Goal: Task Accomplishment & Management: Manage account settings

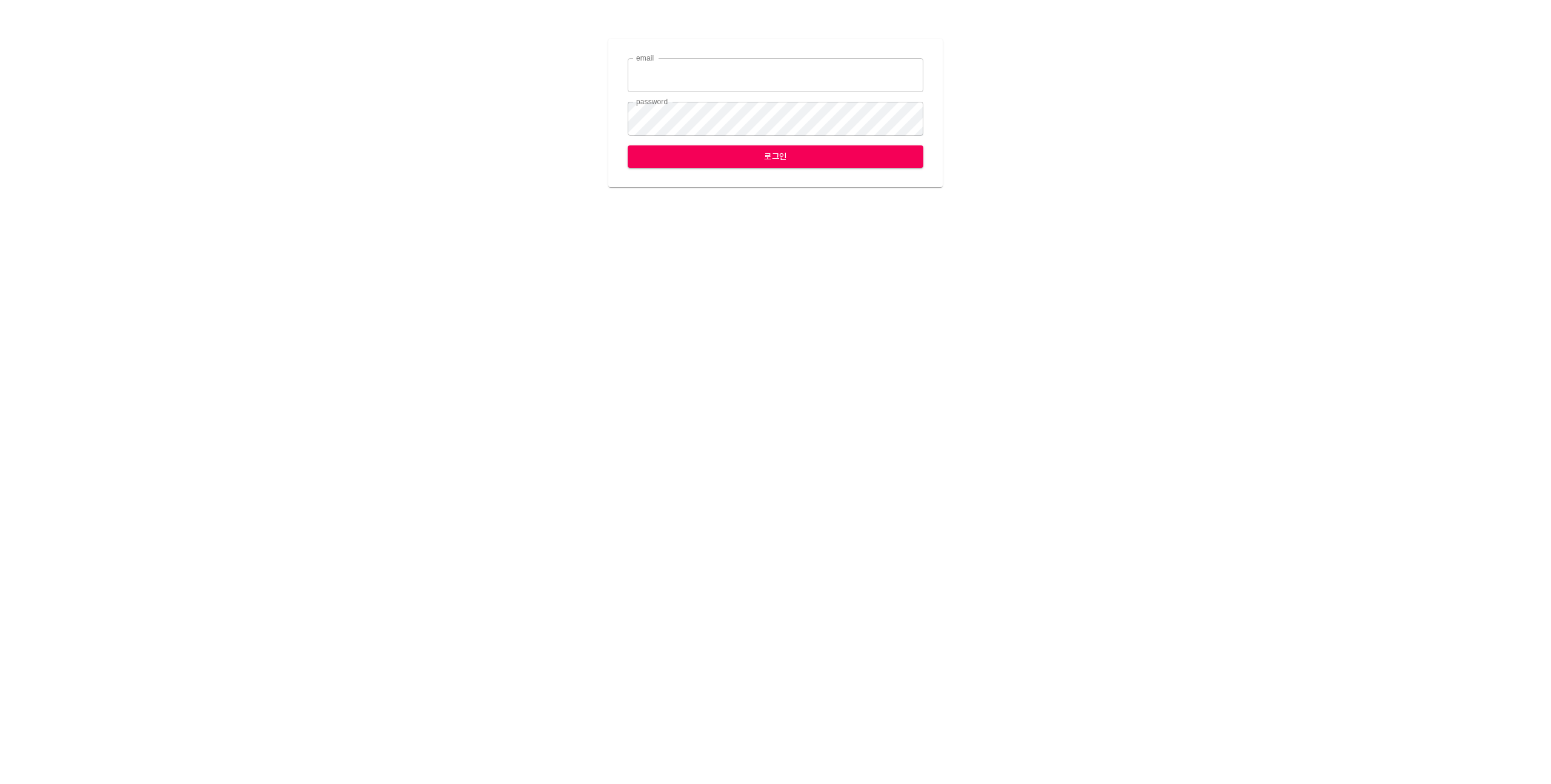
type input "[EMAIL_ADDRESS][DOMAIN_NAME]"
click at [745, 156] on span "로그인" at bounding box center [775, 156] width 276 height 15
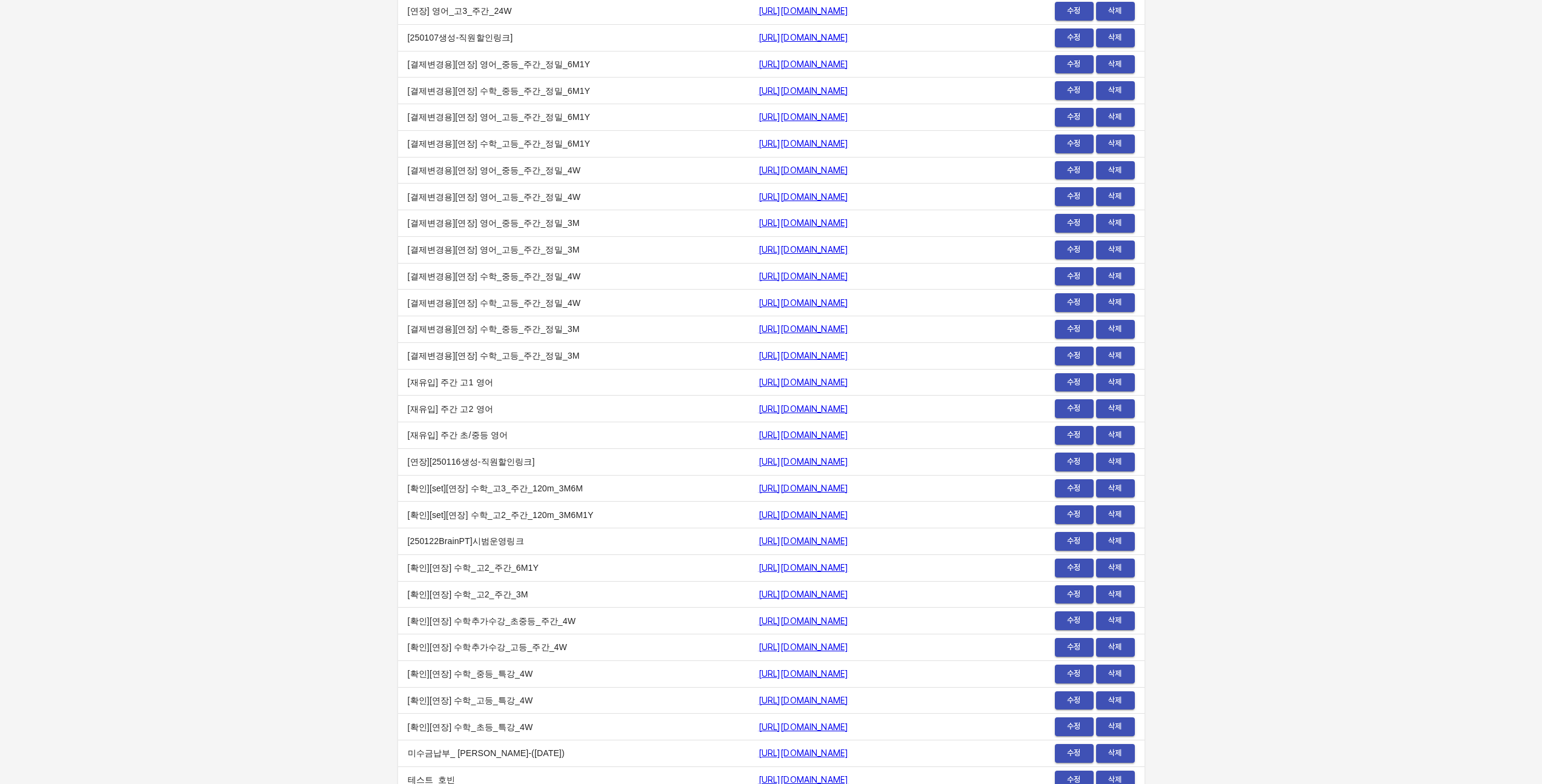
scroll to position [4468, 0]
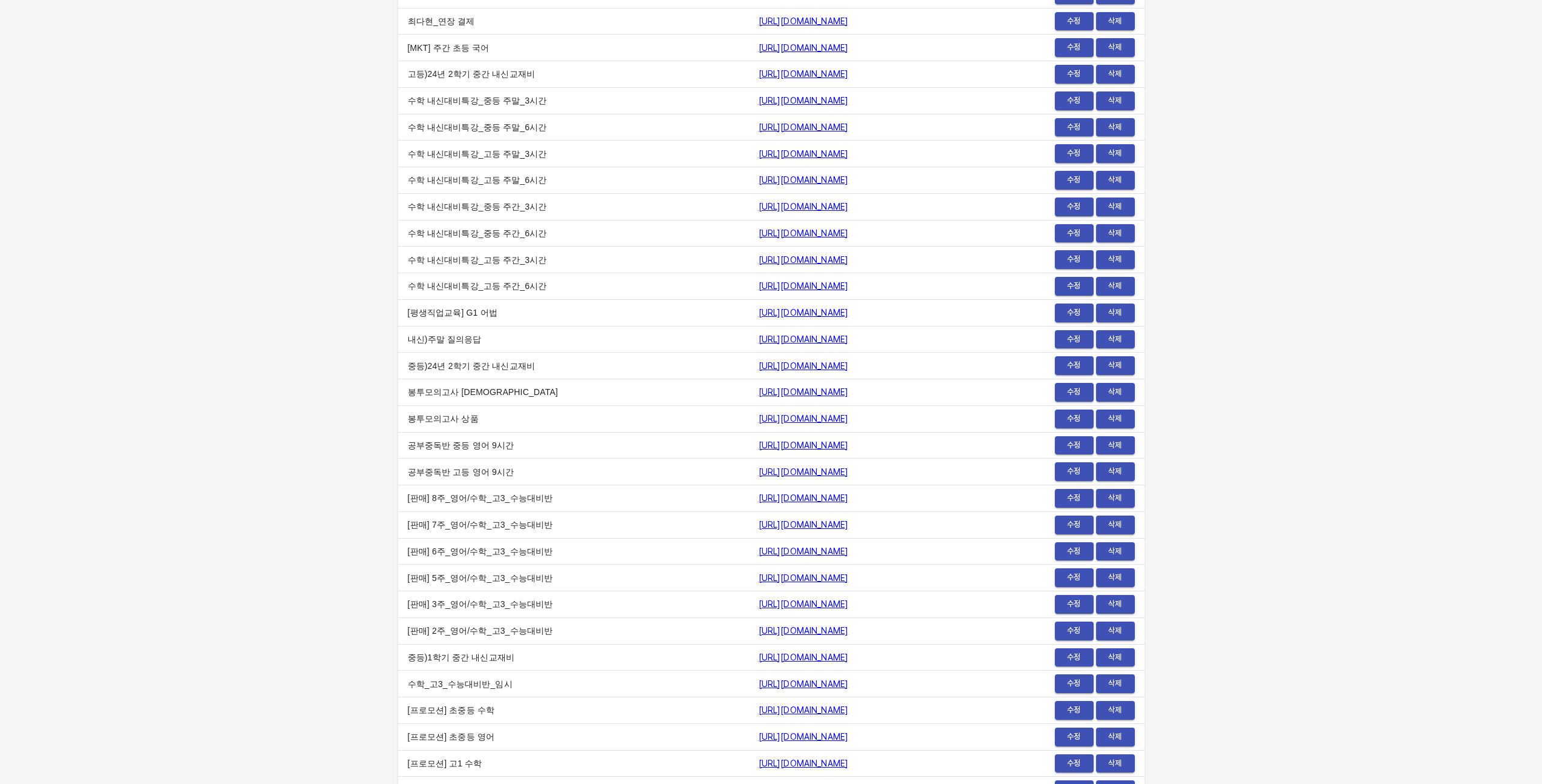
click at [1078, 395] on span "수정" at bounding box center [1074, 392] width 26 height 14
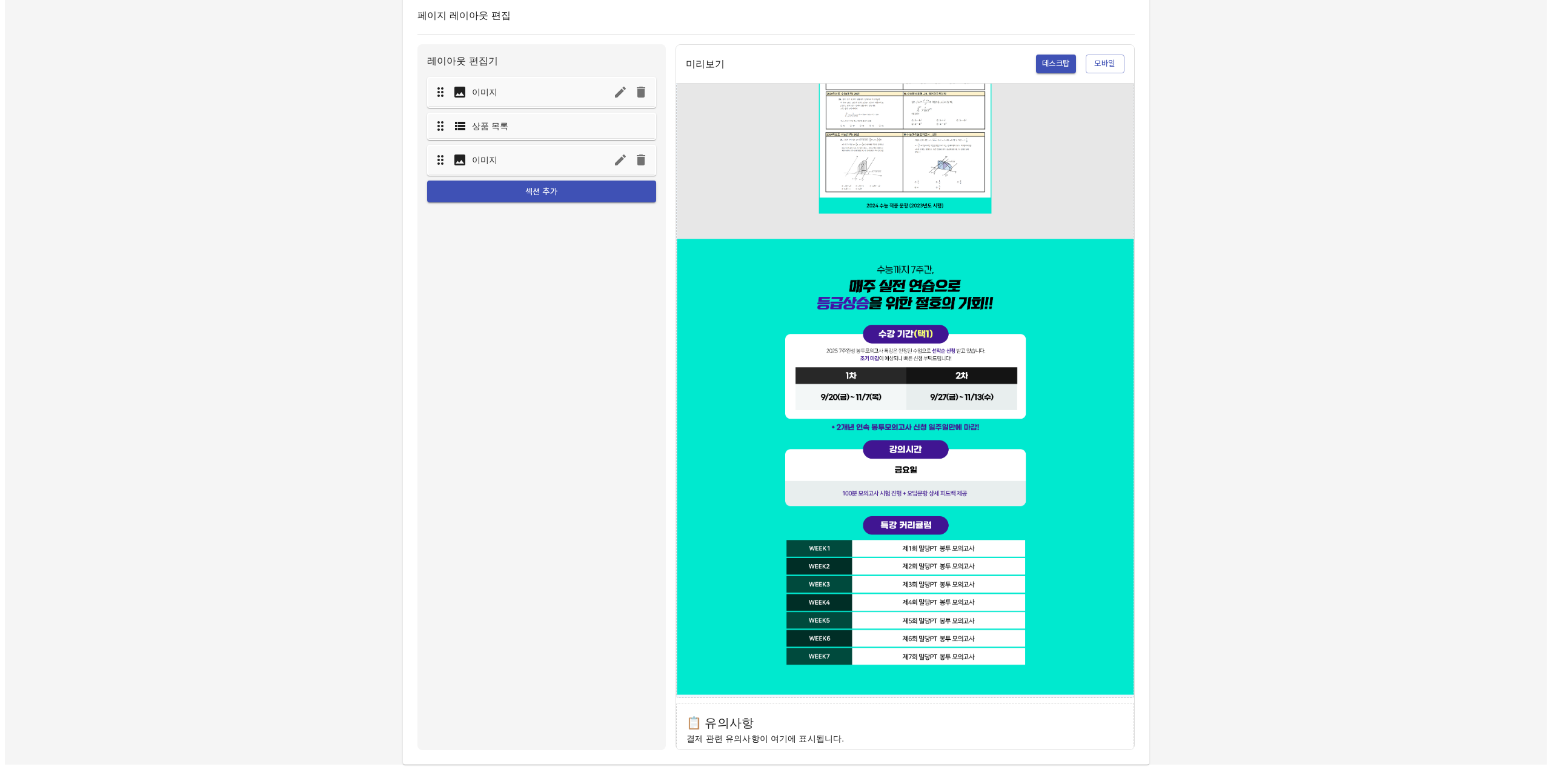
scroll to position [2172, 0]
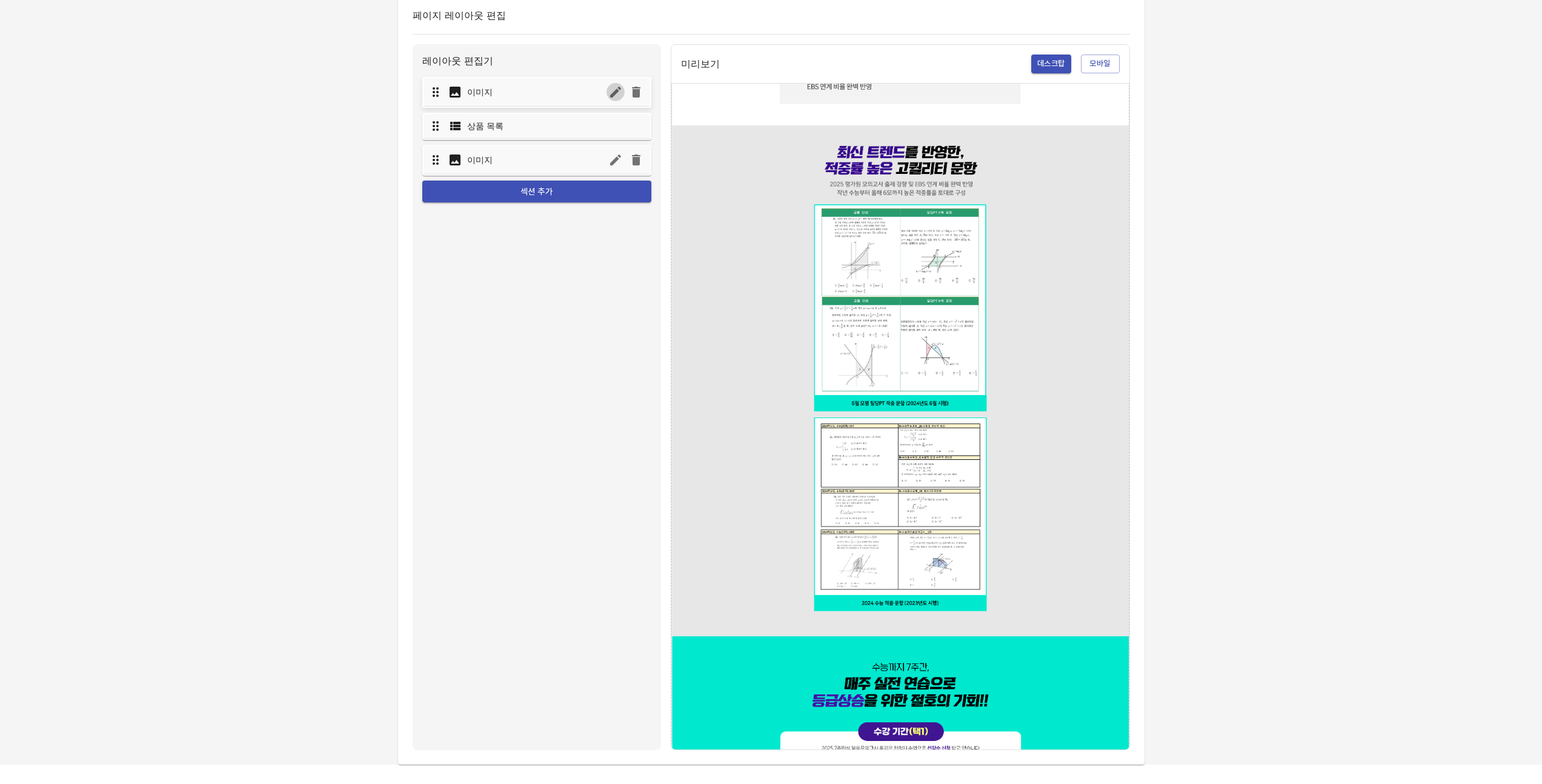
click at [612, 93] on icon "button" at bounding box center [616, 92] width 11 height 11
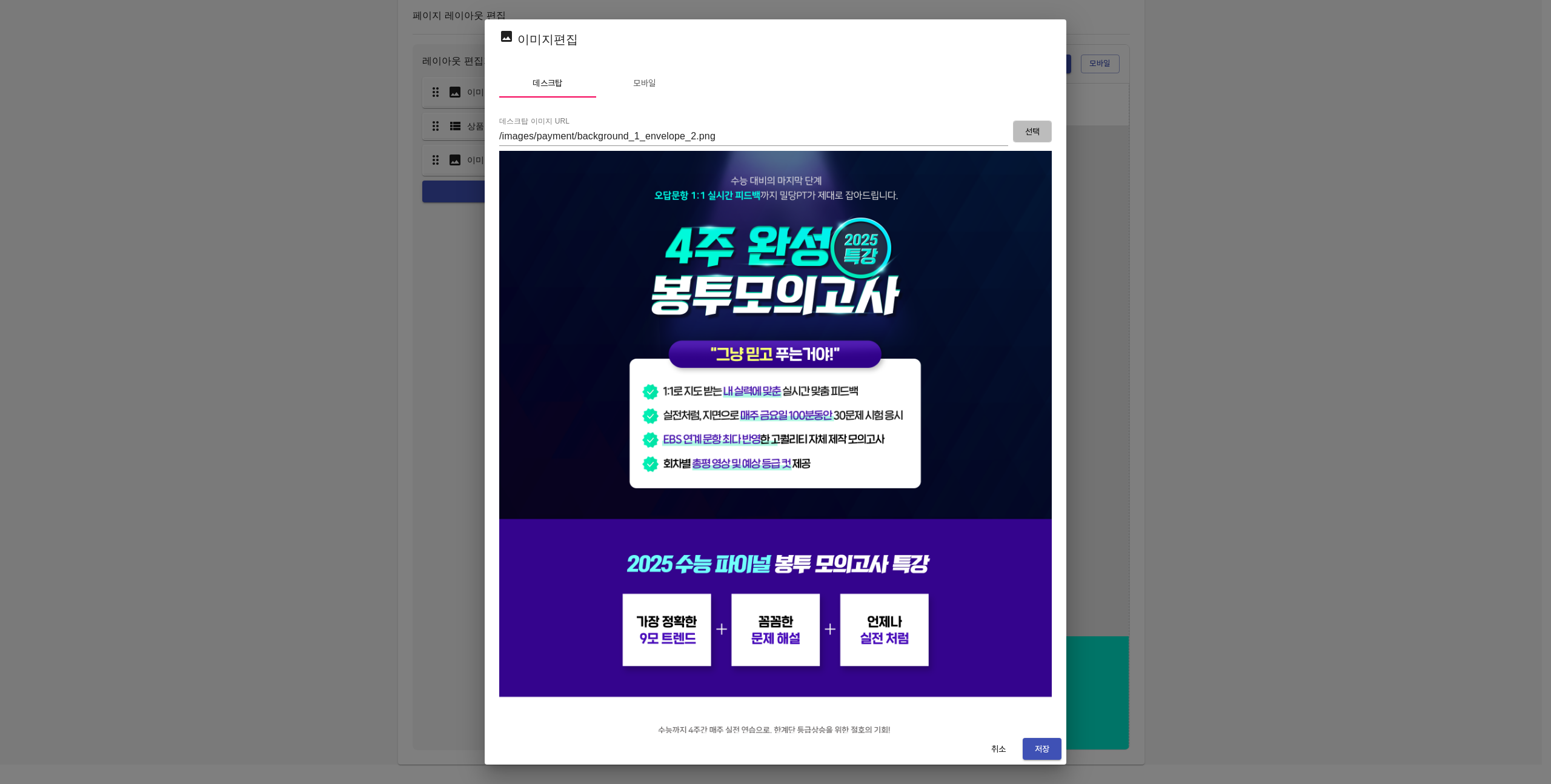
click at [1025, 135] on span "선택" at bounding box center [1032, 131] width 19 height 15
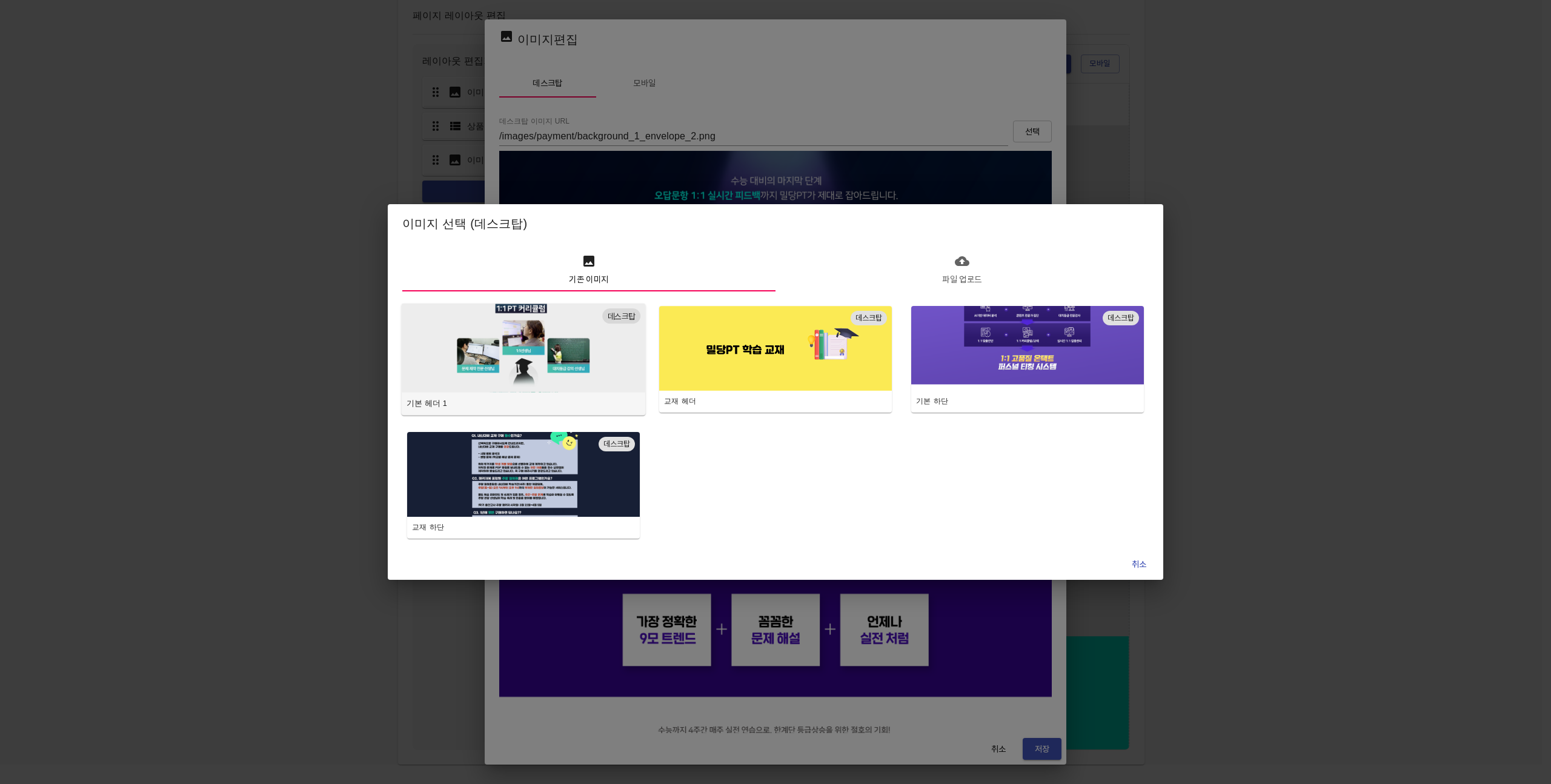
click at [526, 360] on img "button" at bounding box center [523, 347] width 244 height 89
type input "/images/payment/background_1.jpg"
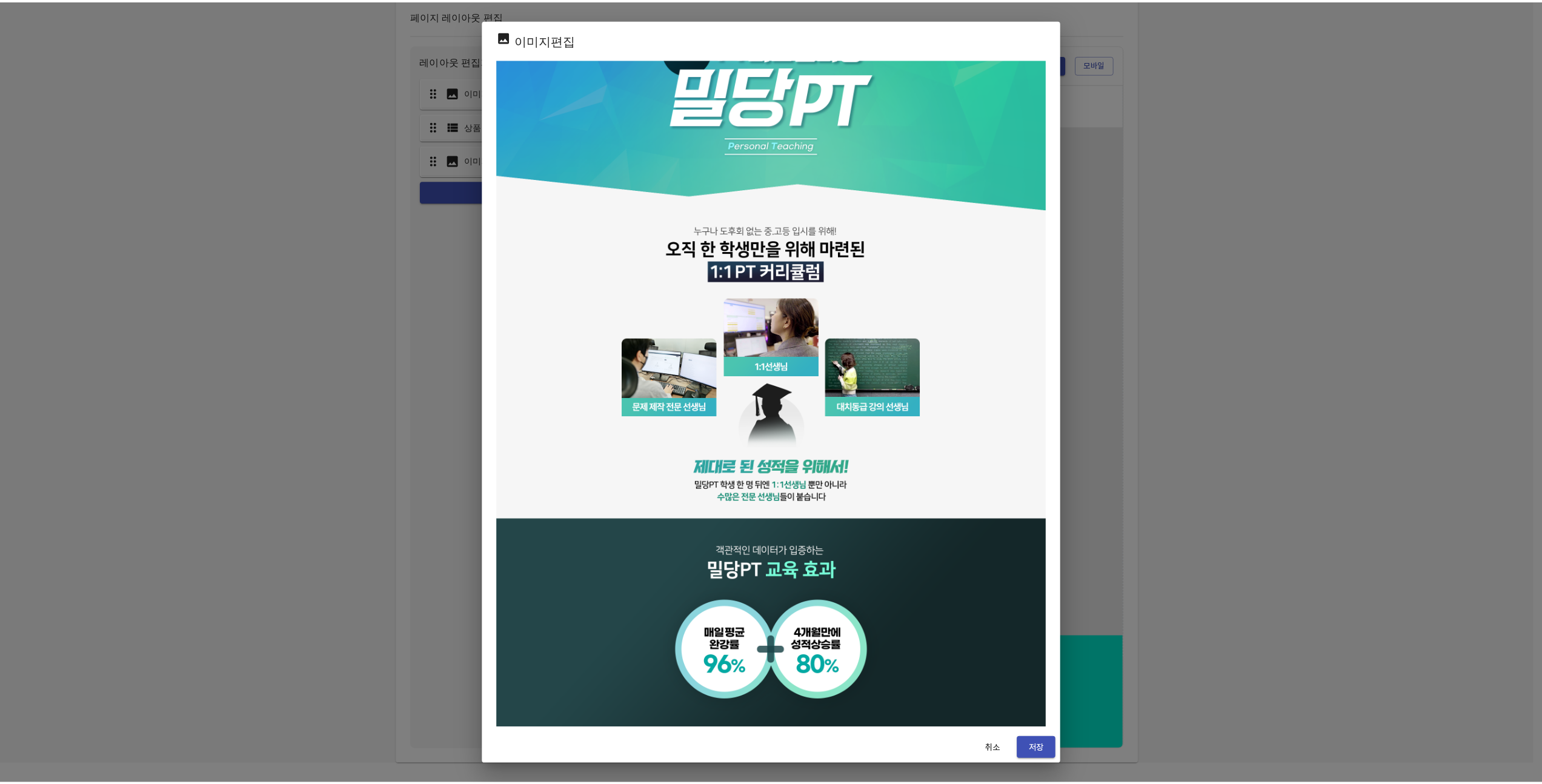
scroll to position [0, 0]
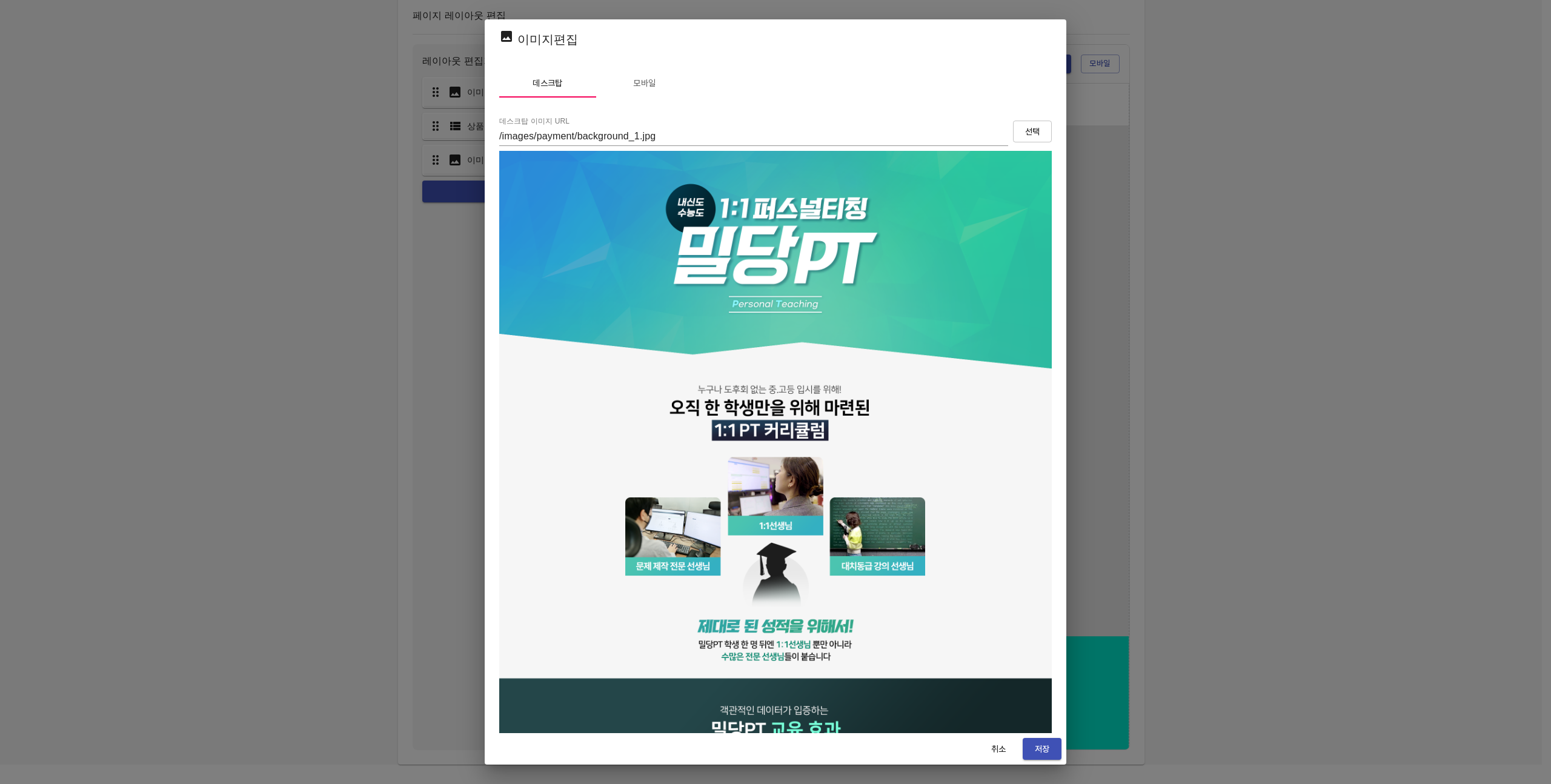
click at [651, 84] on span "모바일" at bounding box center [645, 83] width 82 height 15
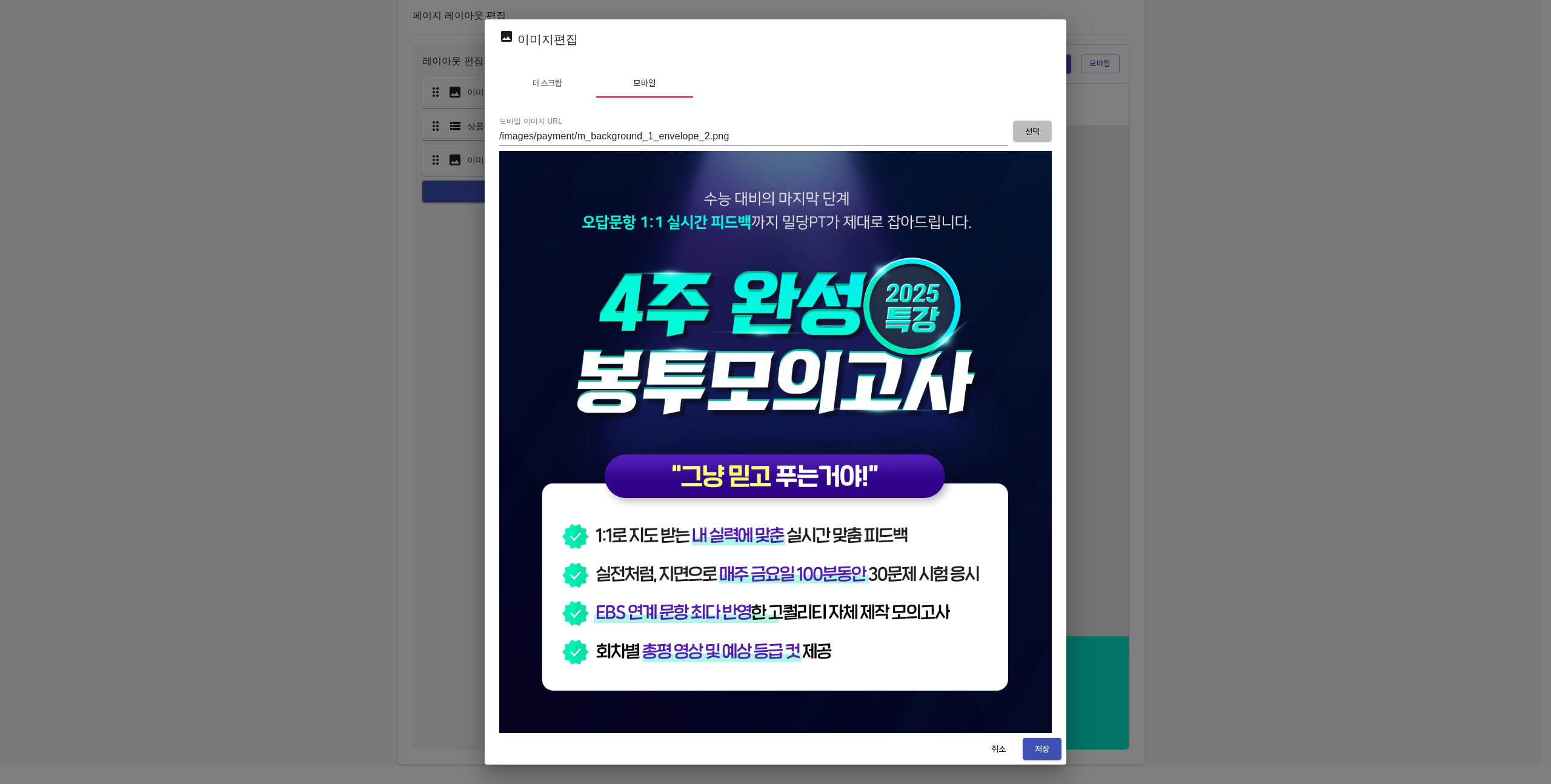
click at [1023, 137] on span "선택" at bounding box center [1032, 131] width 19 height 15
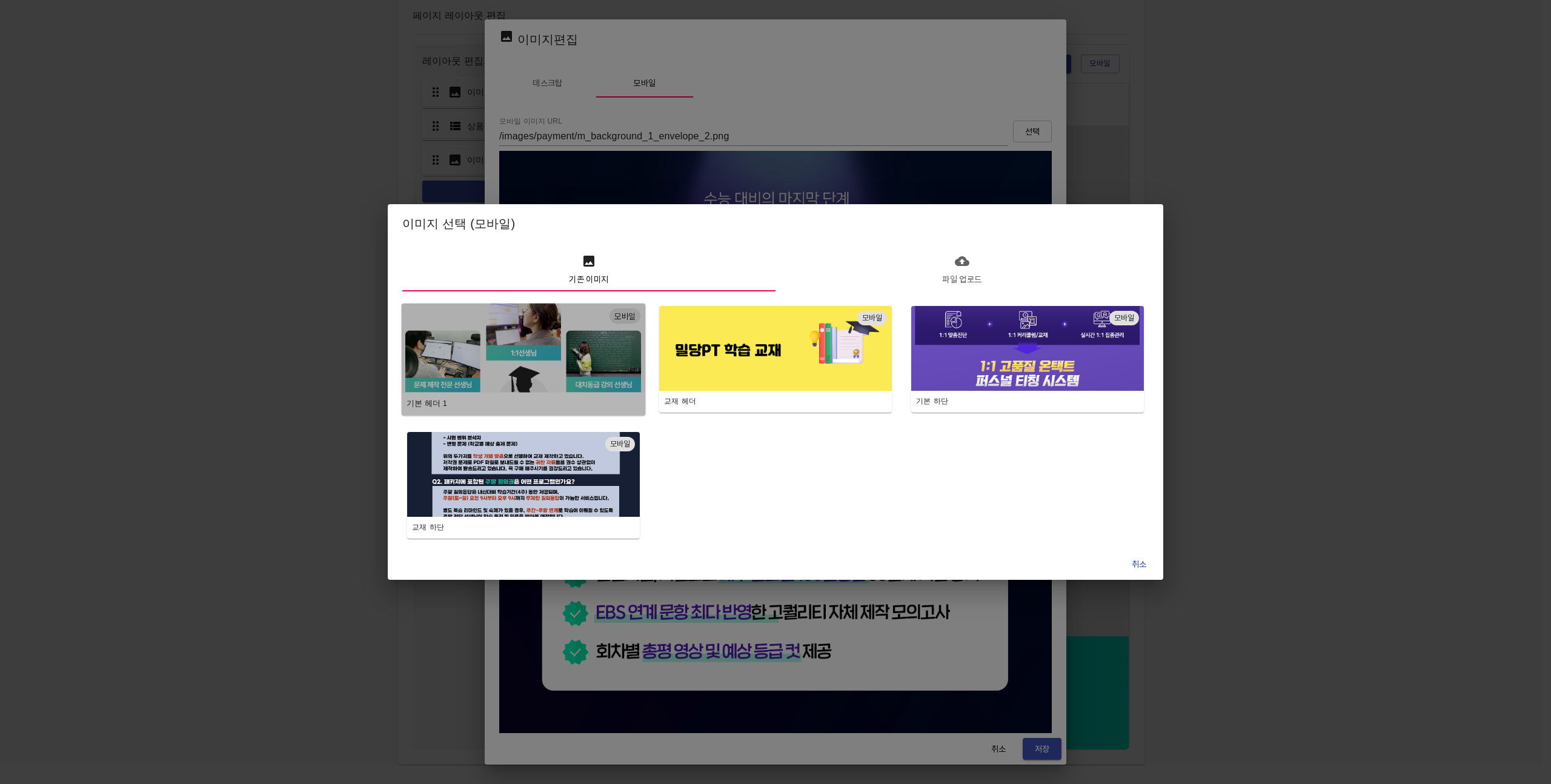
click at [568, 344] on img "button" at bounding box center [523, 347] width 244 height 89
type input "/images/payment/m_background_1.jpg"
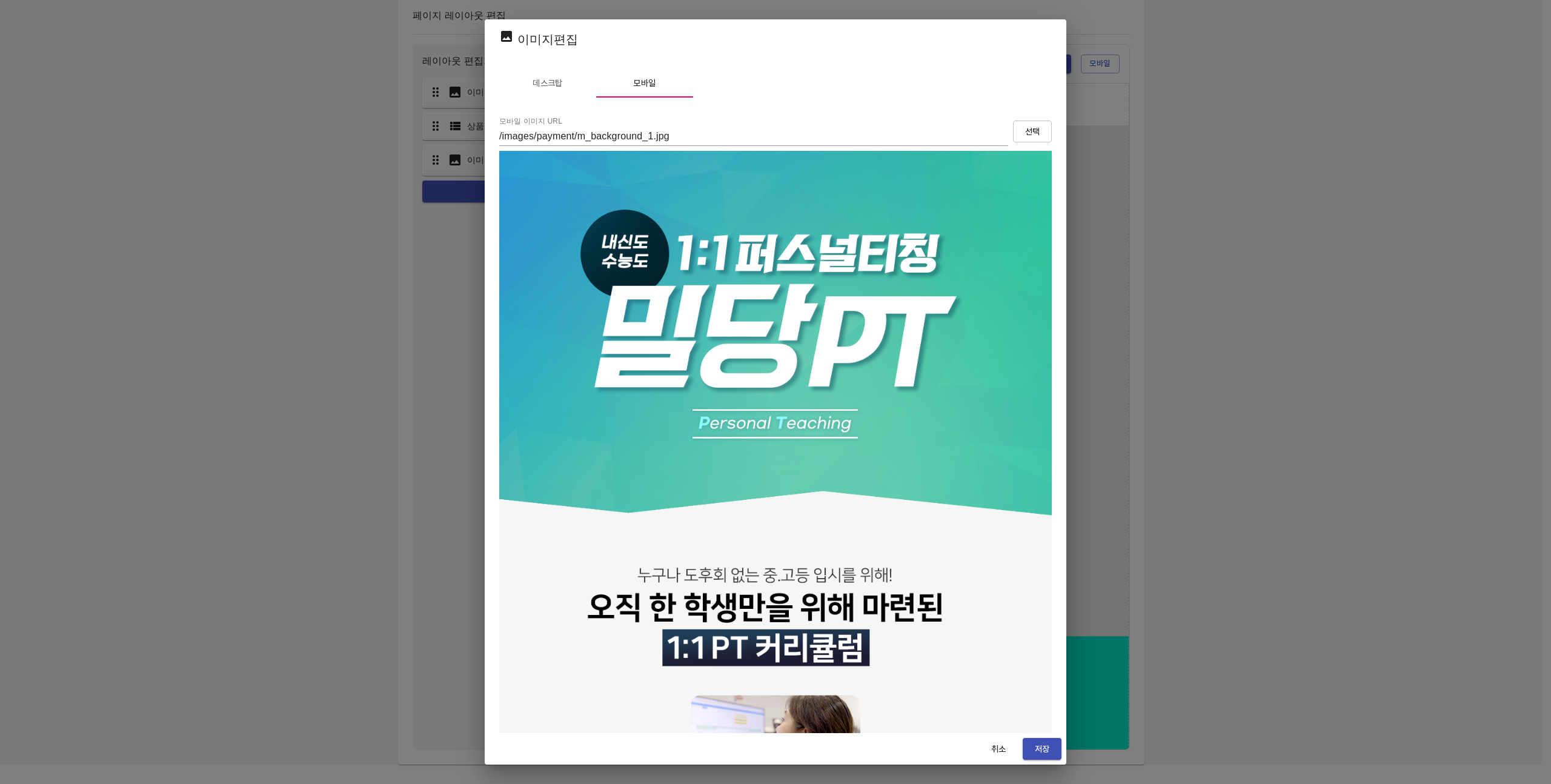
click at [1056, 748] on button "저장" at bounding box center [1042, 748] width 39 height 23
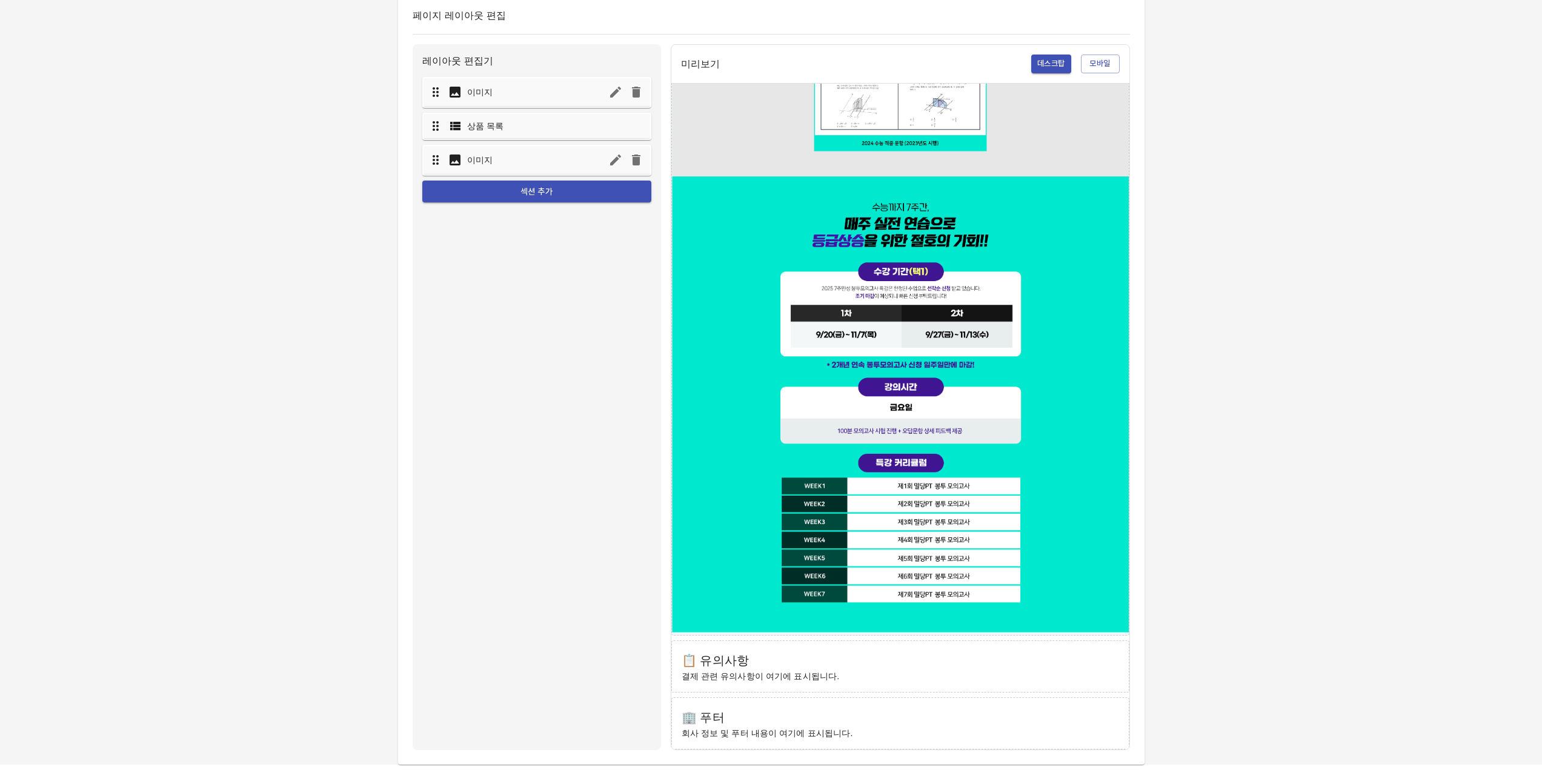
scroll to position [1050, 0]
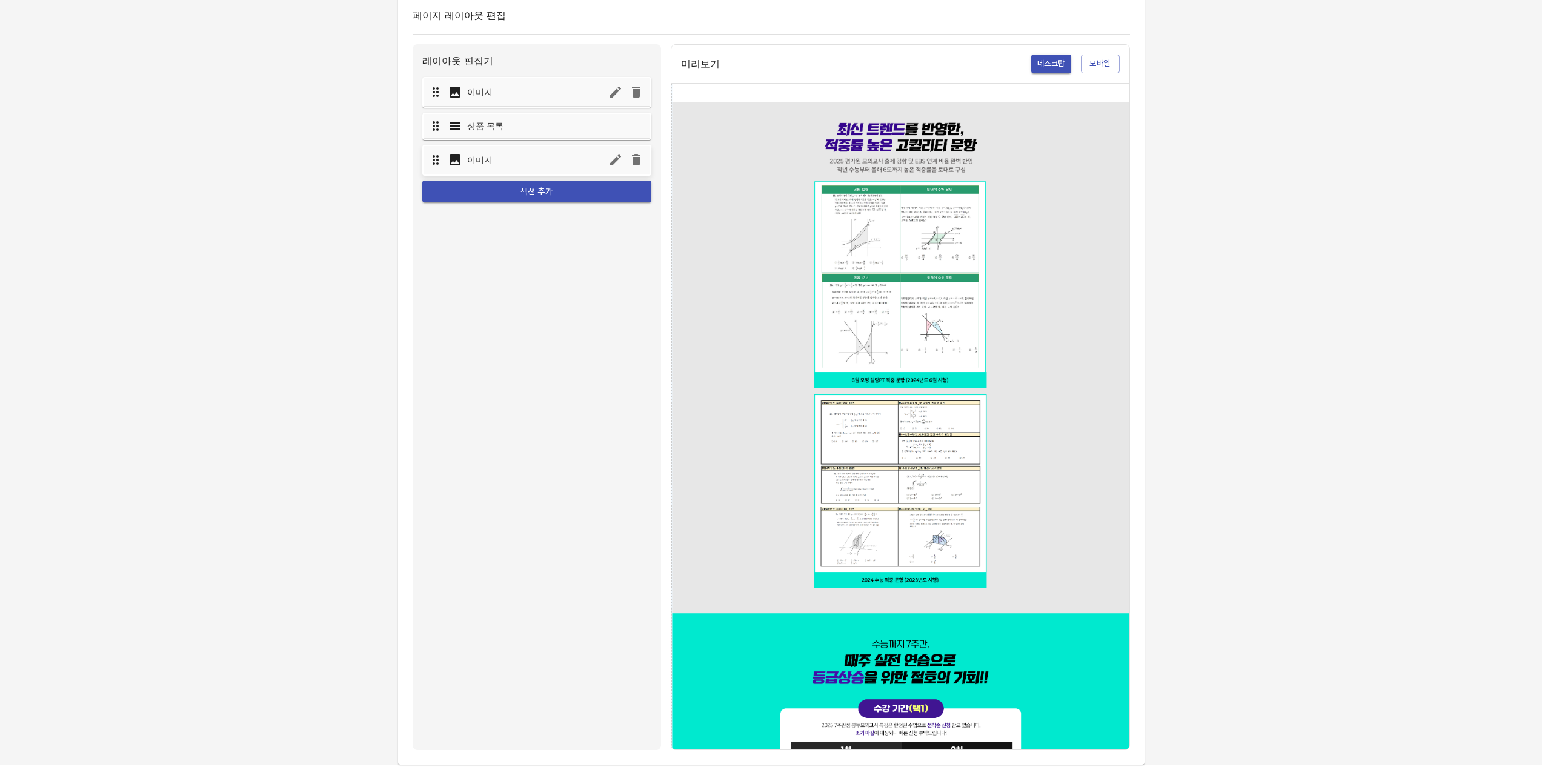
click at [615, 161] on icon "button" at bounding box center [616, 160] width 11 height 11
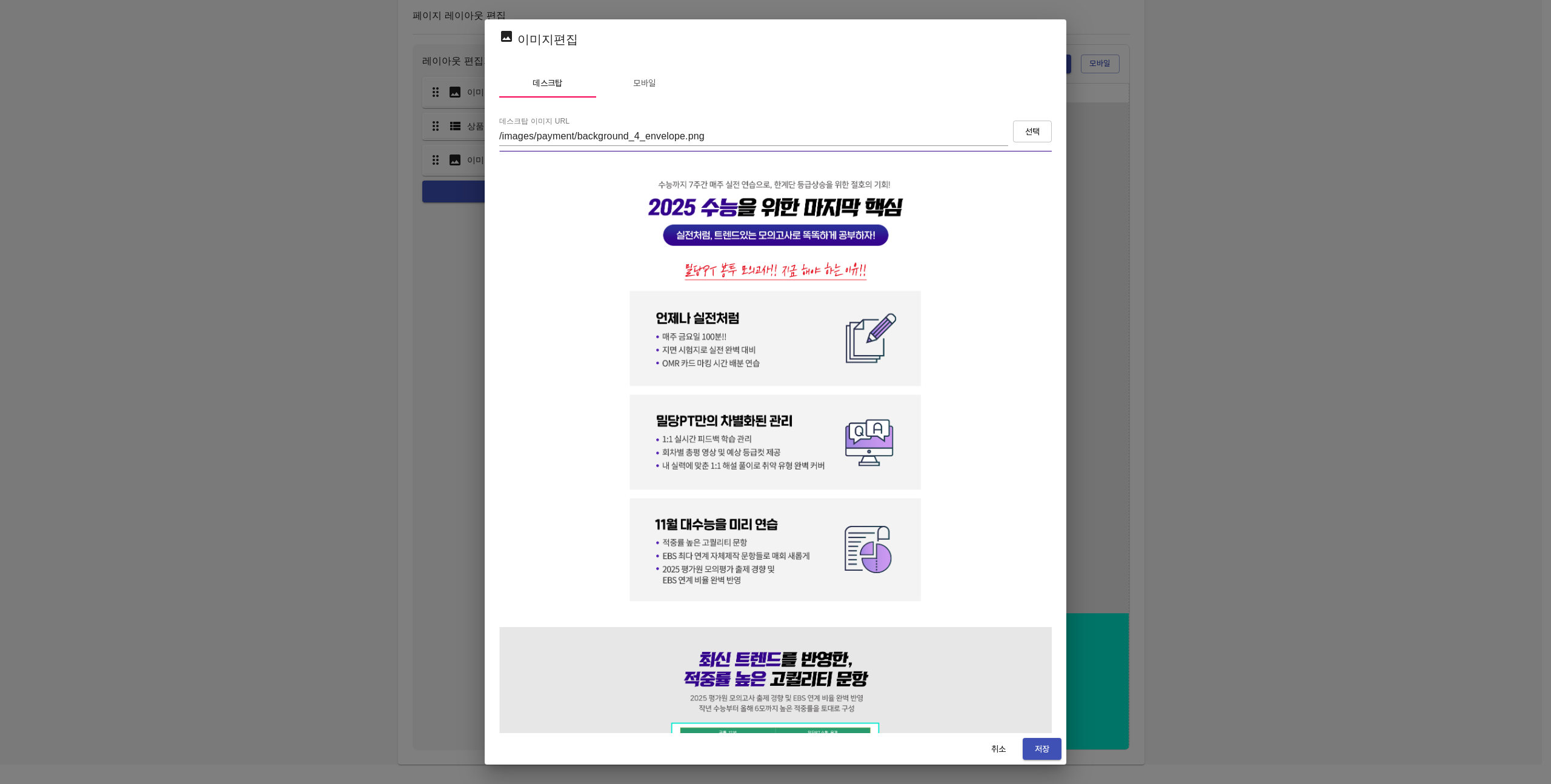
click at [1024, 137] on span "선택" at bounding box center [1032, 131] width 19 height 15
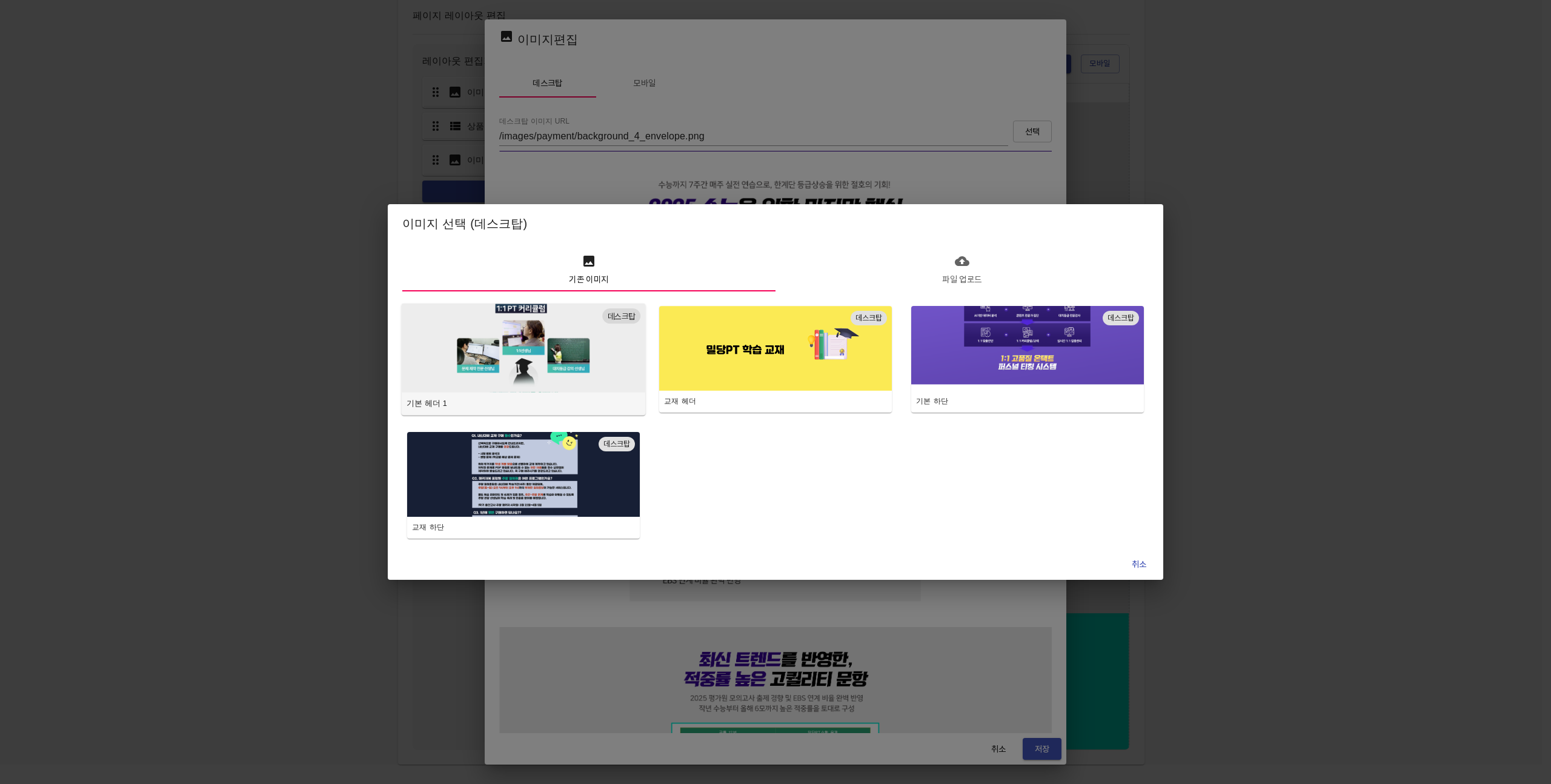
click at [568, 360] on img "button" at bounding box center [523, 347] width 244 height 89
type input "/images/payment/background_1.jpg"
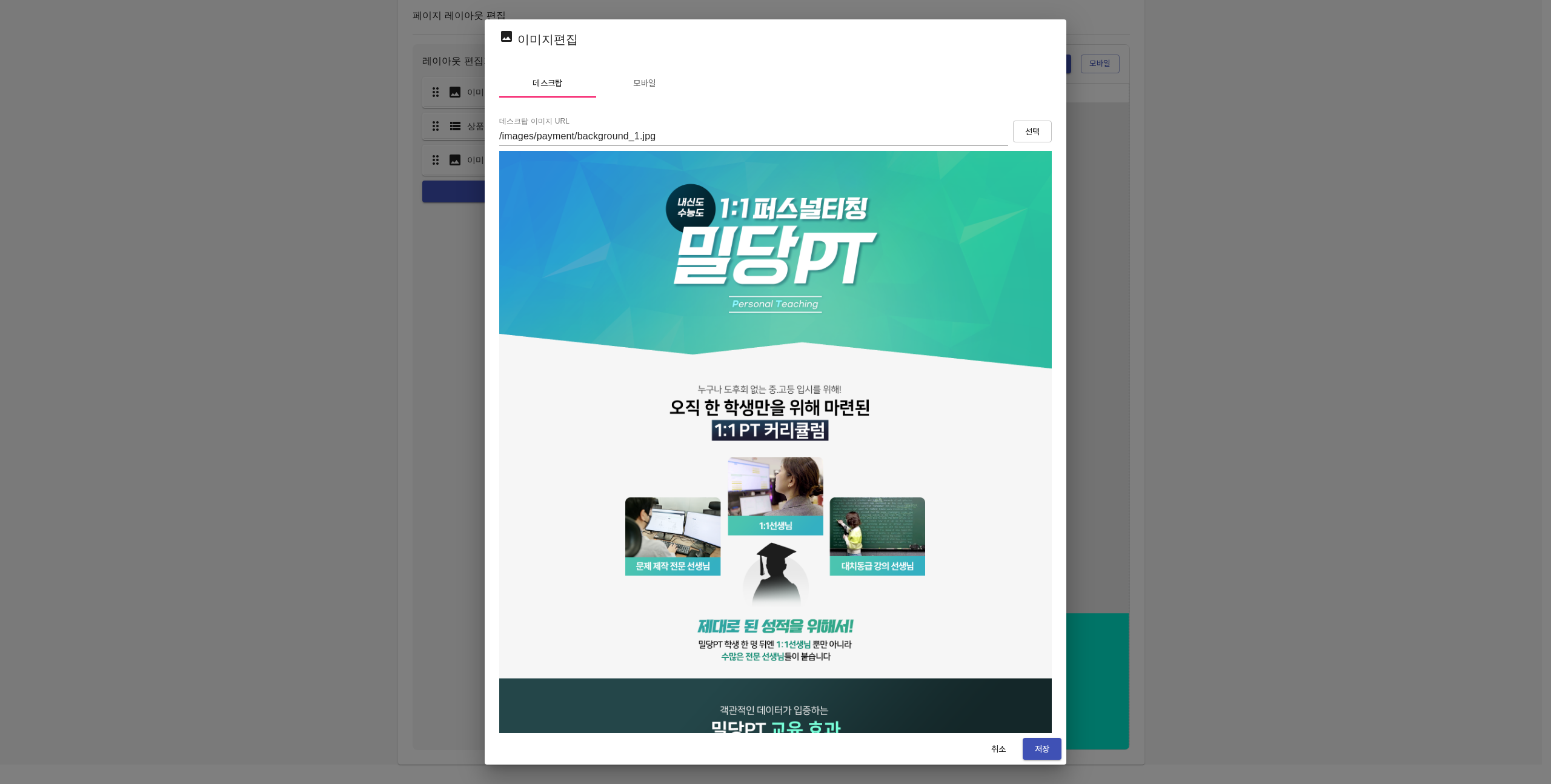
click at [648, 79] on span "모바일" at bounding box center [645, 83] width 82 height 15
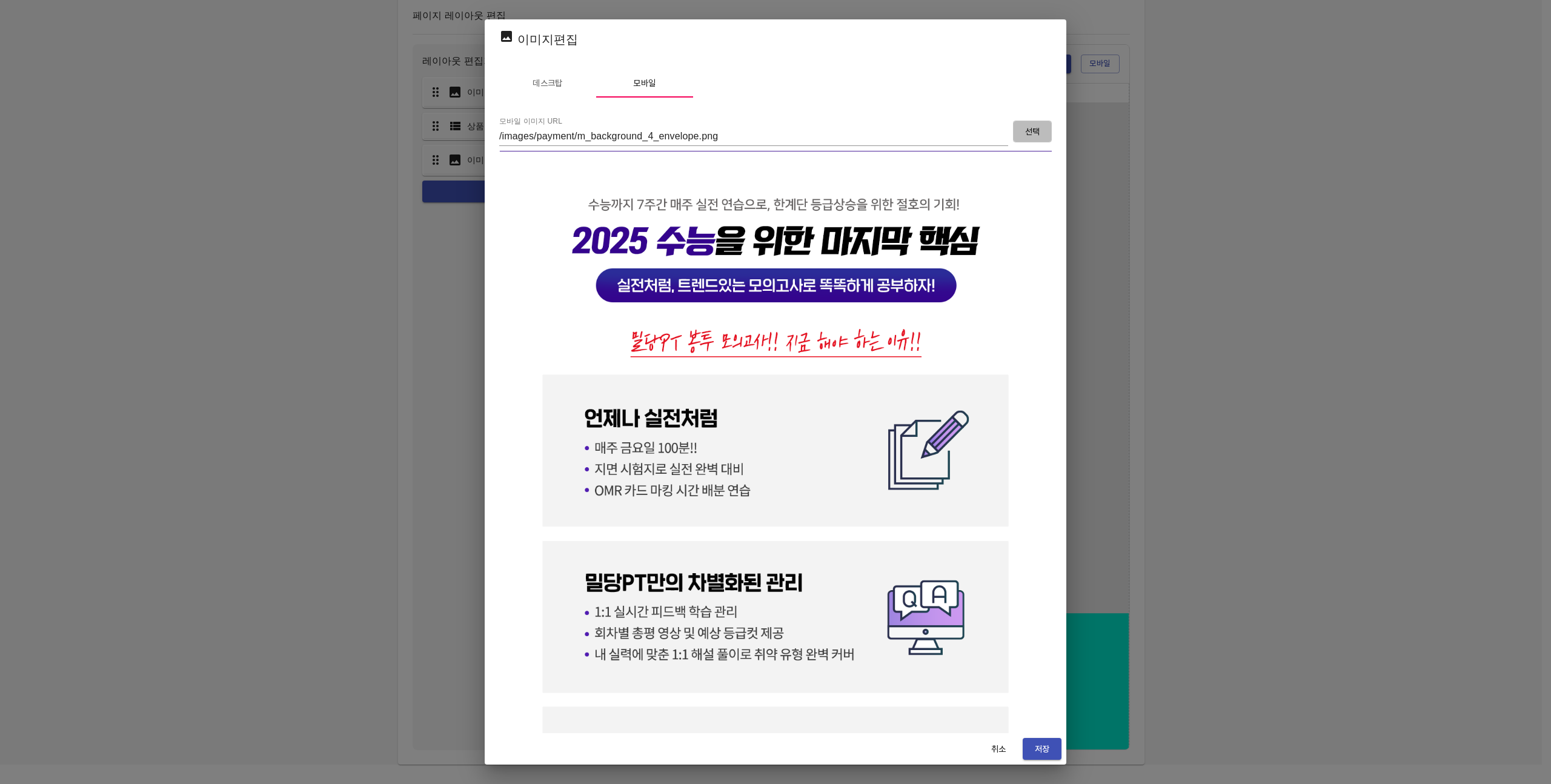
click at [1029, 122] on button "선택" at bounding box center [1032, 131] width 39 height 23
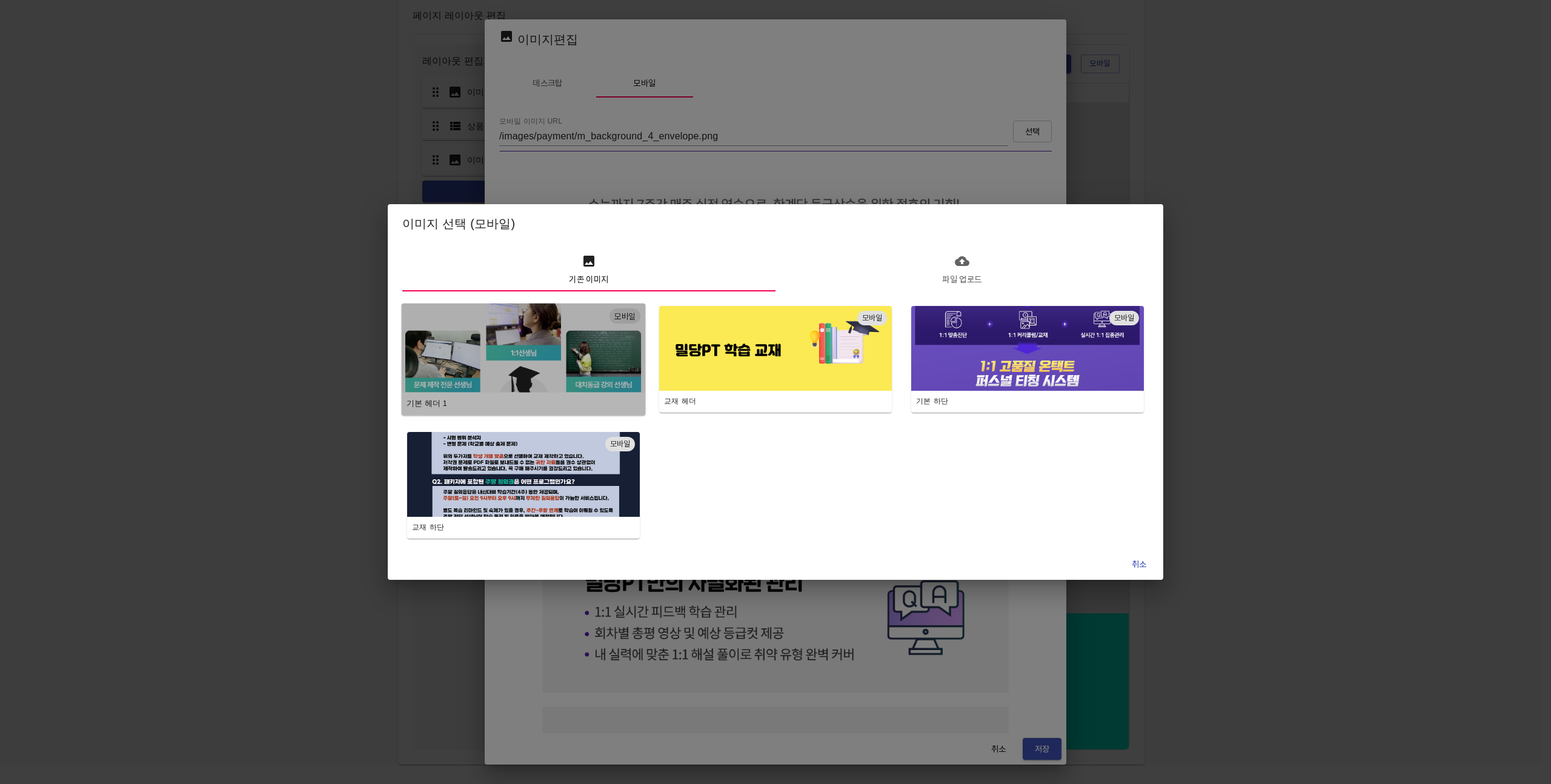
click at [565, 335] on img "button" at bounding box center [523, 347] width 244 height 89
type input "/images/payment/m_background_1.jpg"
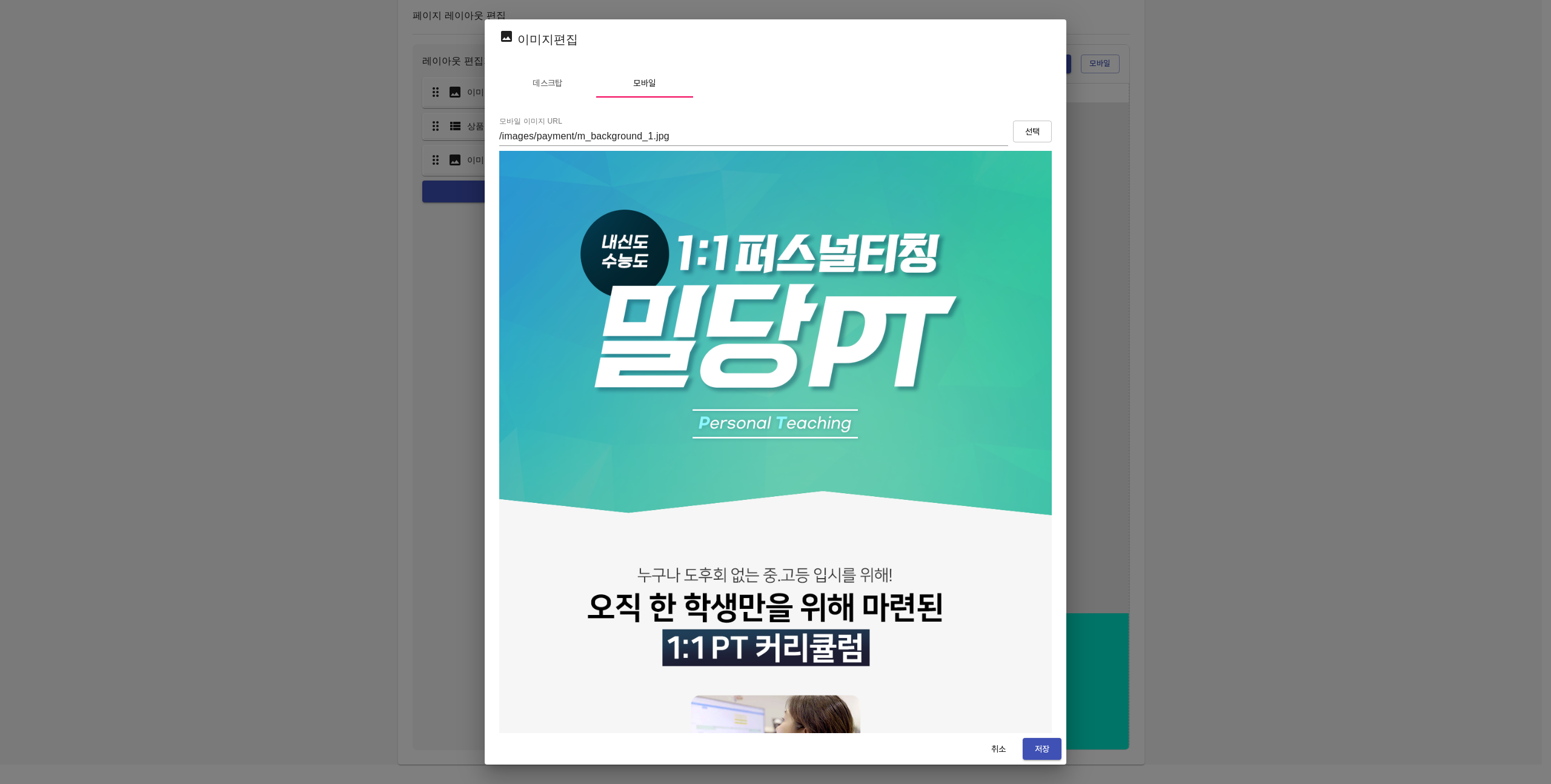
click at [1041, 740] on button "저장" at bounding box center [1042, 748] width 39 height 23
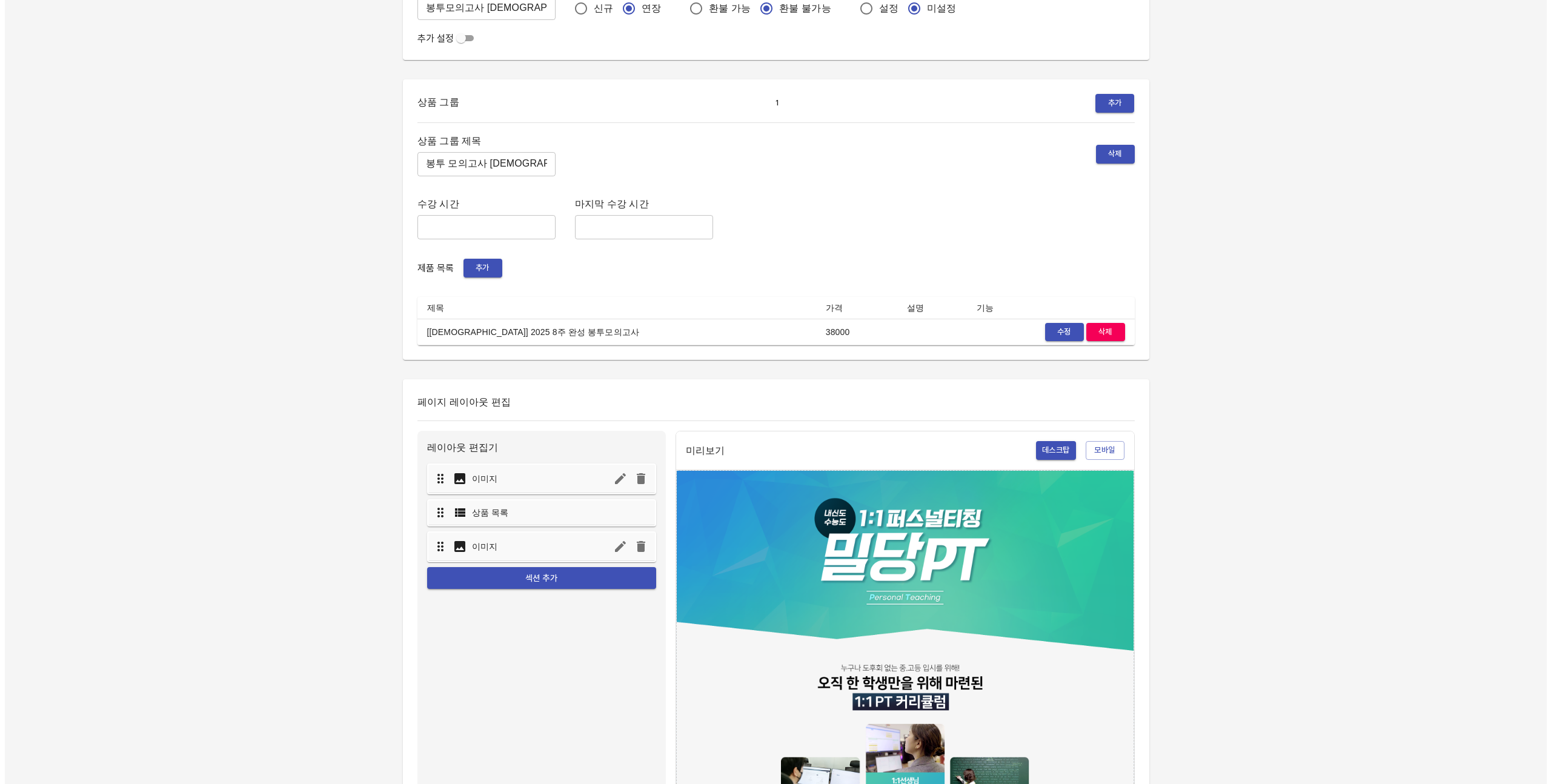
scroll to position [586, 0]
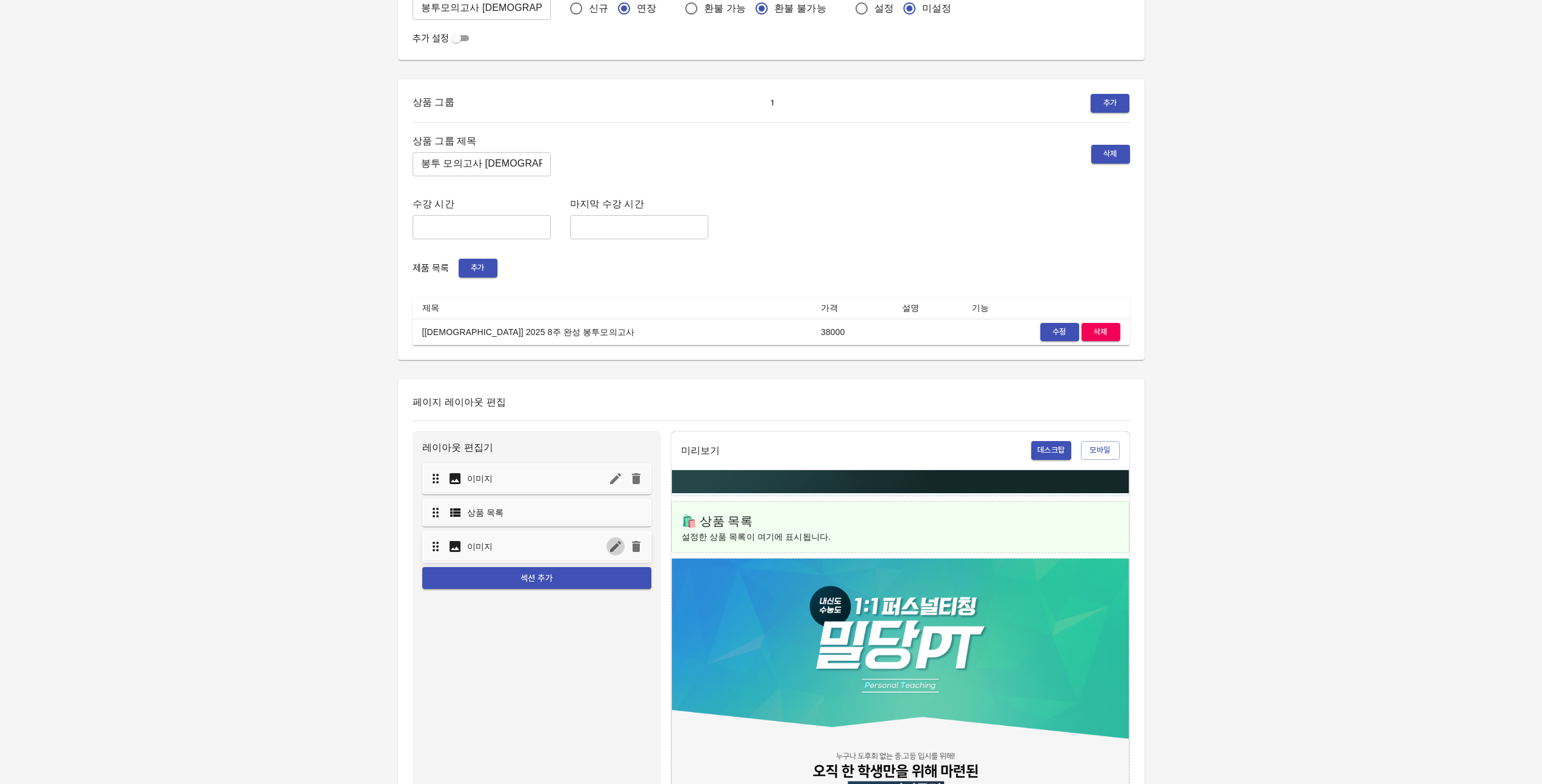
click at [616, 552] on icon "button" at bounding box center [616, 546] width 15 height 15
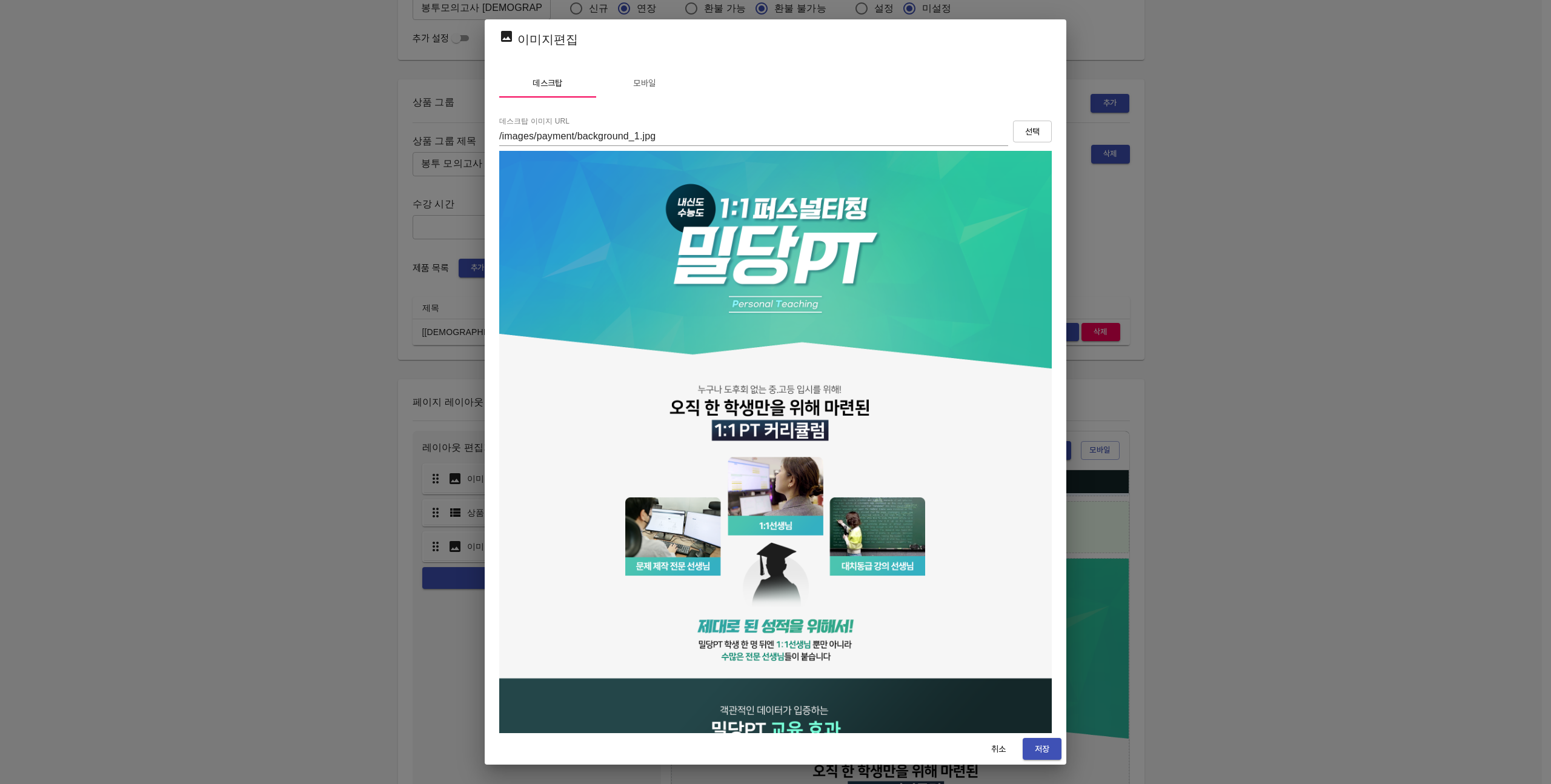
click at [1017, 140] on button "선택" at bounding box center [1032, 131] width 39 height 23
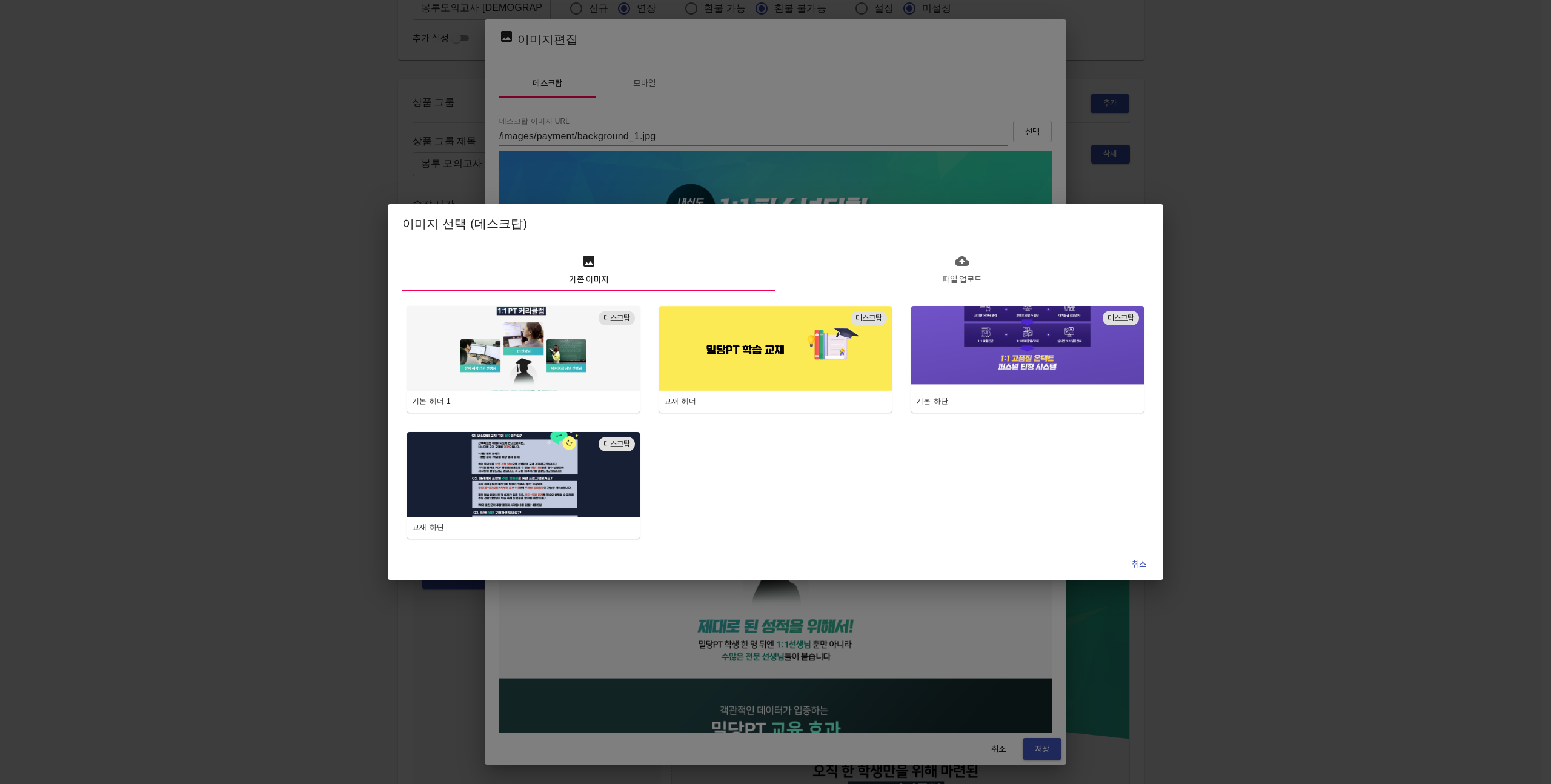
click at [975, 268] on span "파일 업로드" at bounding box center [962, 270] width 358 height 34
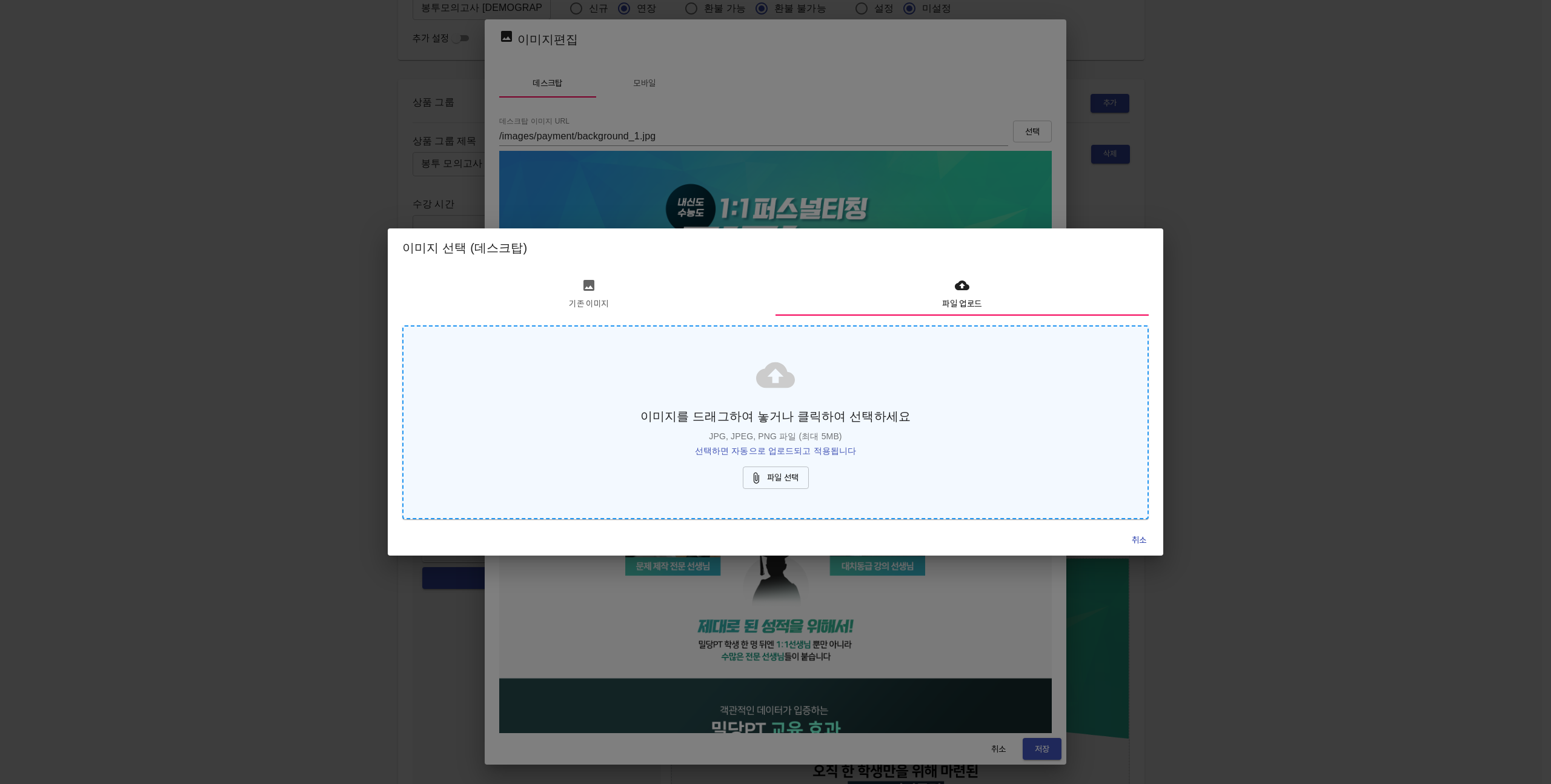
click at [787, 476] on span "파일 선택" at bounding box center [775, 478] width 47 height 15
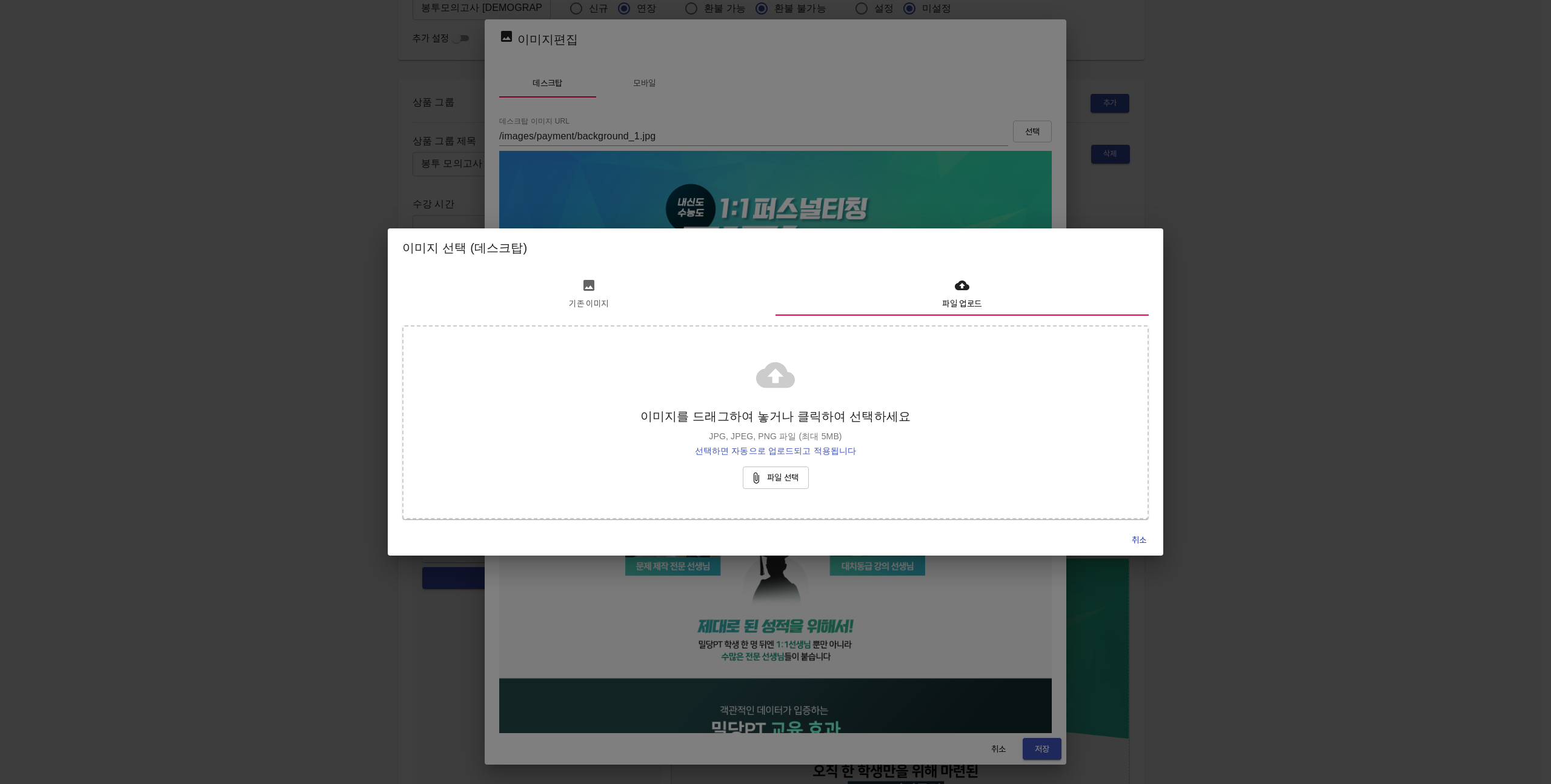
type input "https://s3.ap-northeast-2.amazonaws.com/mildang/images/payment/3694647088968391…"
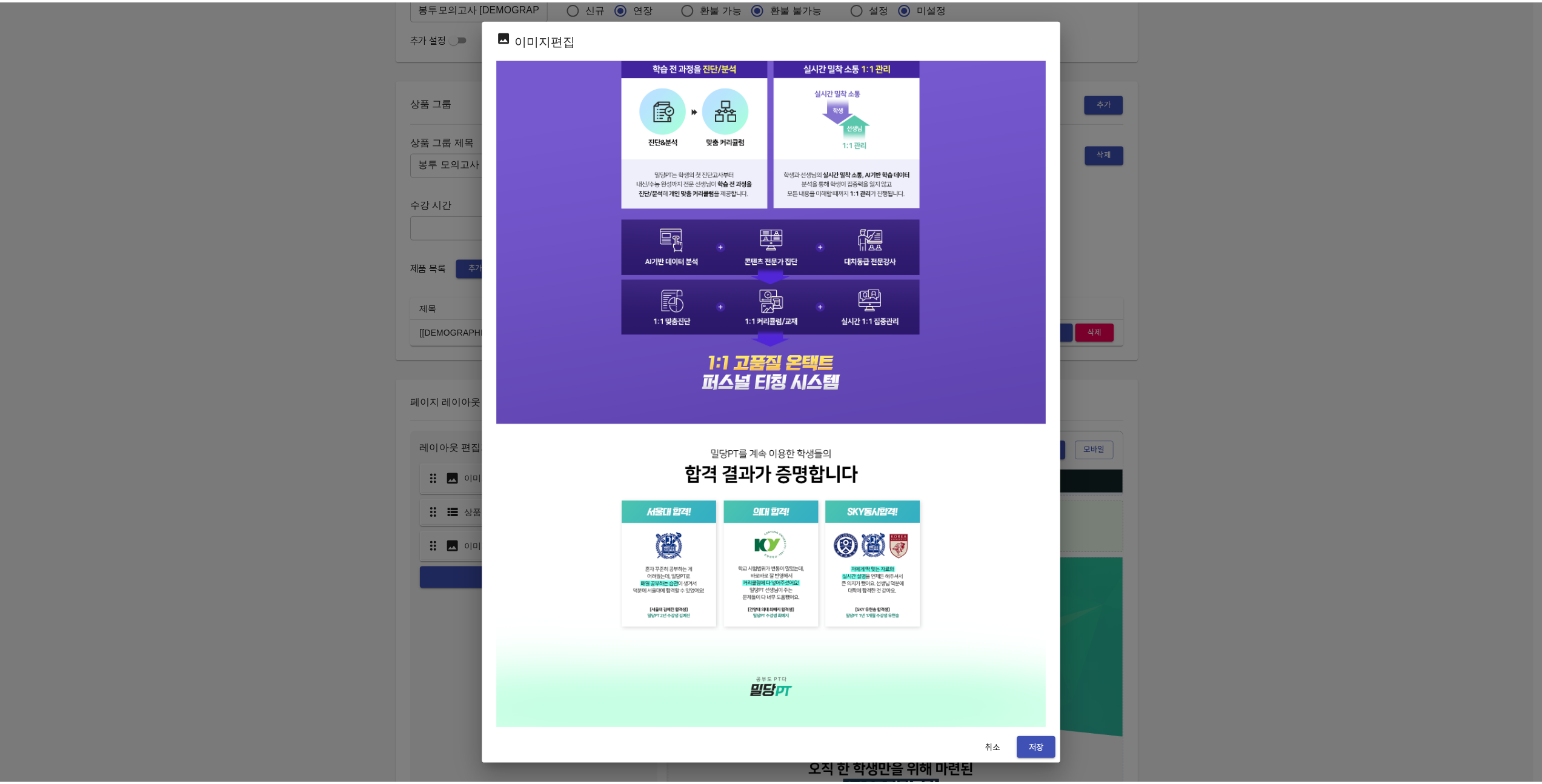
scroll to position [0, 0]
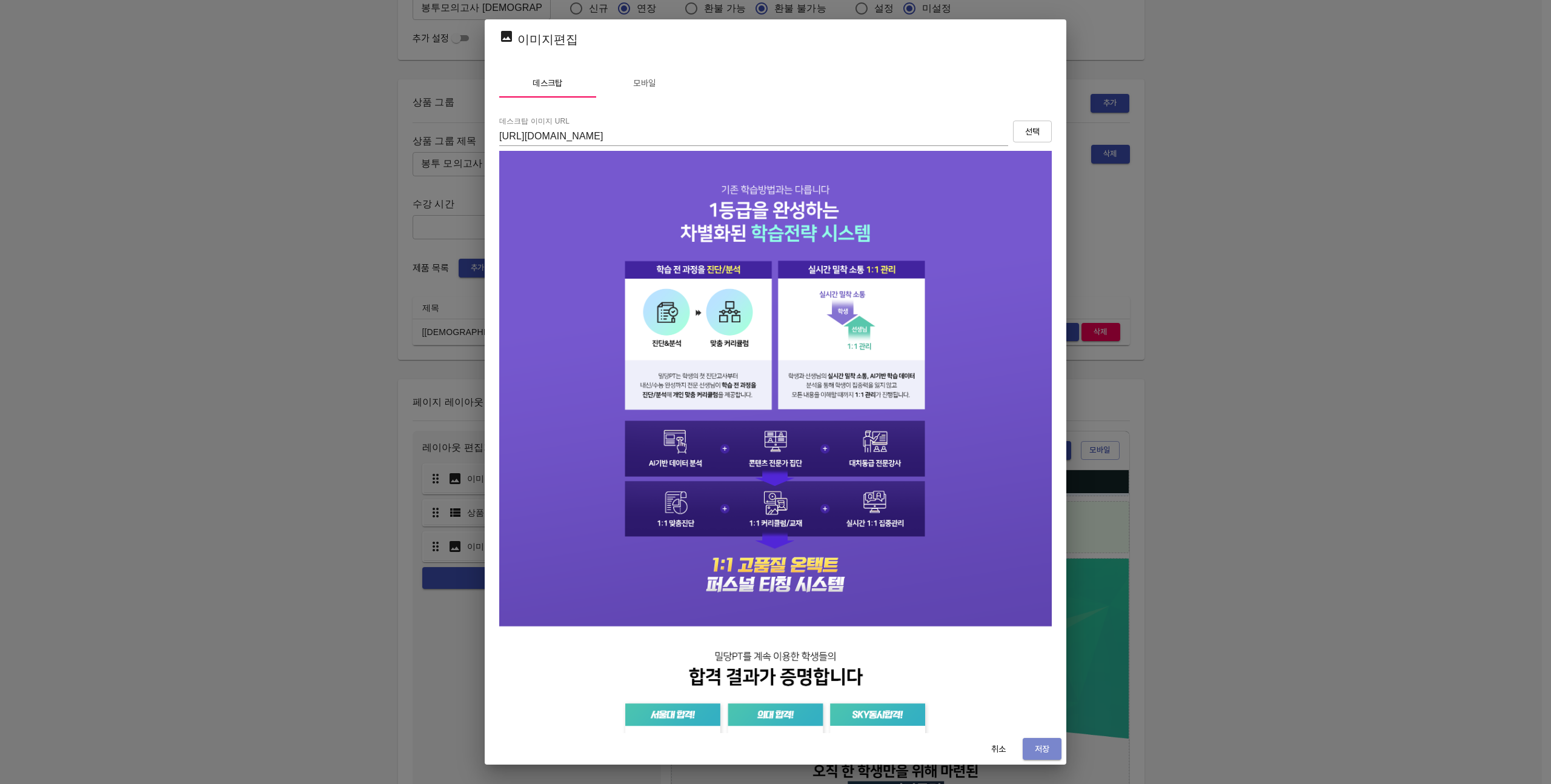
click at [1052, 745] on button "저장" at bounding box center [1042, 748] width 39 height 23
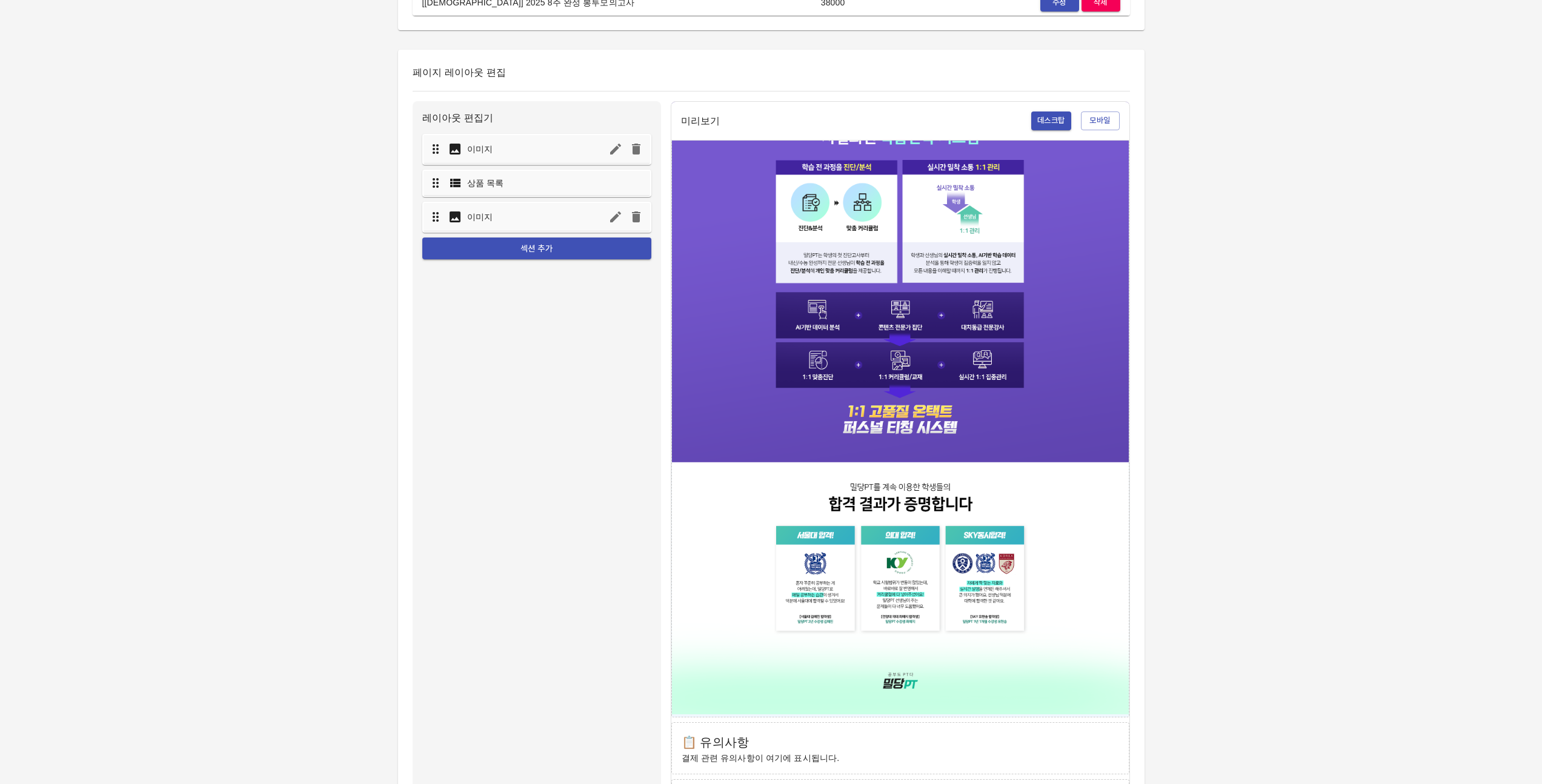
scroll to position [515, 0]
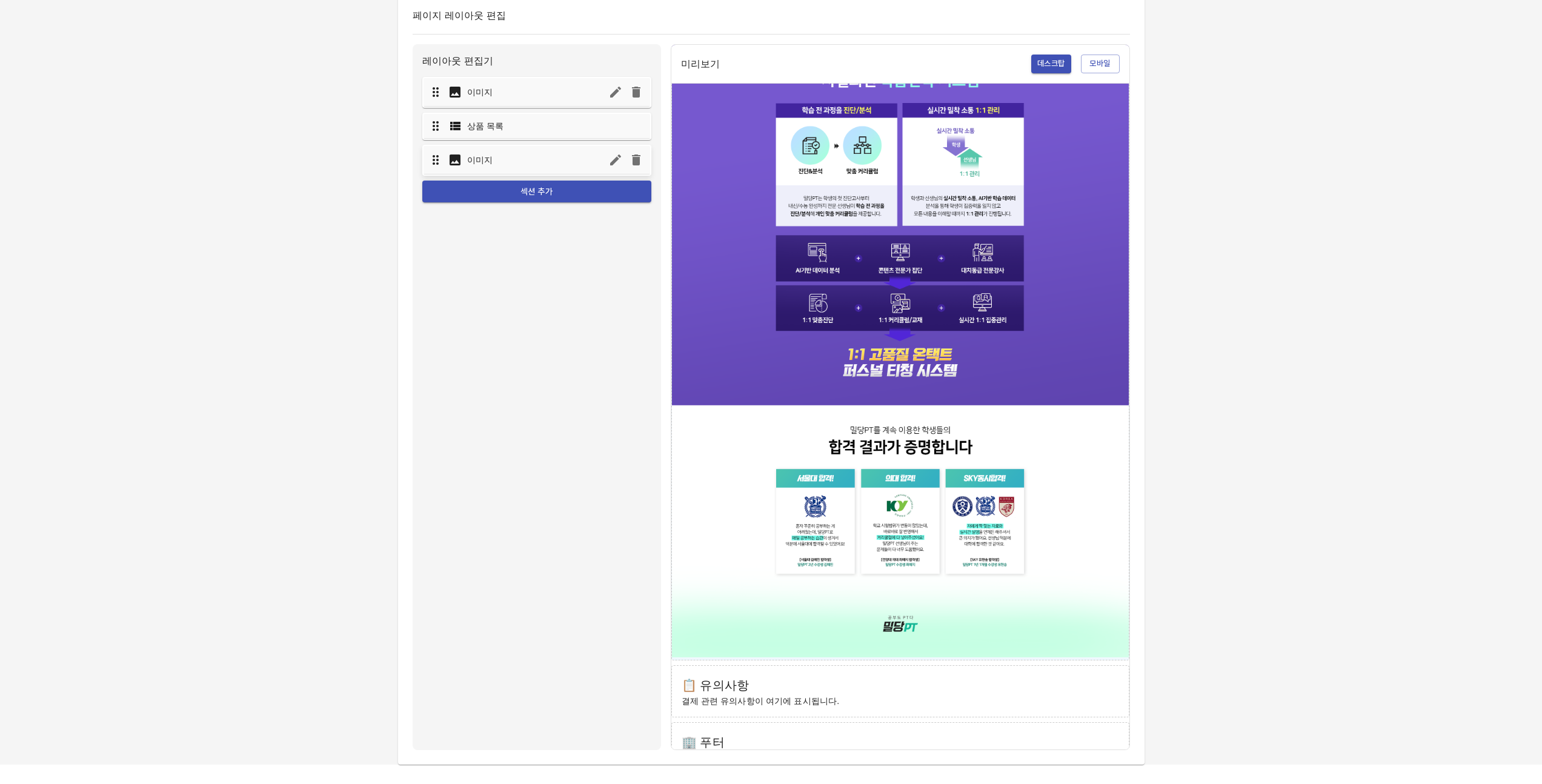
click at [612, 163] on icon "button" at bounding box center [616, 160] width 11 height 11
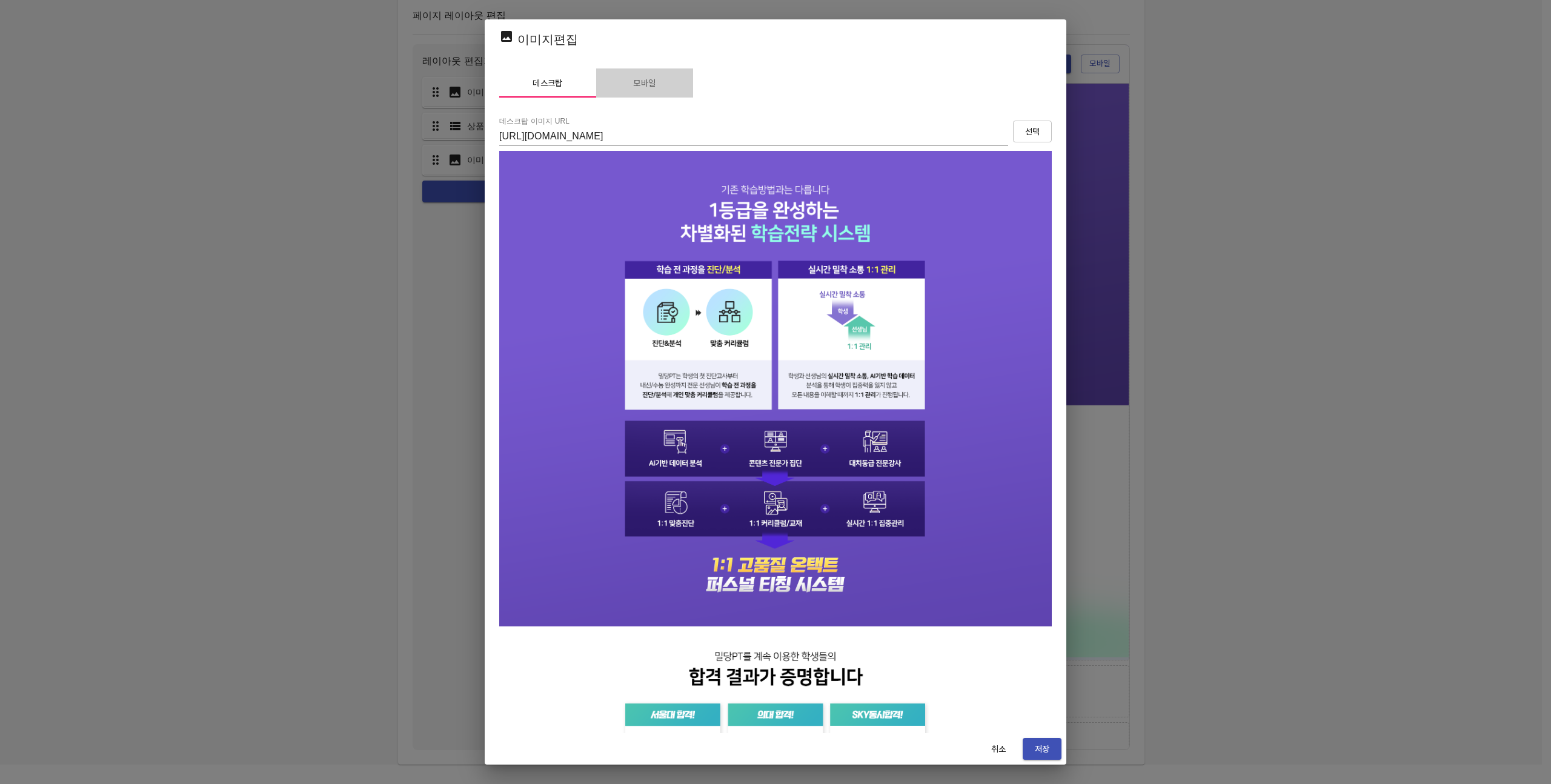
click at [635, 79] on span "모바일" at bounding box center [645, 83] width 82 height 15
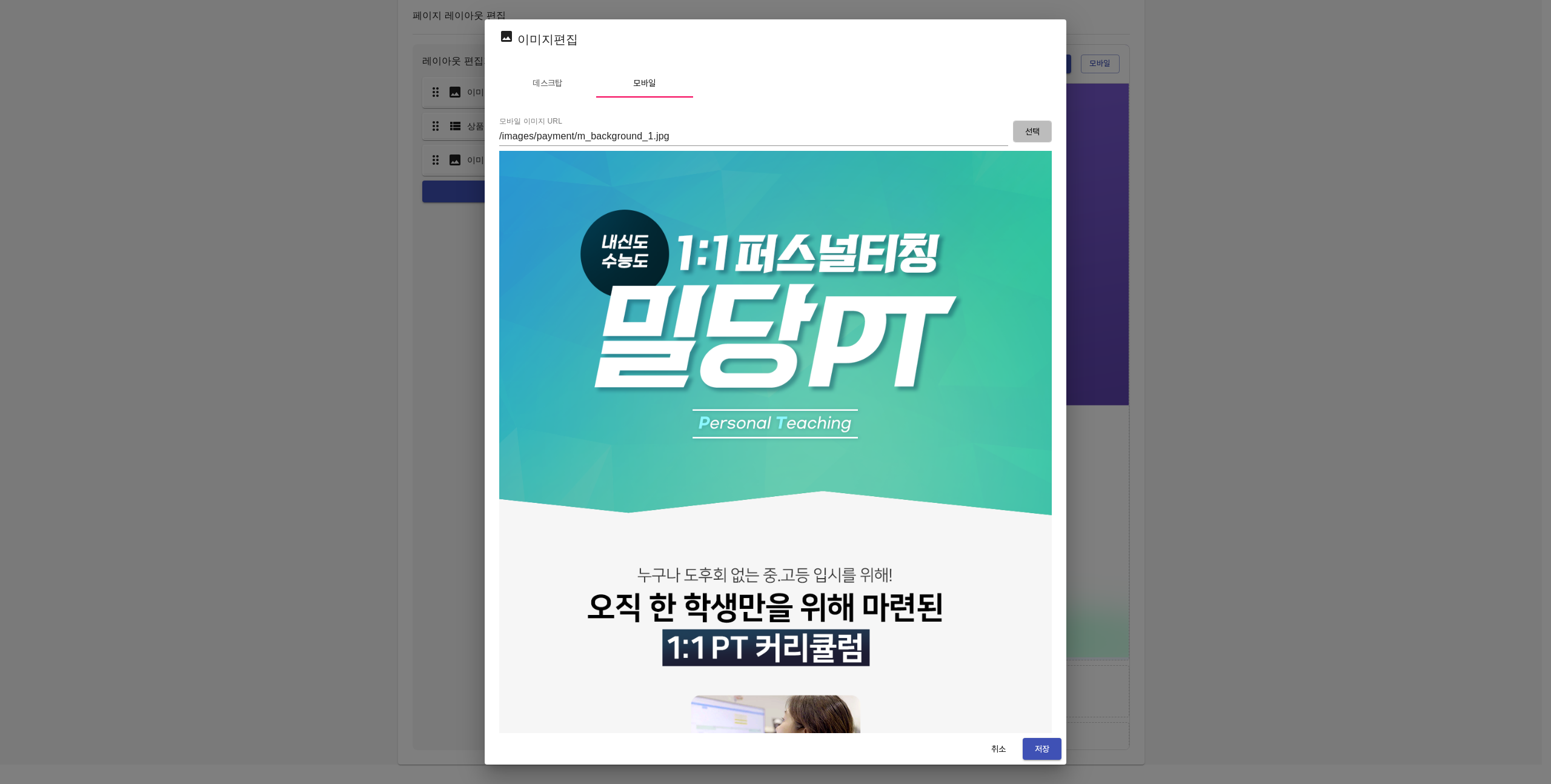
click at [1024, 127] on span "선택" at bounding box center [1032, 131] width 19 height 15
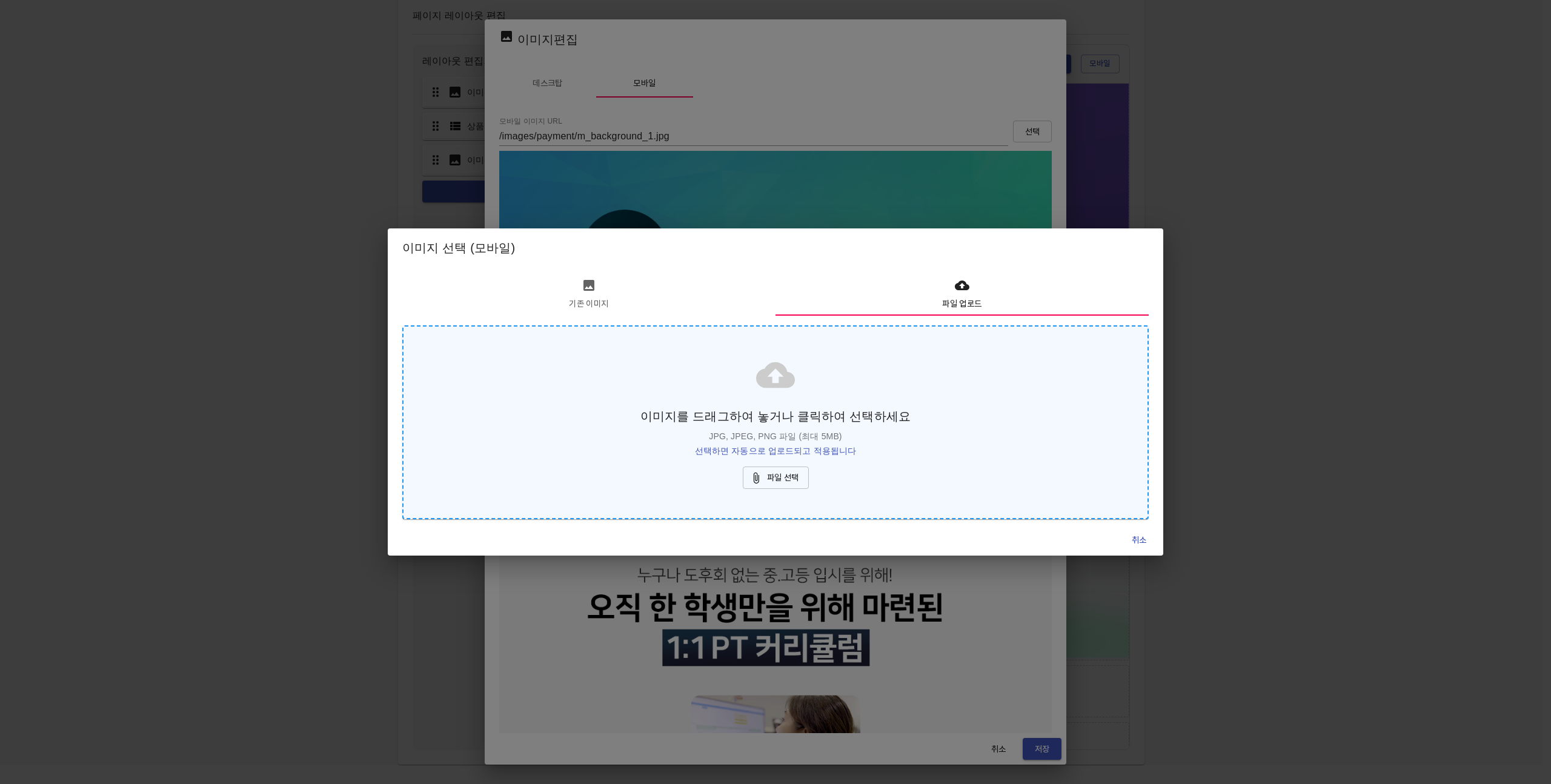
click at [785, 475] on span "파일 선택" at bounding box center [775, 478] width 47 height 15
type input "https://s3.ap-northeast-2.amazonaws.com/mildang/images/payment/5516293541149392…"
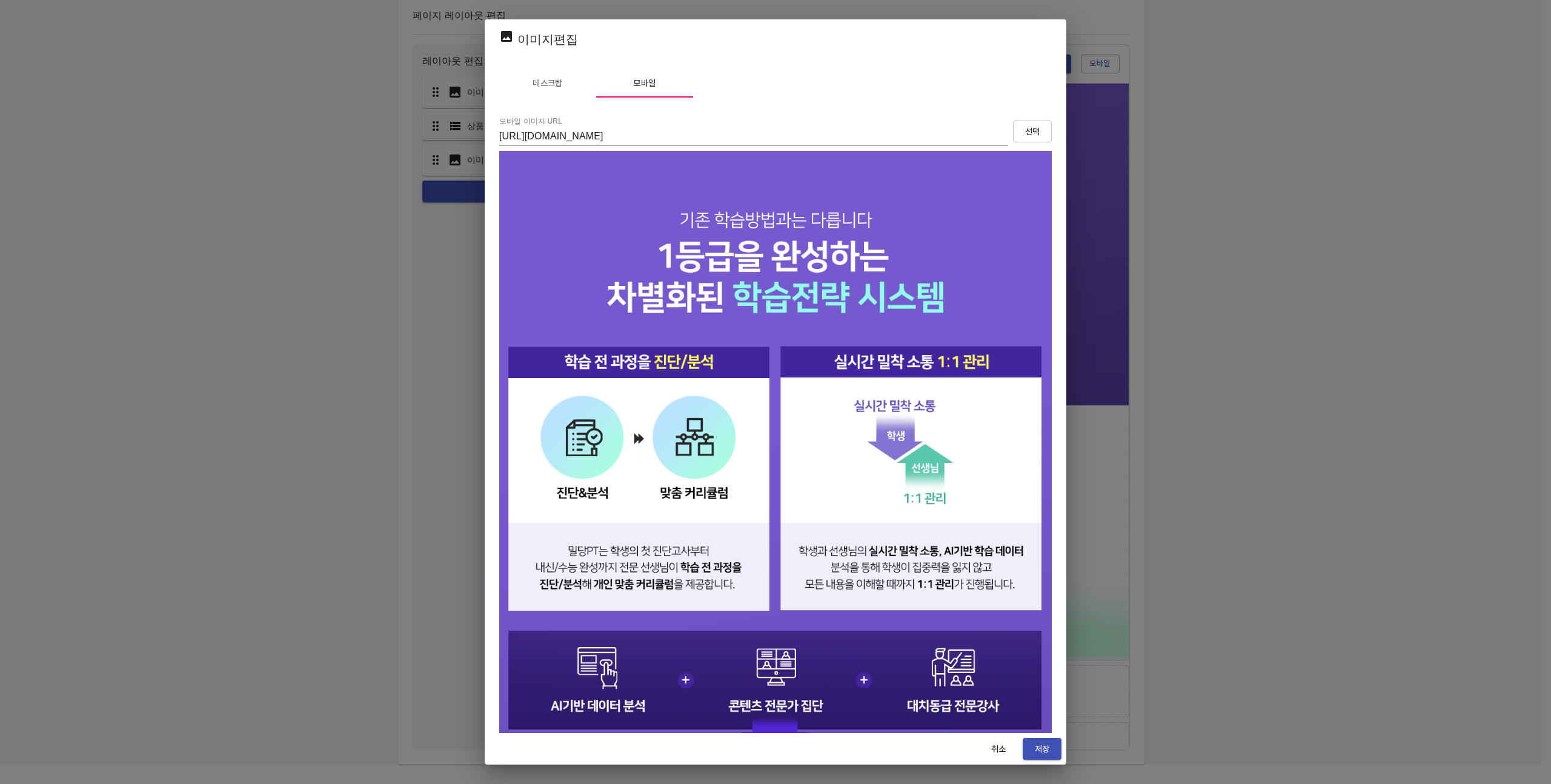
click at [1042, 741] on span "저장" at bounding box center [1041, 748] width 19 height 15
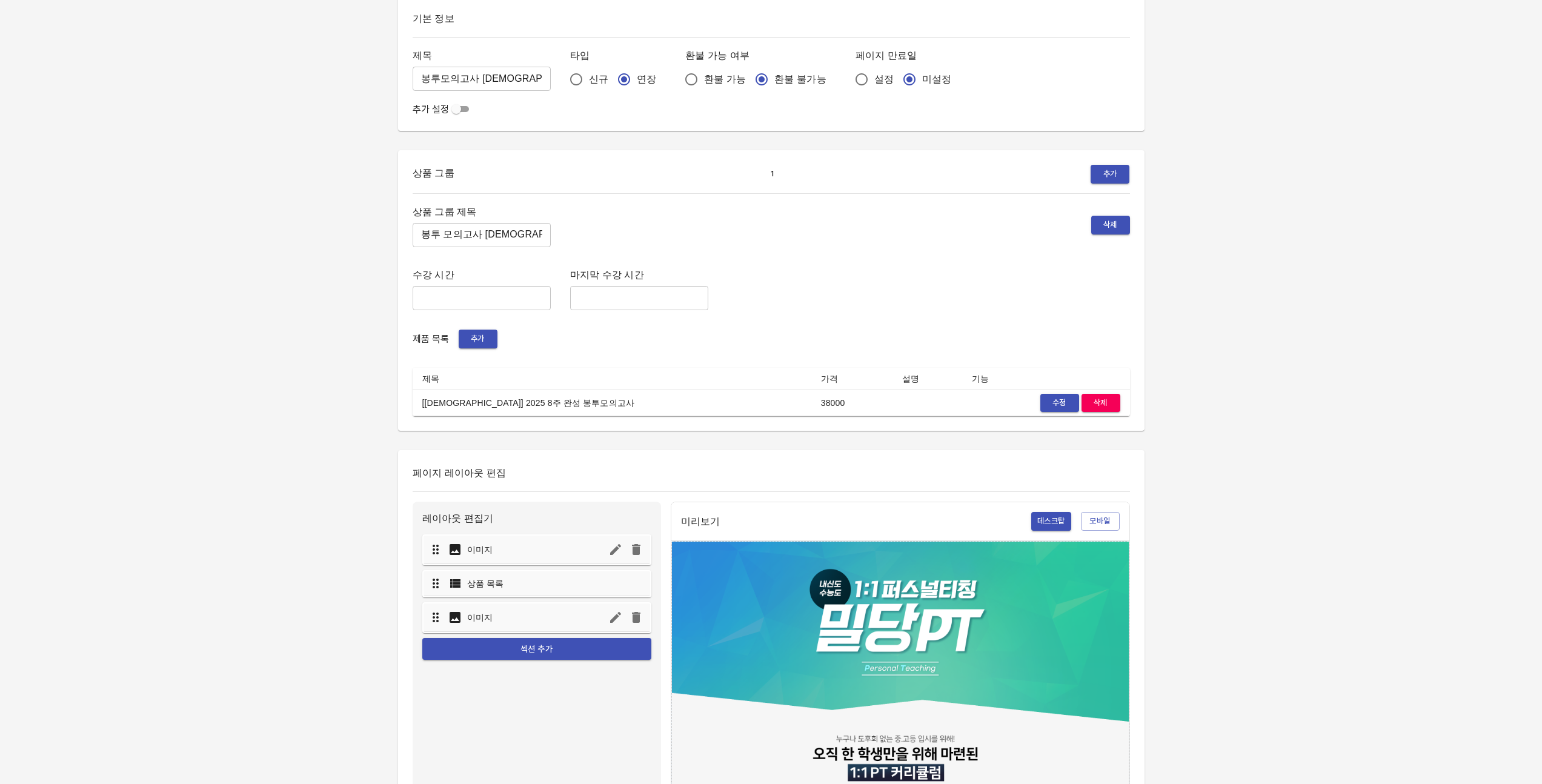
scroll to position [0, 0]
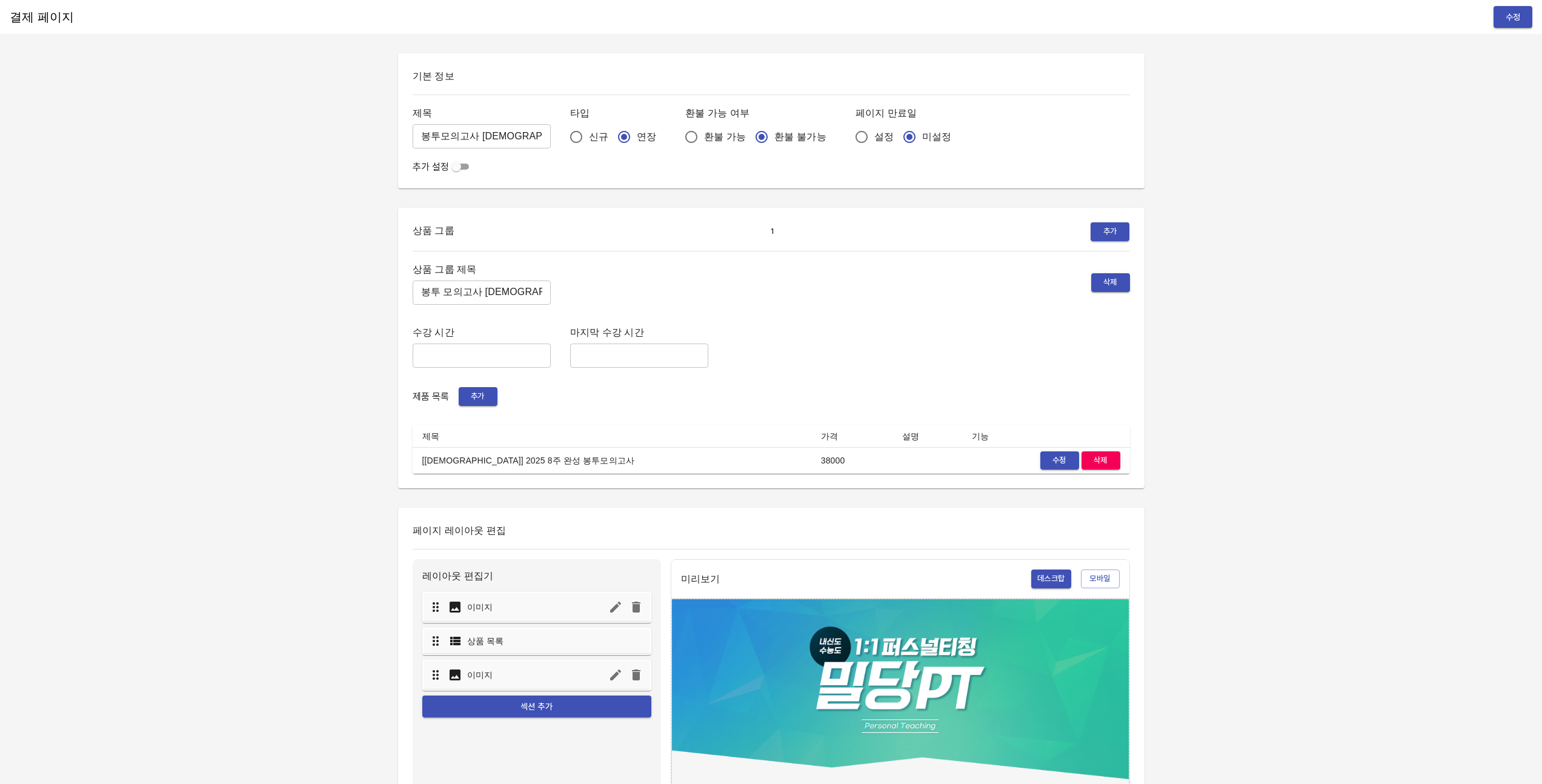
click at [1520, 14] on span "수정" at bounding box center [1513, 17] width 19 height 15
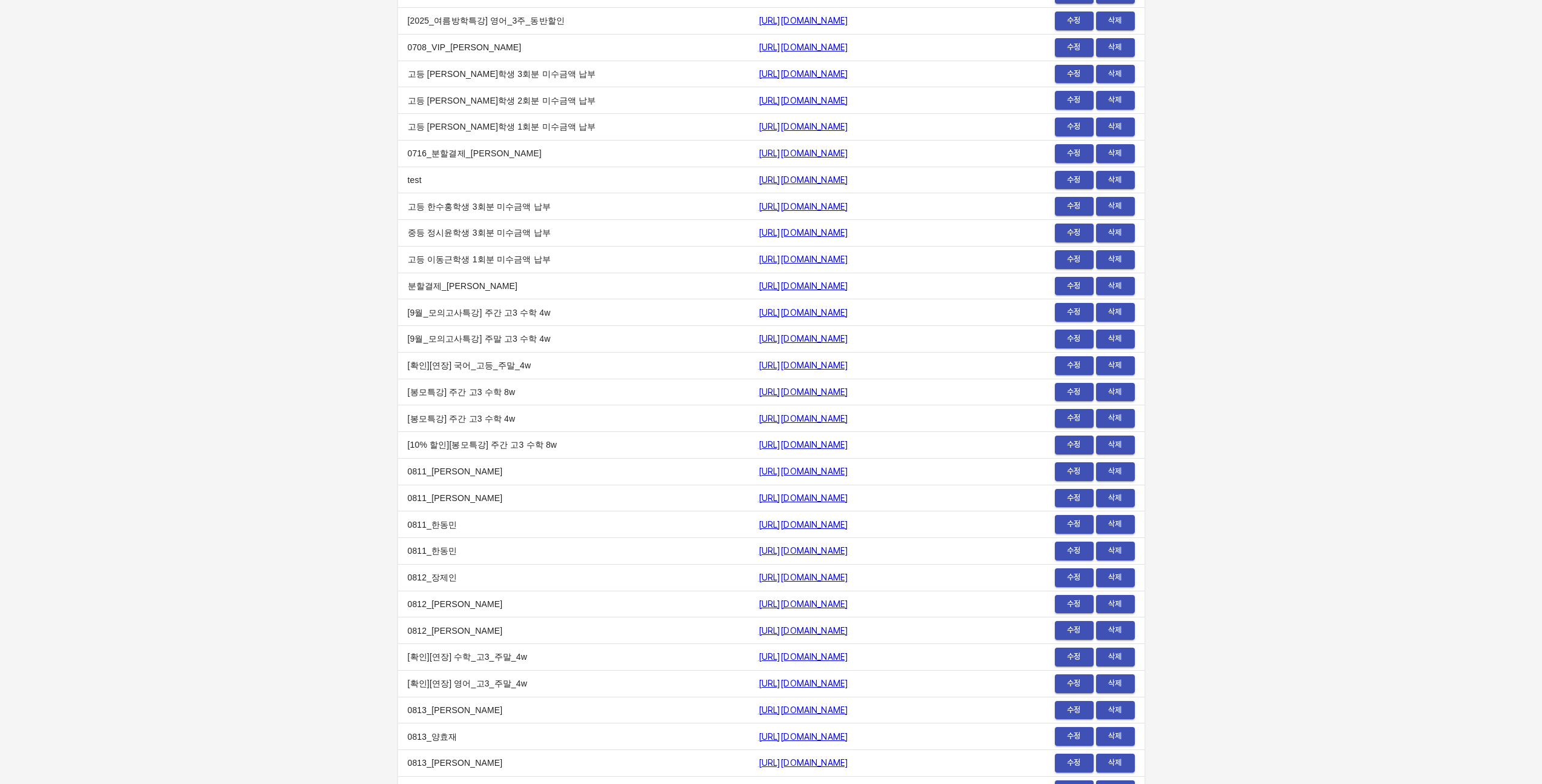
click at [1073, 393] on span "수정" at bounding box center [1074, 392] width 26 height 14
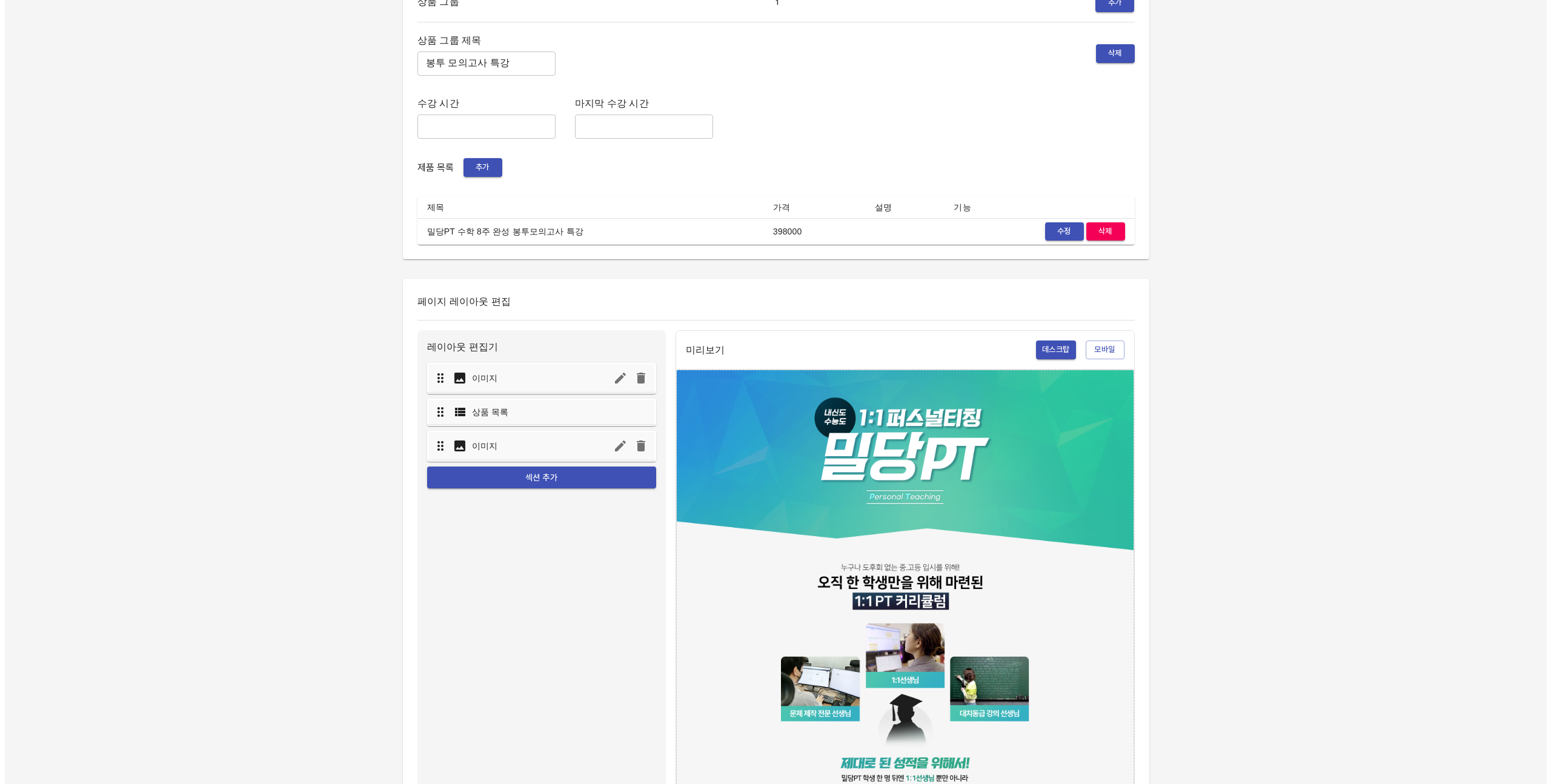
scroll to position [412, 0]
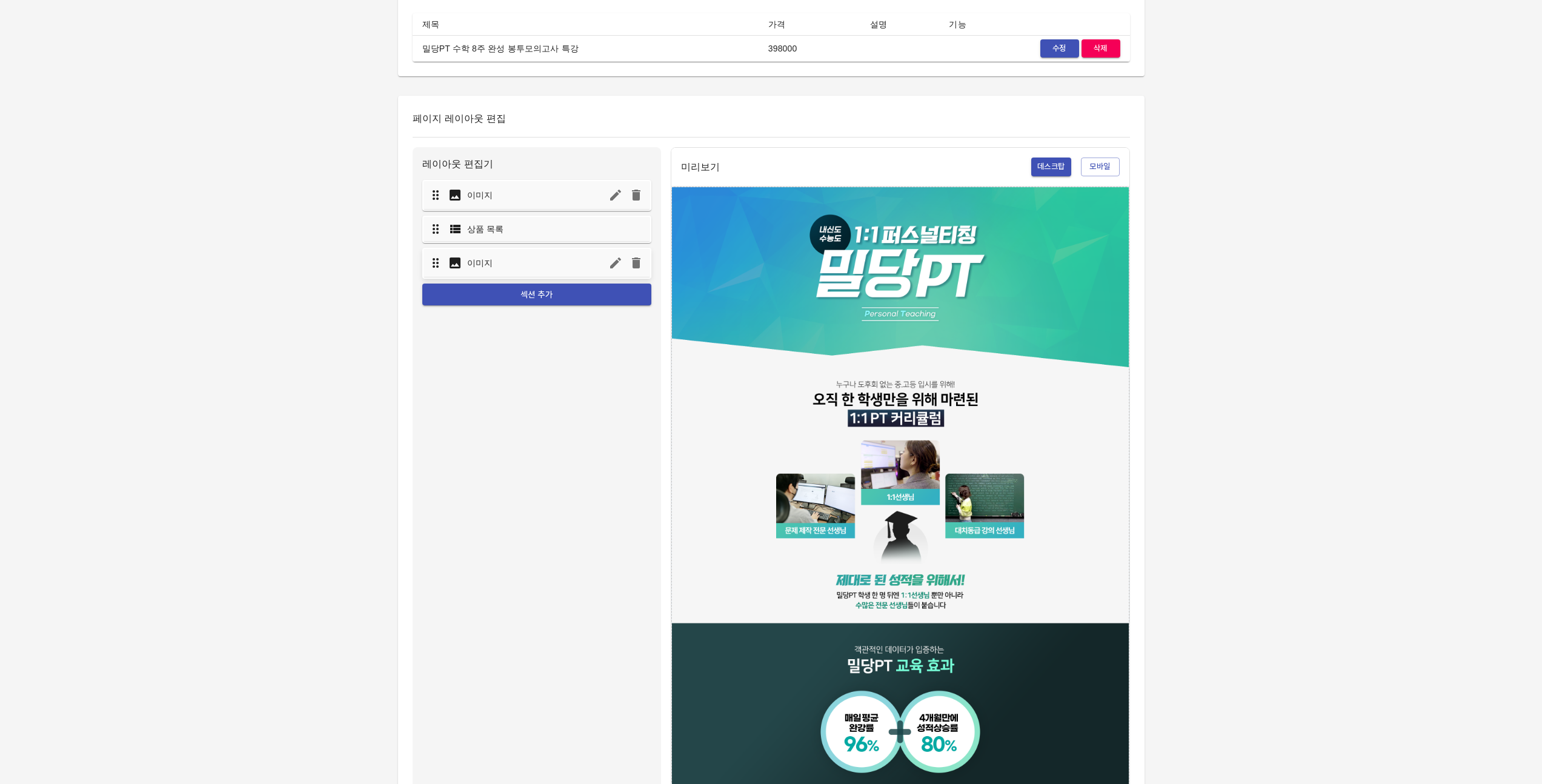
click at [535, 260] on div "이미지" at bounding box center [537, 263] width 227 height 28
click at [437, 266] on icon at bounding box center [436, 263] width 6 height 10
click at [612, 268] on icon "button" at bounding box center [616, 263] width 15 height 15
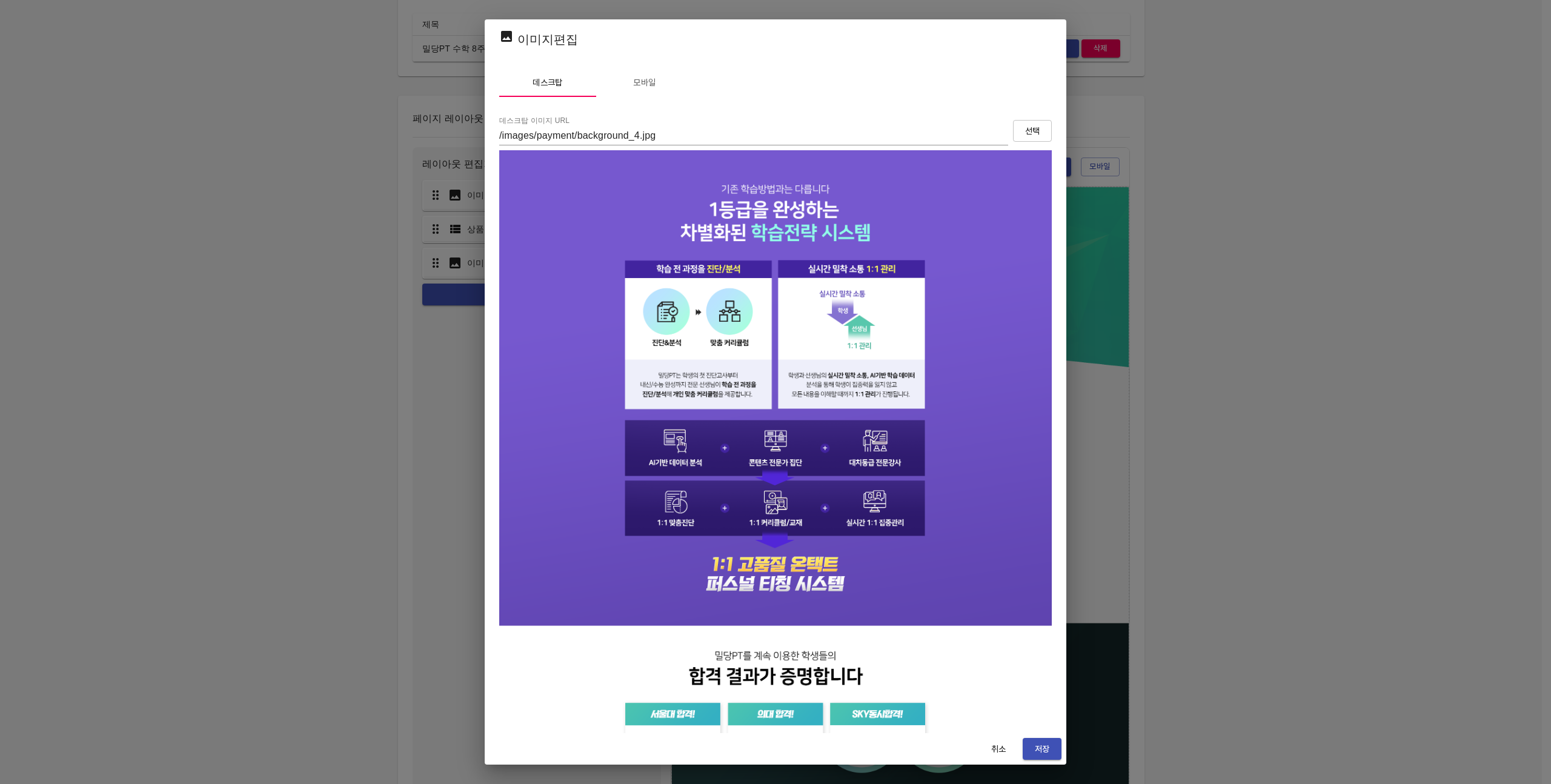
scroll to position [0, 0]
click at [669, 305] on img at bounding box center [776, 541] width 553 height 780
click at [640, 85] on span "모바일" at bounding box center [645, 83] width 82 height 15
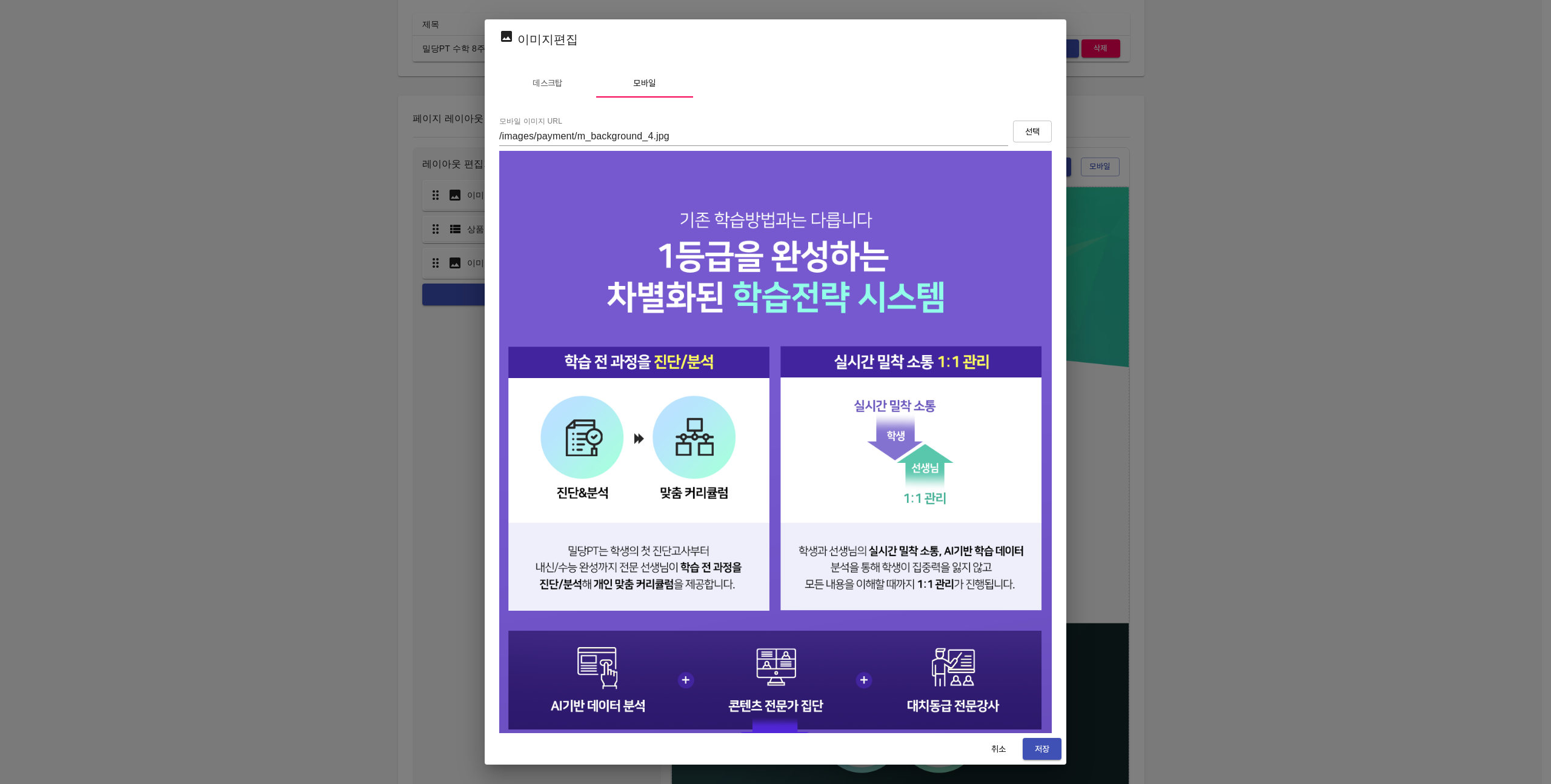
click at [522, 79] on span "데스크탑" at bounding box center [548, 83] width 82 height 15
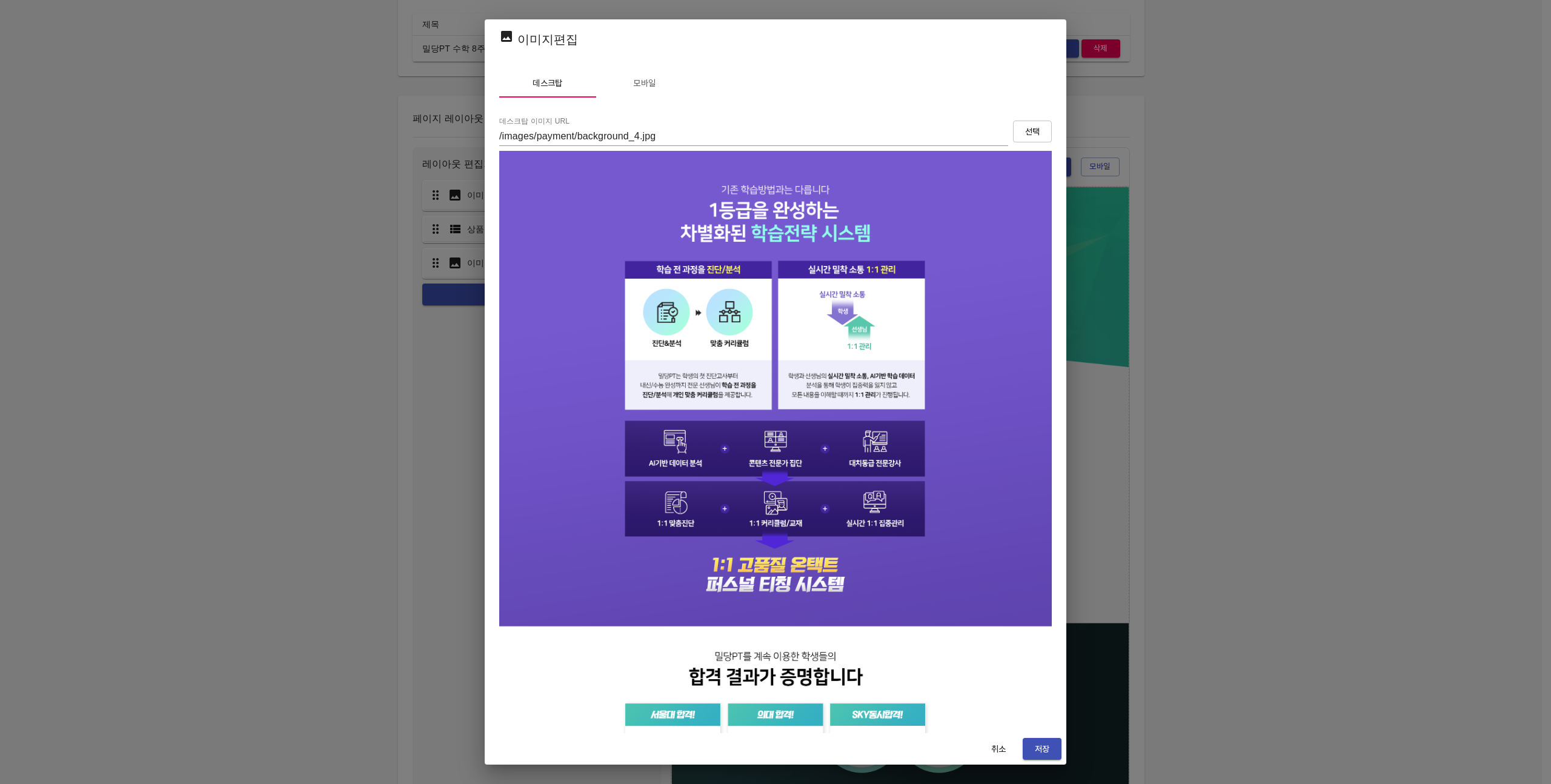
click at [657, 95] on button "모바일" at bounding box center [645, 83] width 97 height 29
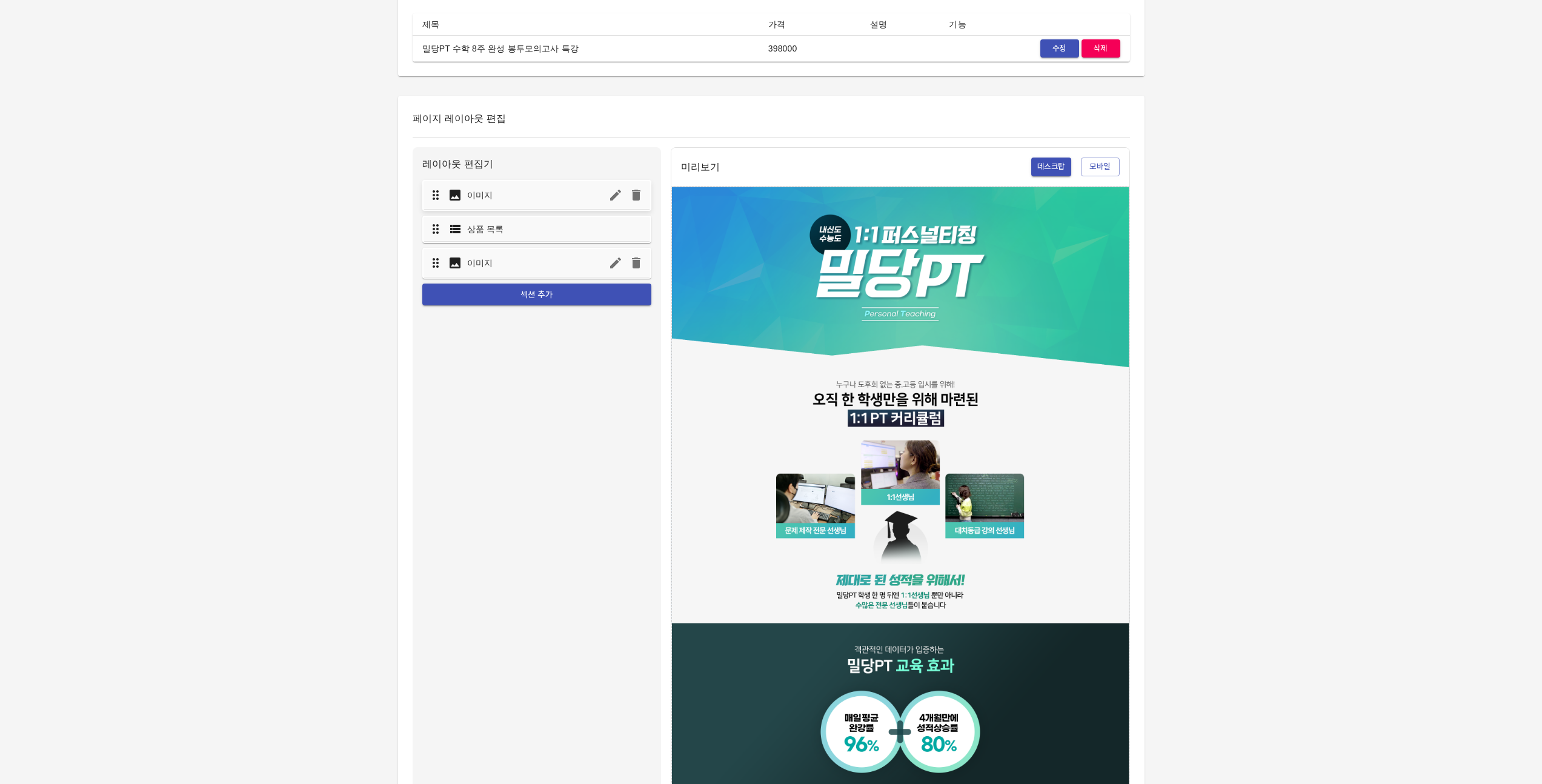
click at [510, 203] on div "이미지" at bounding box center [537, 195] width 227 height 28
click at [611, 199] on icon "button" at bounding box center [616, 195] width 11 height 11
click at [613, 194] on icon "button" at bounding box center [616, 195] width 15 height 15
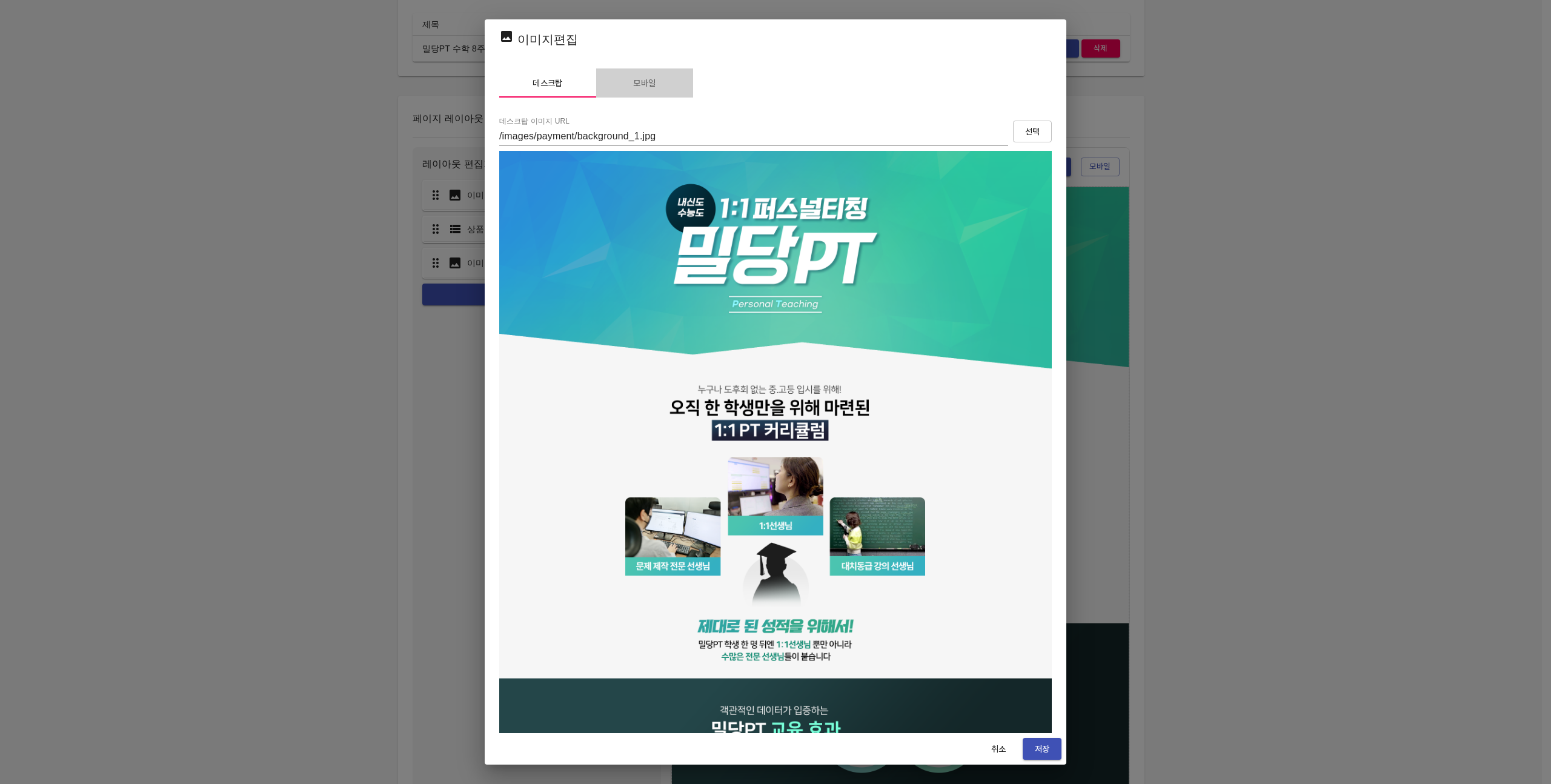
drag, startPoint x: 653, startPoint y: 86, endPoint x: 671, endPoint y: 97, distance: 21.1
click at [653, 86] on span "모바일" at bounding box center [645, 83] width 82 height 15
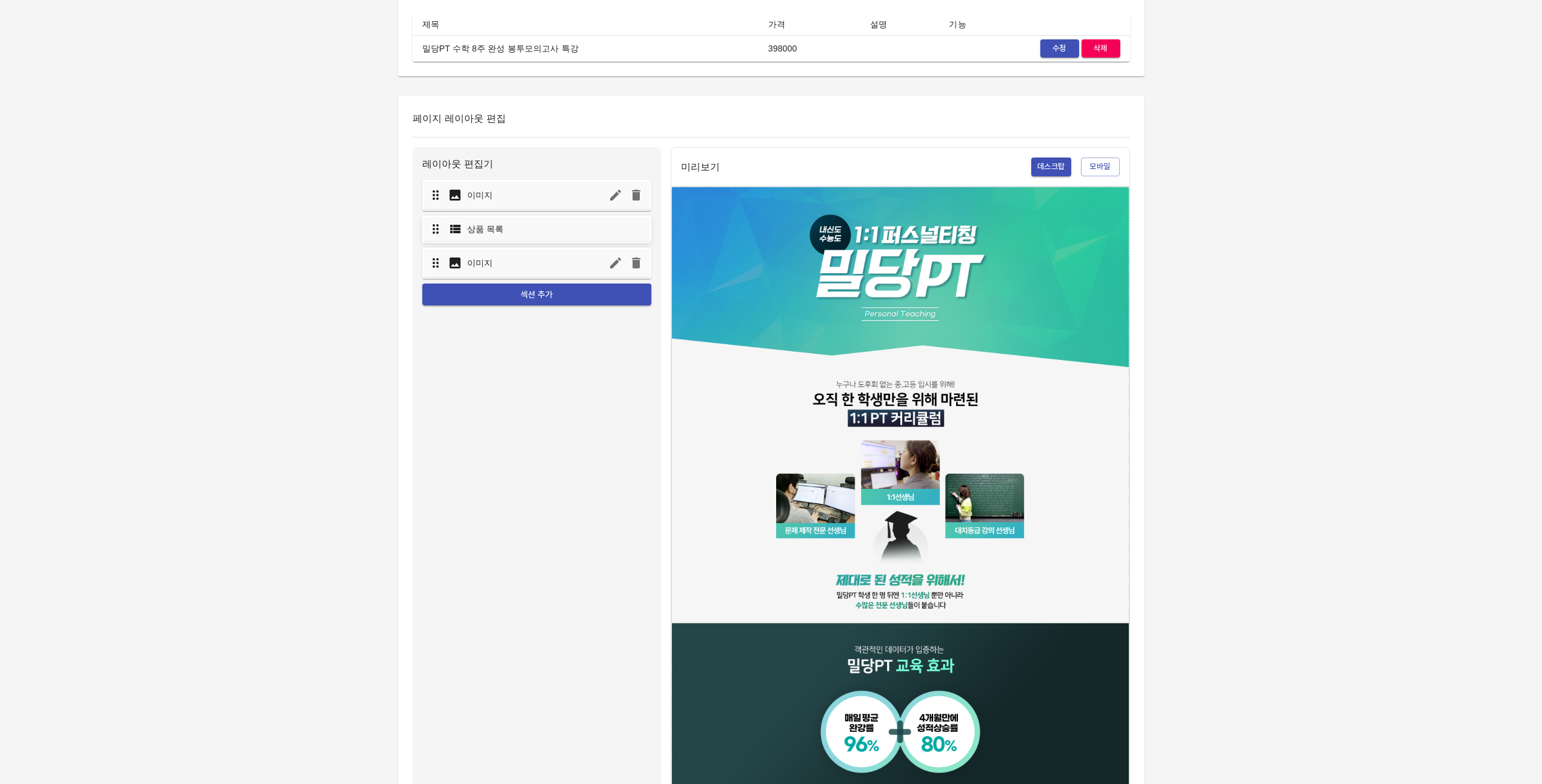
click at [498, 229] on p "상품 목록" at bounding box center [485, 229] width 37 height 12
click at [556, 234] on div "상품 목록" at bounding box center [537, 229] width 227 height 25
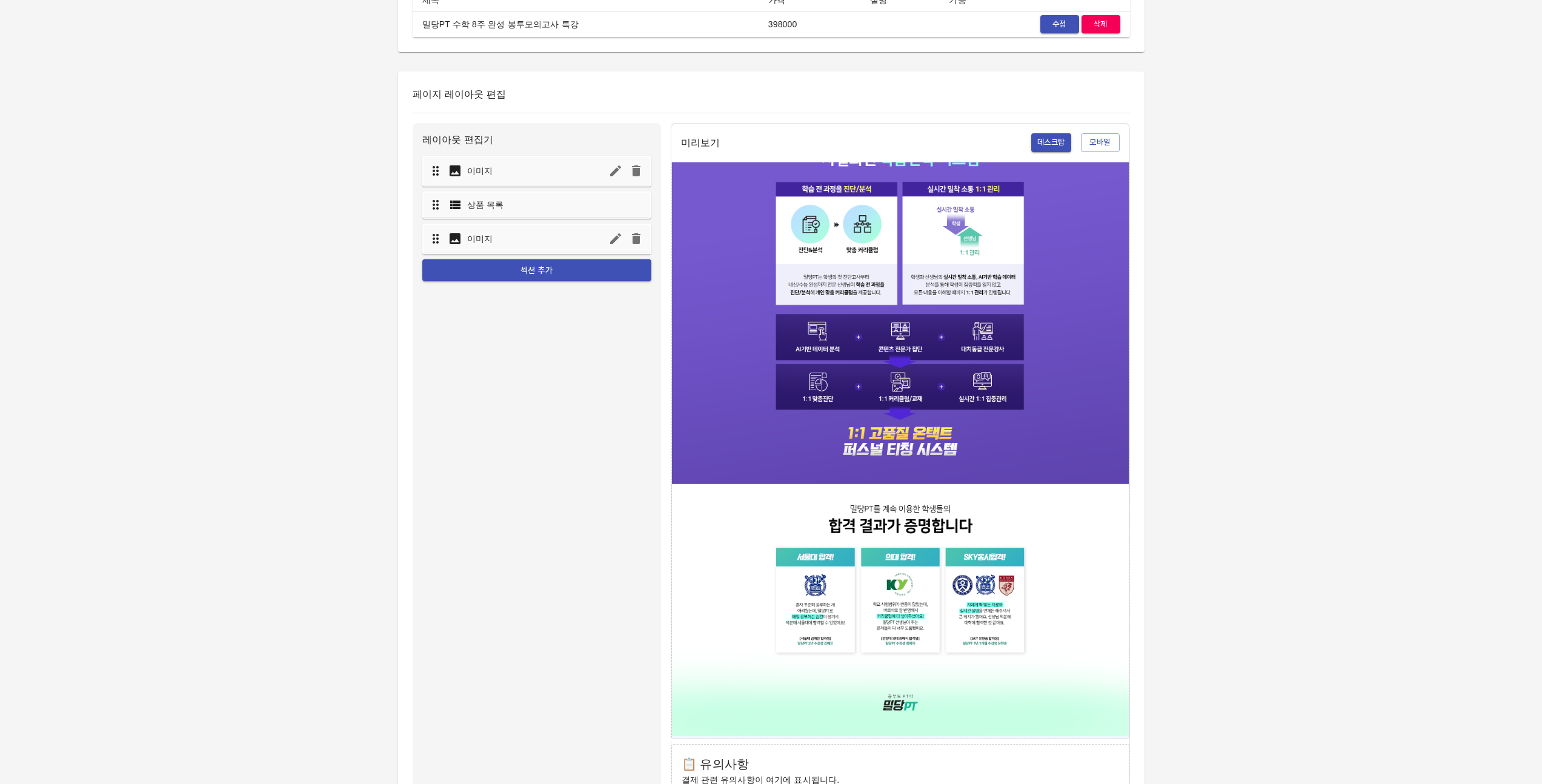
scroll to position [515, 0]
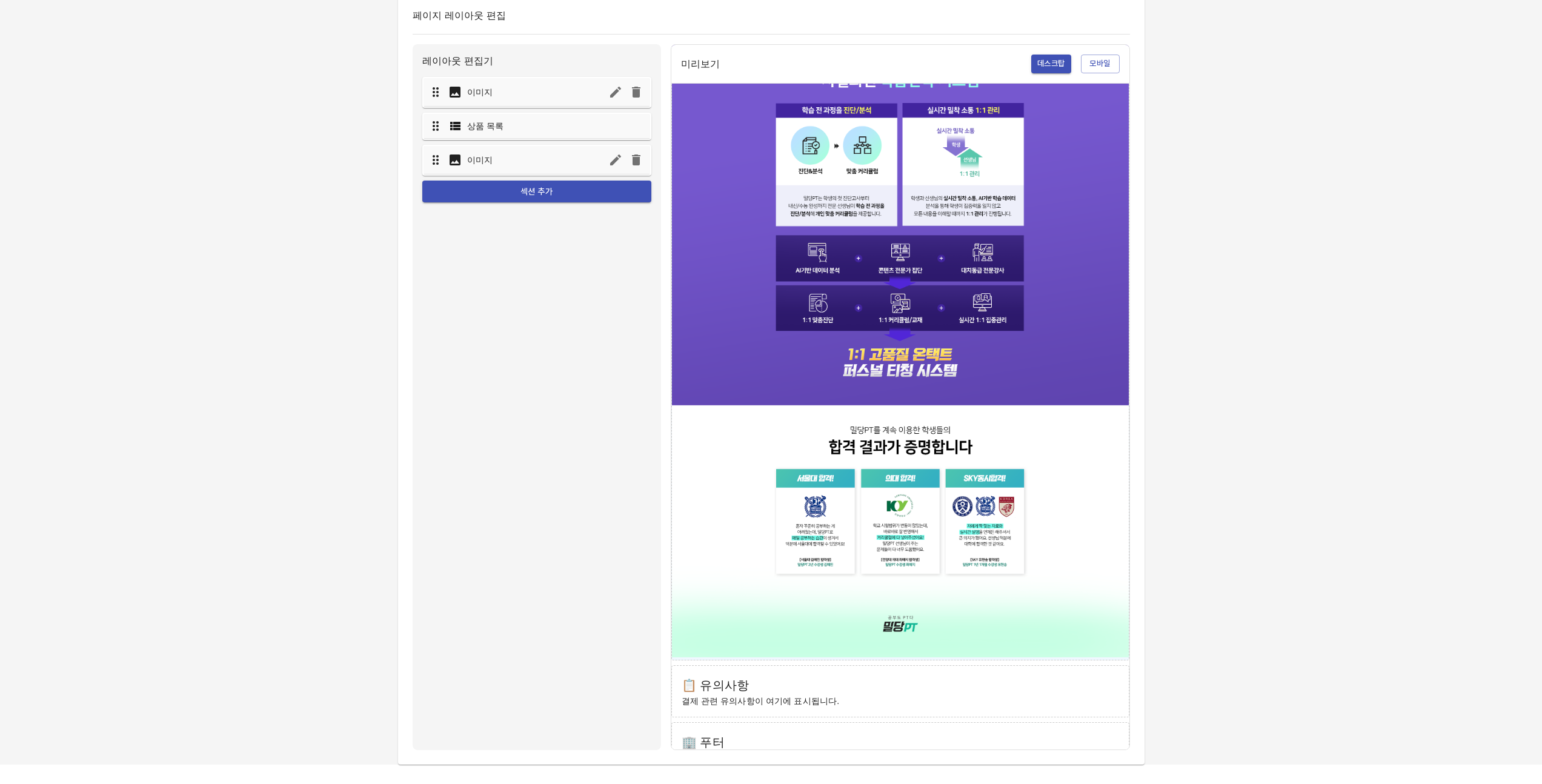
click at [754, 695] on p "결제 관련 유의사항이 여기에 표시됩니다." at bounding box center [901, 700] width 438 height 12
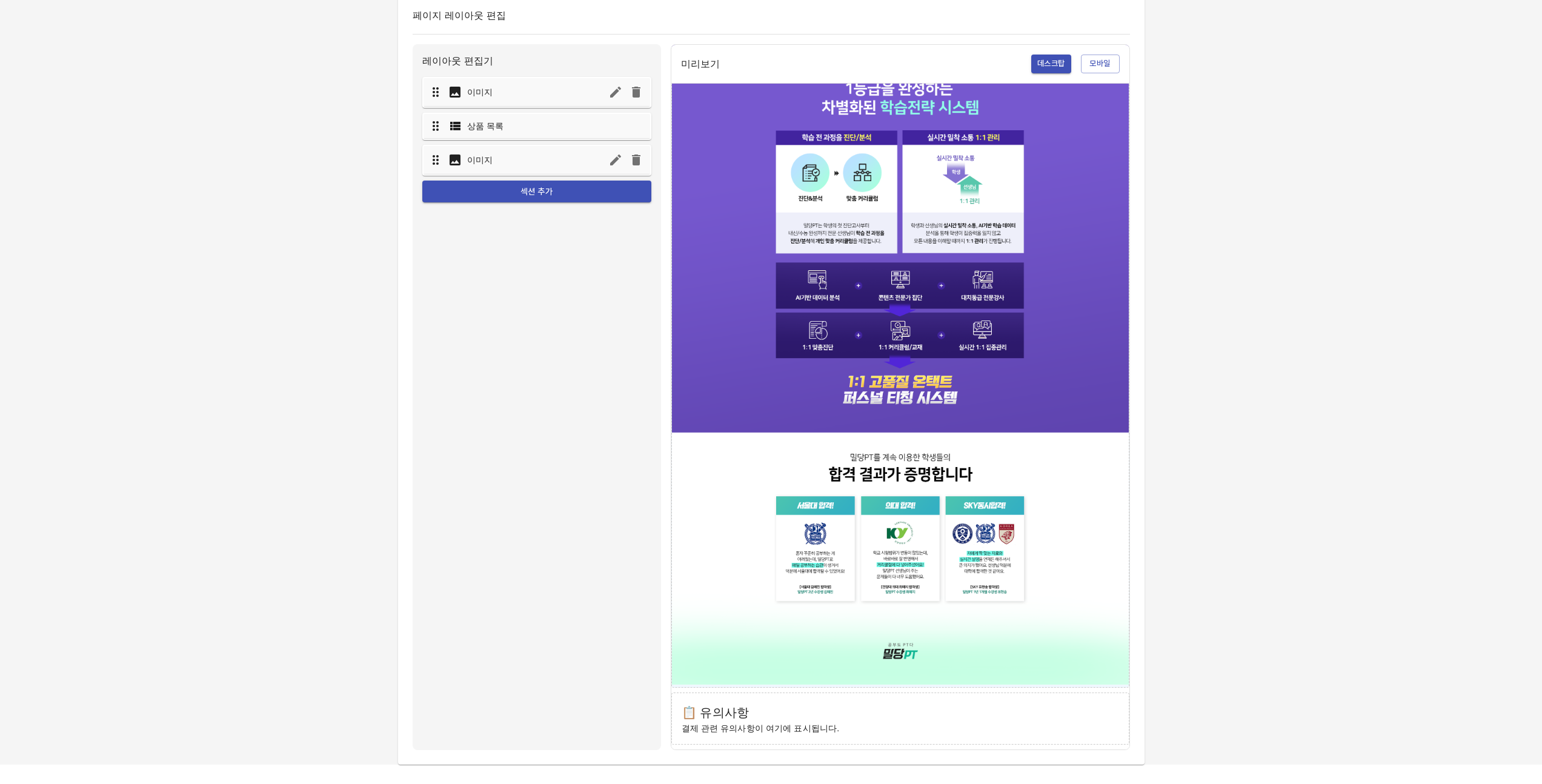
scroll to position [747, 0]
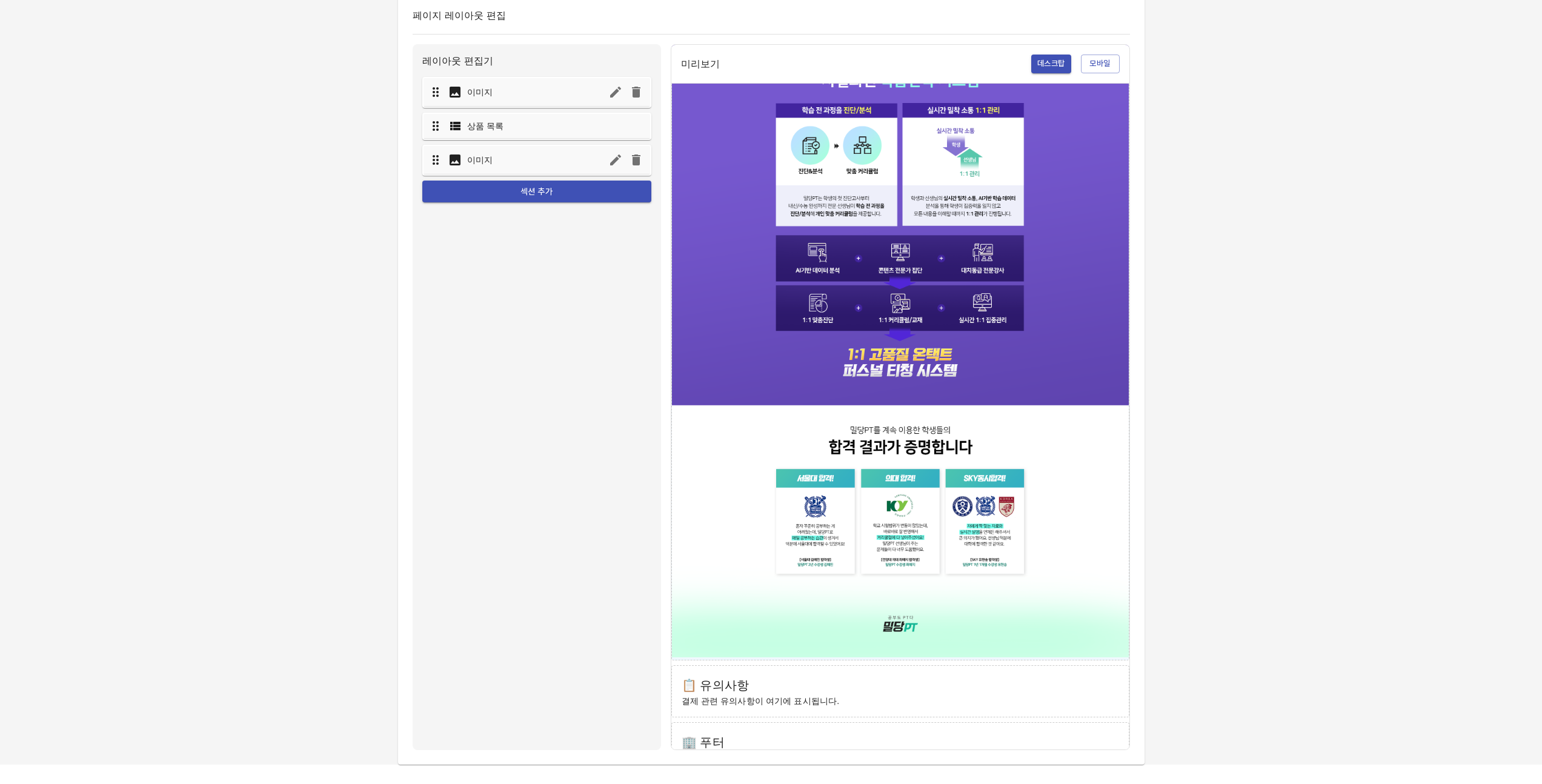
click at [839, 676] on h6 "📋 유의사항" at bounding box center [901, 685] width 438 height 19
click at [764, 695] on p "결제 관련 유의사항이 여기에 표시됩니다." at bounding box center [901, 700] width 438 height 12
click at [563, 191] on span "섹션 추가" at bounding box center [537, 191] width 210 height 15
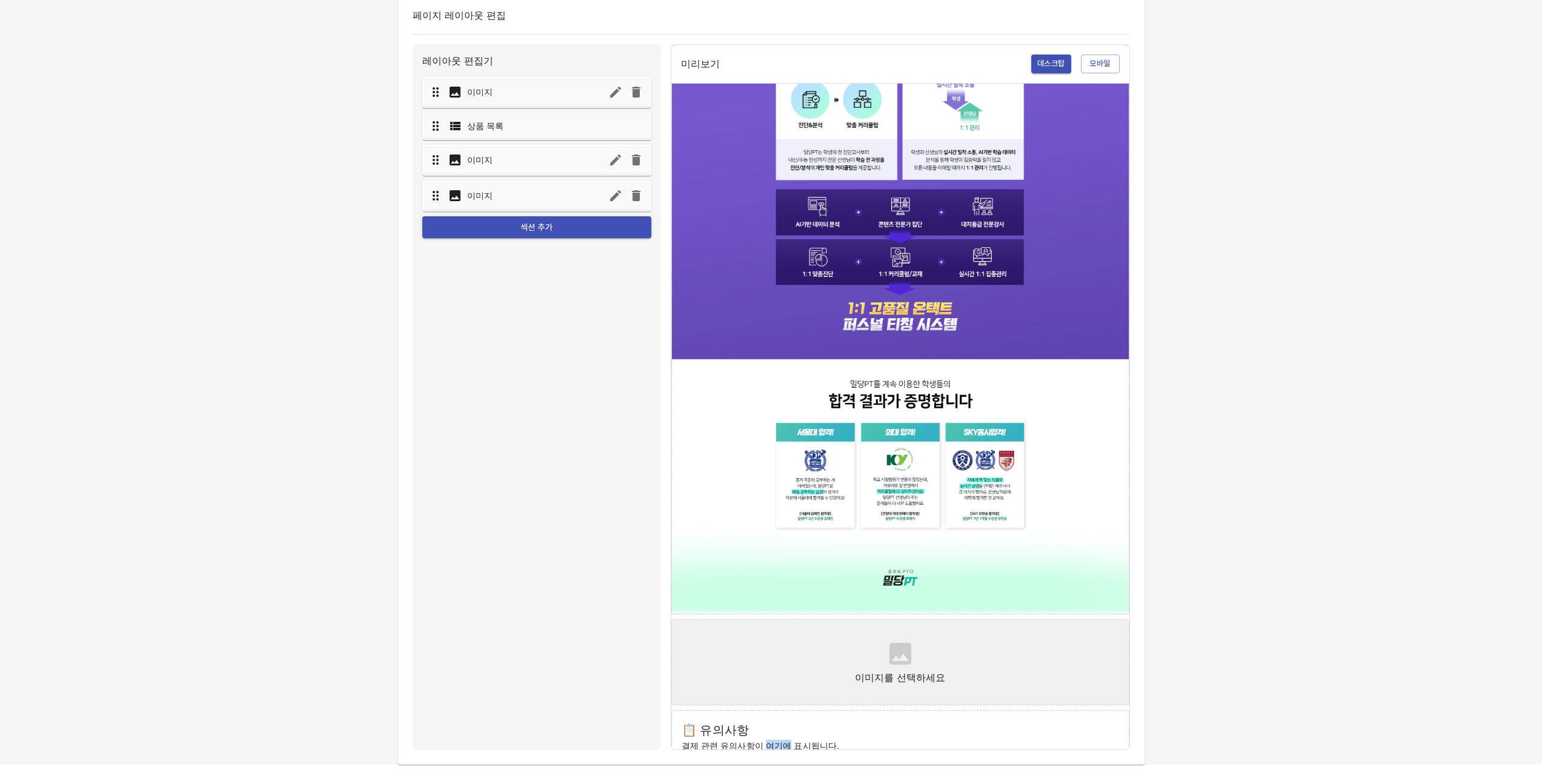
scroll to position [837, 0]
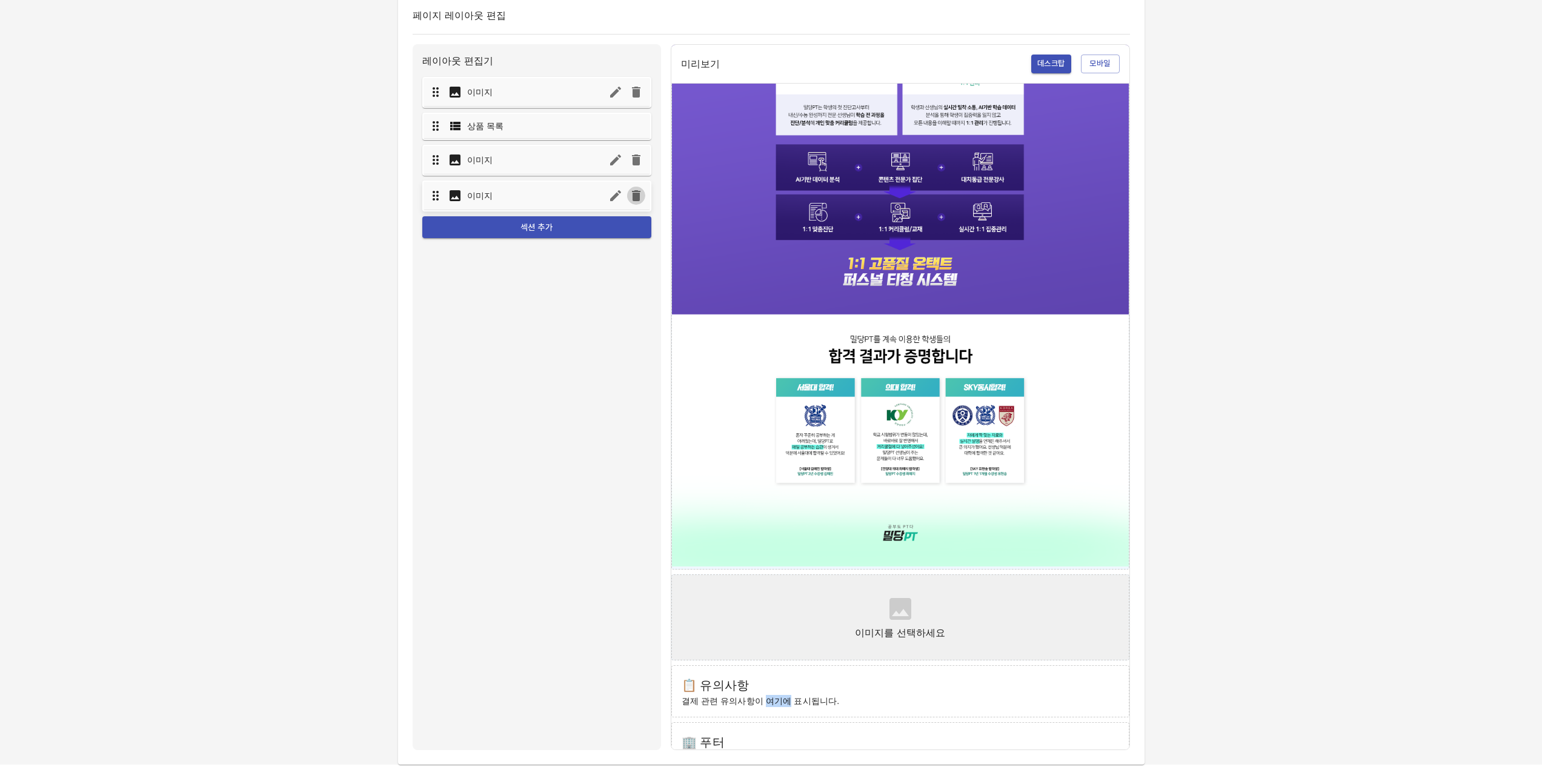
click at [634, 198] on icon "button" at bounding box center [636, 196] width 8 height 11
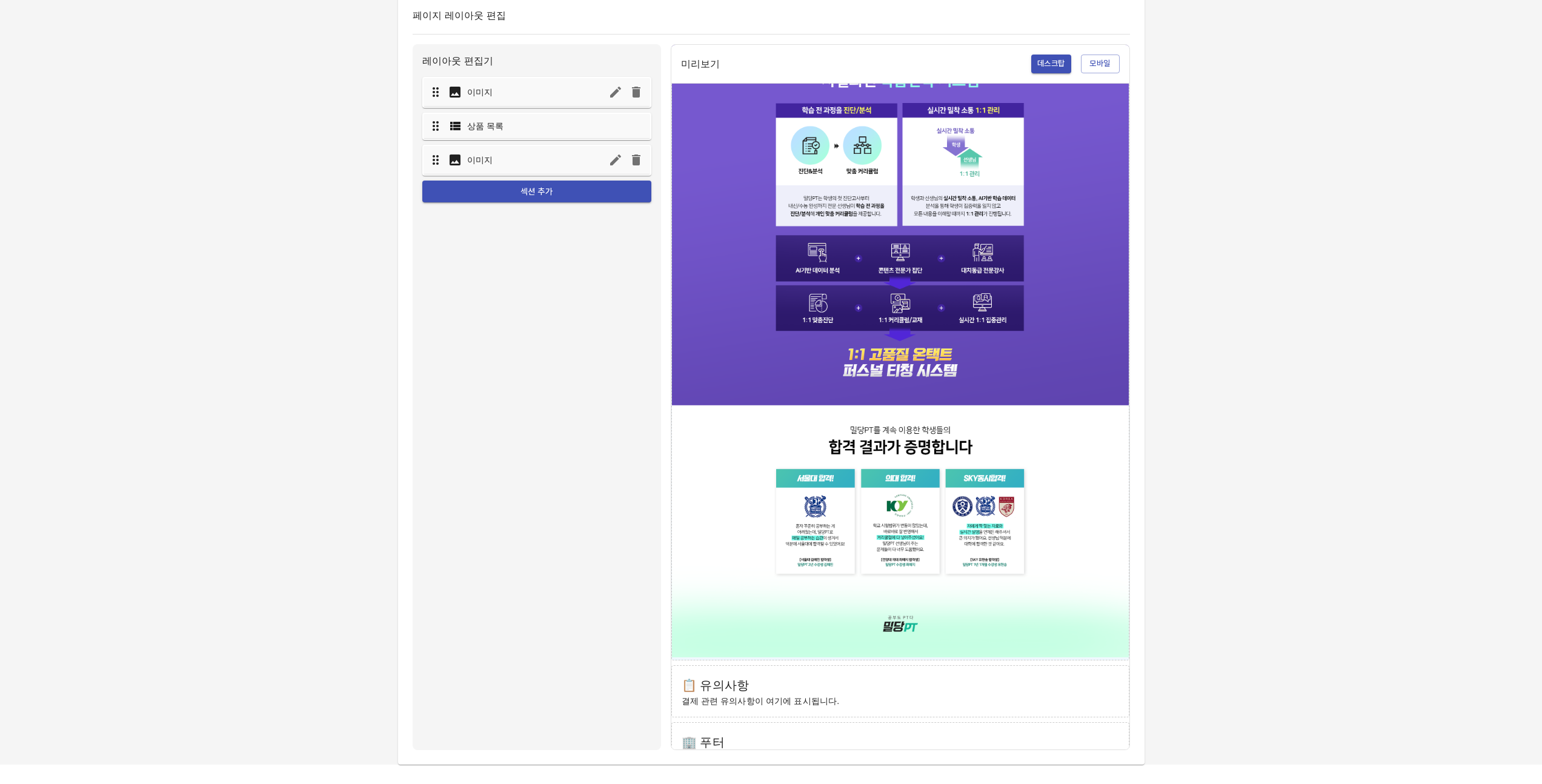
click at [693, 732] on h6 "🏢 푸터" at bounding box center [901, 741] width 438 height 19
click at [772, 676] on h6 "📋 유의사항" at bounding box center [901, 685] width 438 height 19
click at [728, 695] on p "결제 관련 유의사항이 여기에 표시됩니다." at bounding box center [901, 700] width 438 height 12
drag, startPoint x: 708, startPoint y: 675, endPoint x: 778, endPoint y: 671, distance: 70.1
click at [710, 695] on p "결제 관련 유의사항이 여기에 표시됩니다." at bounding box center [901, 700] width 438 height 12
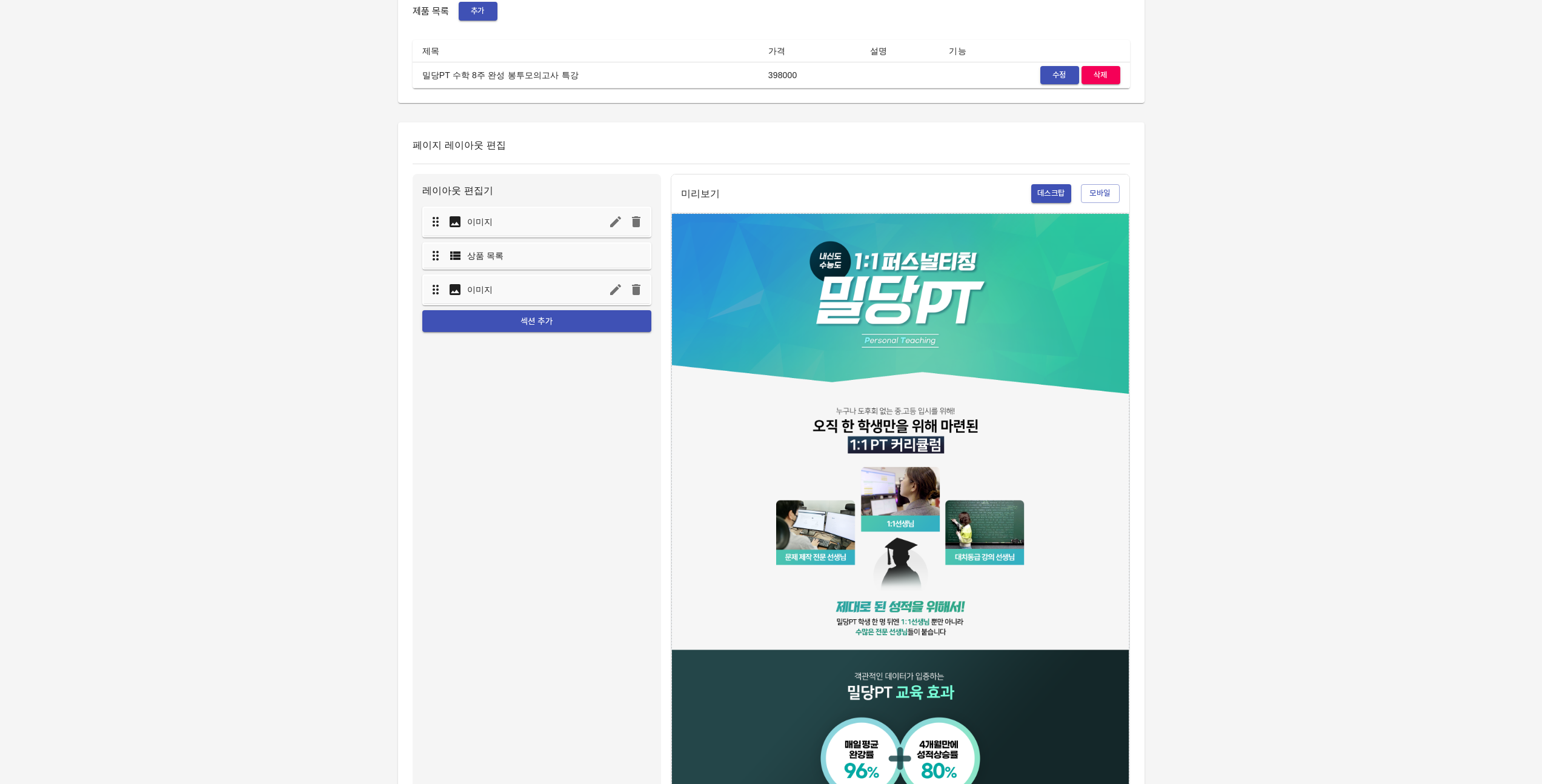
scroll to position [515, 0]
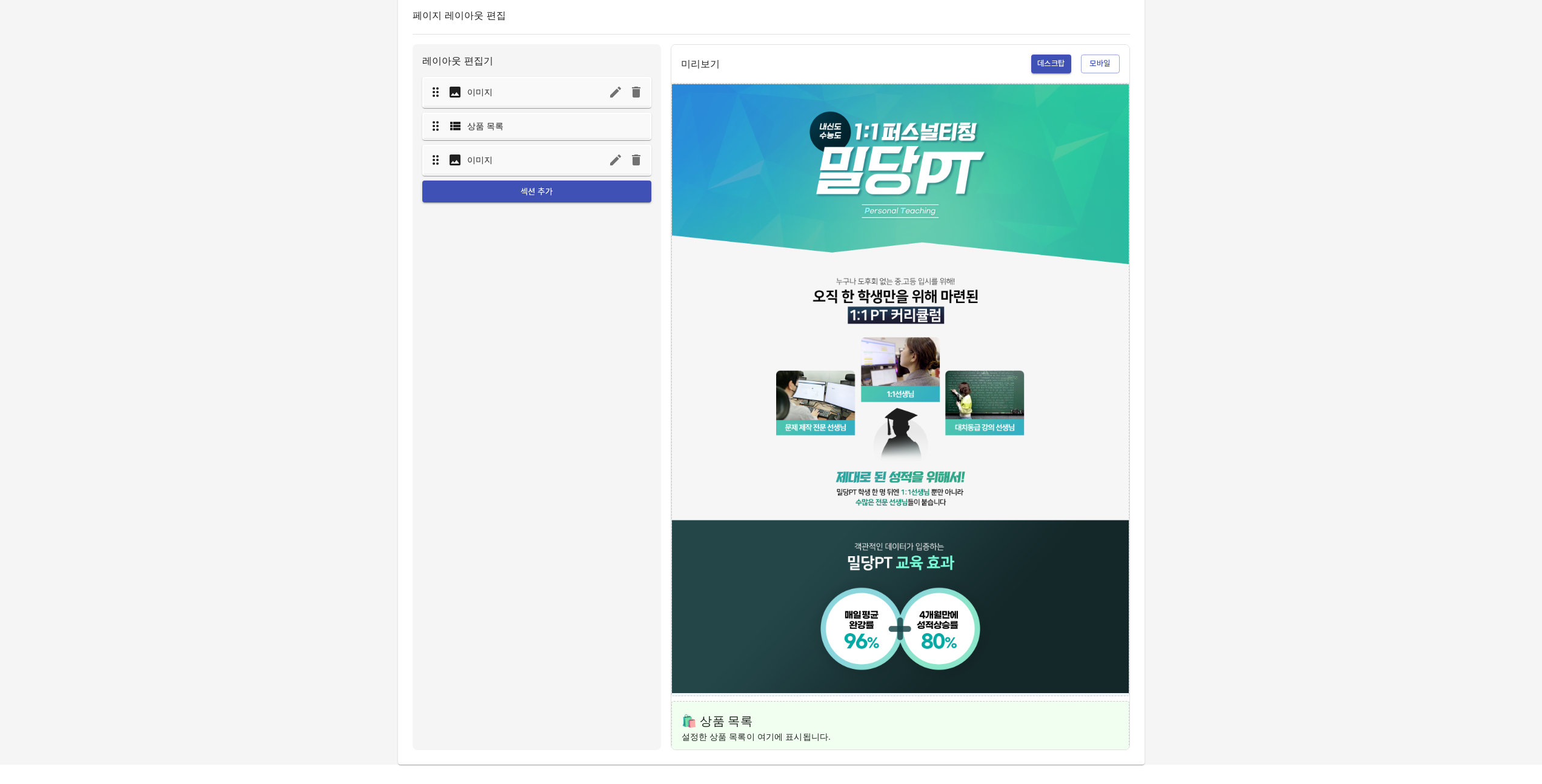
drag, startPoint x: 1506, startPoint y: 392, endPoint x: 1492, endPoint y: 393, distance: 14.0
click at [1505, 392] on div "결제 페이지 수정 기본 정보 제목 [봉모특강] 주간 고3 수학 8w ​ 타입 신규 연장 환불 가능 여부 환불 가능 환불 불가능 페이지 만료일 …" at bounding box center [771, 125] width 1542 height 1280
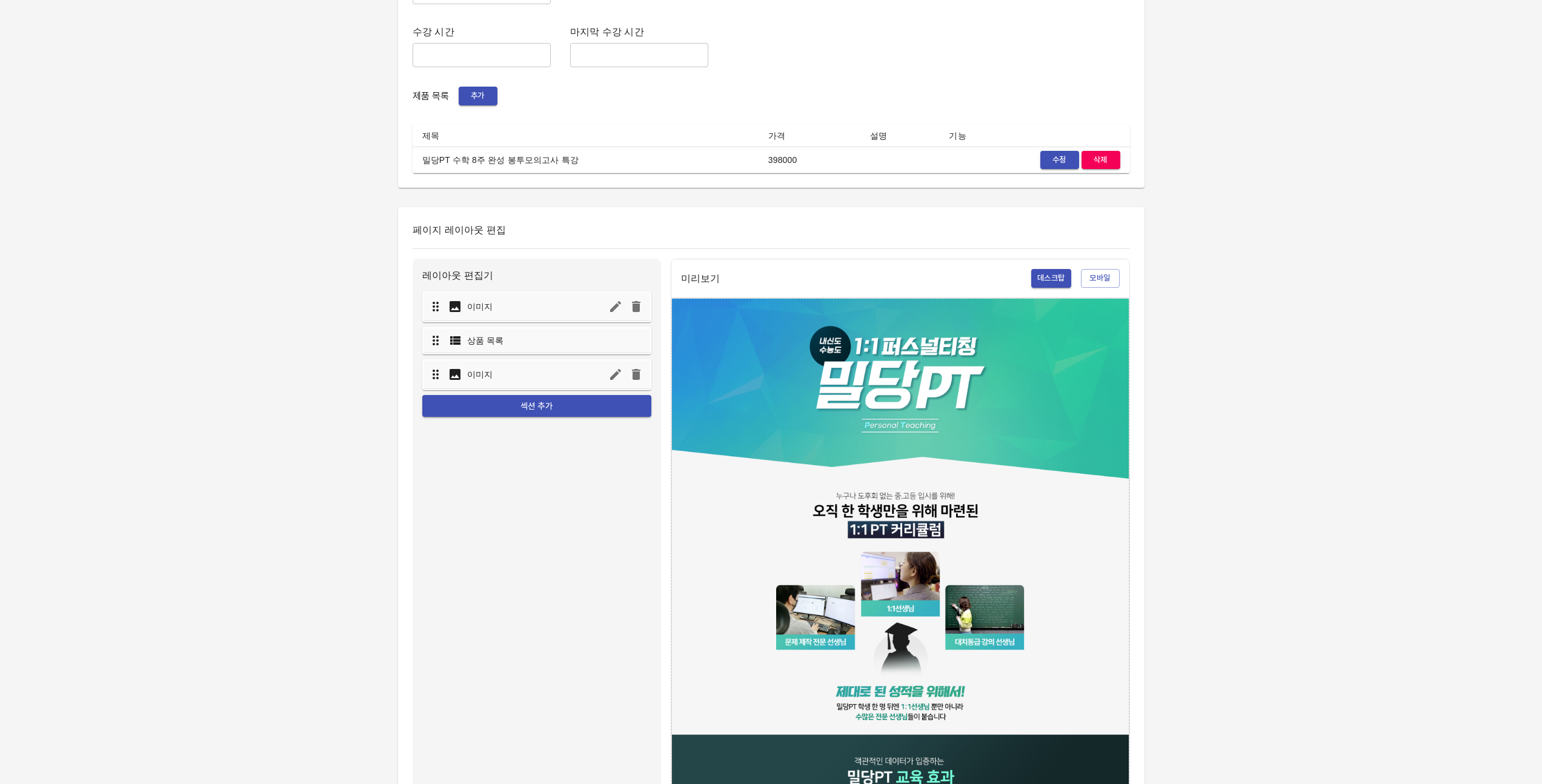
scroll to position [256, 0]
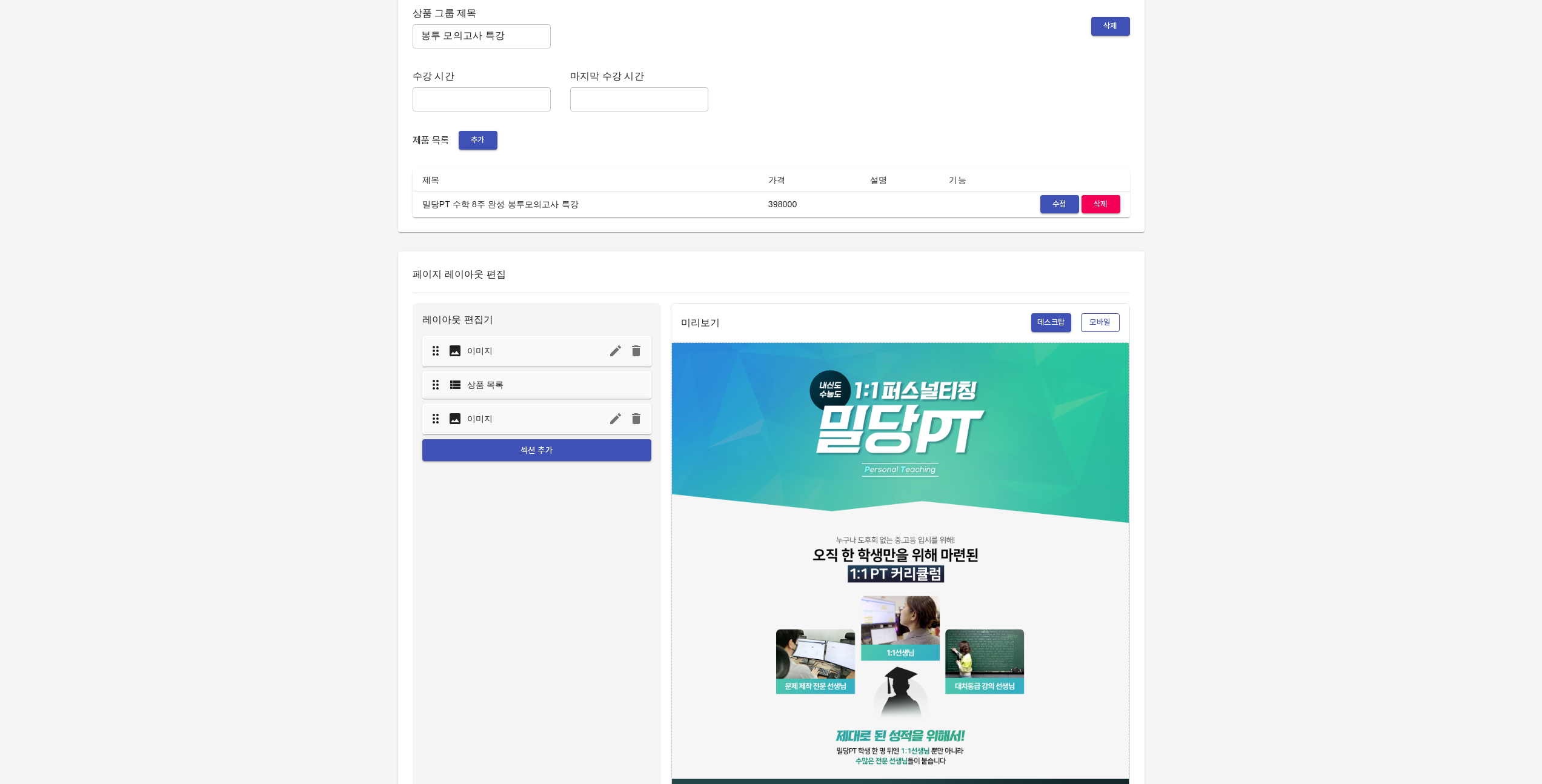
click at [1098, 319] on span "모바일" at bounding box center [1100, 322] width 26 height 14
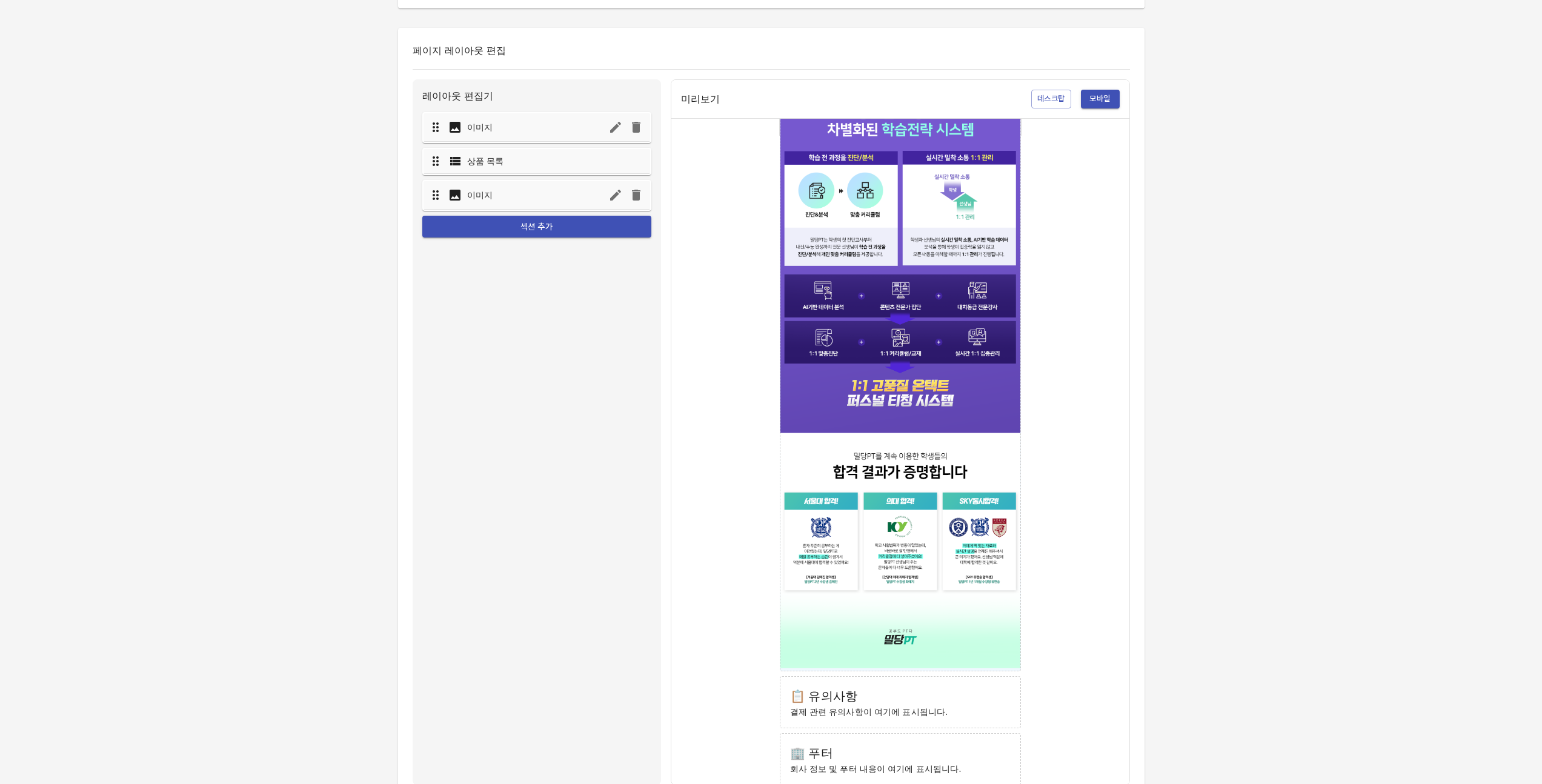
scroll to position [515, 0]
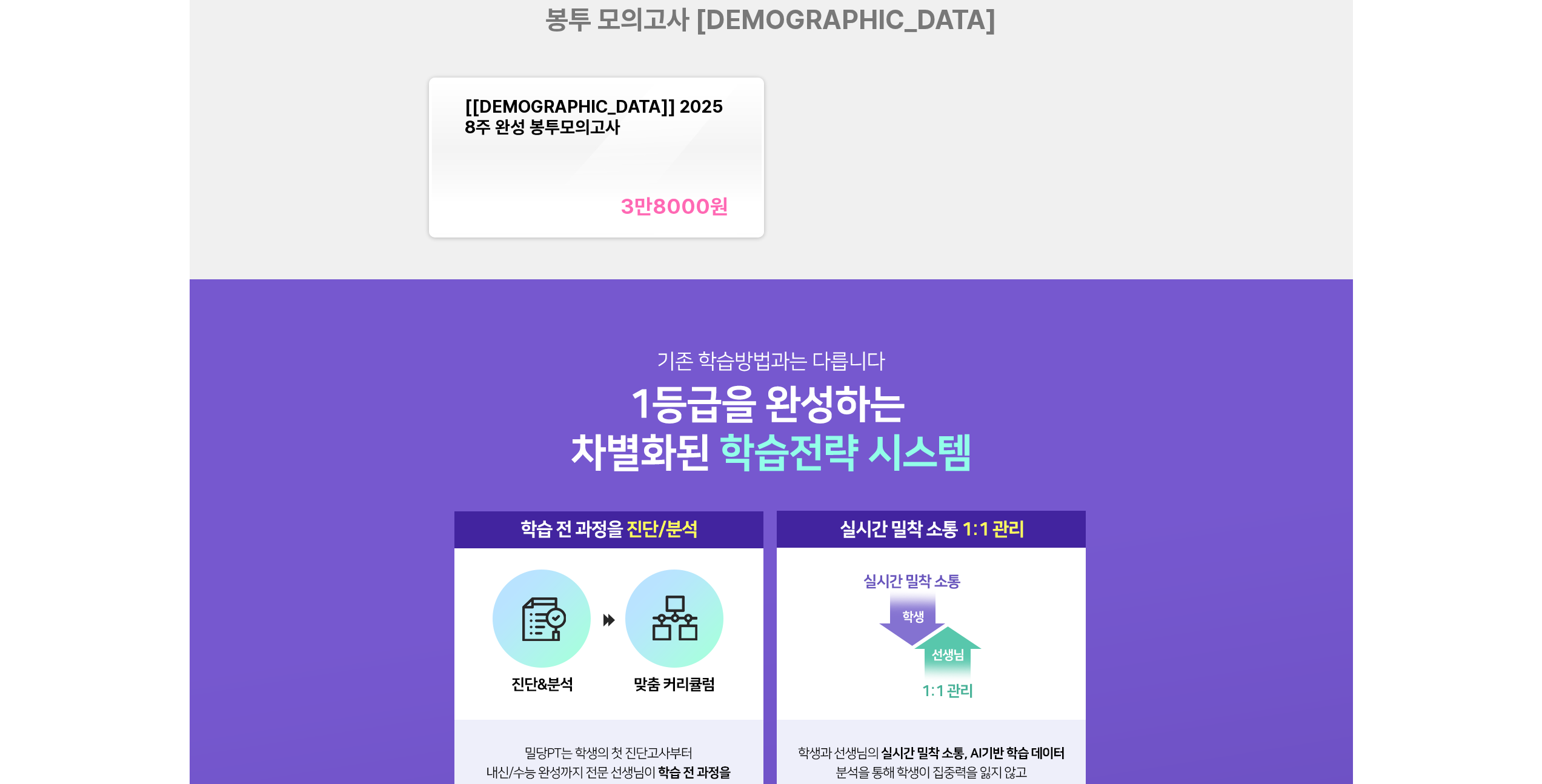
scroll to position [3006, 0]
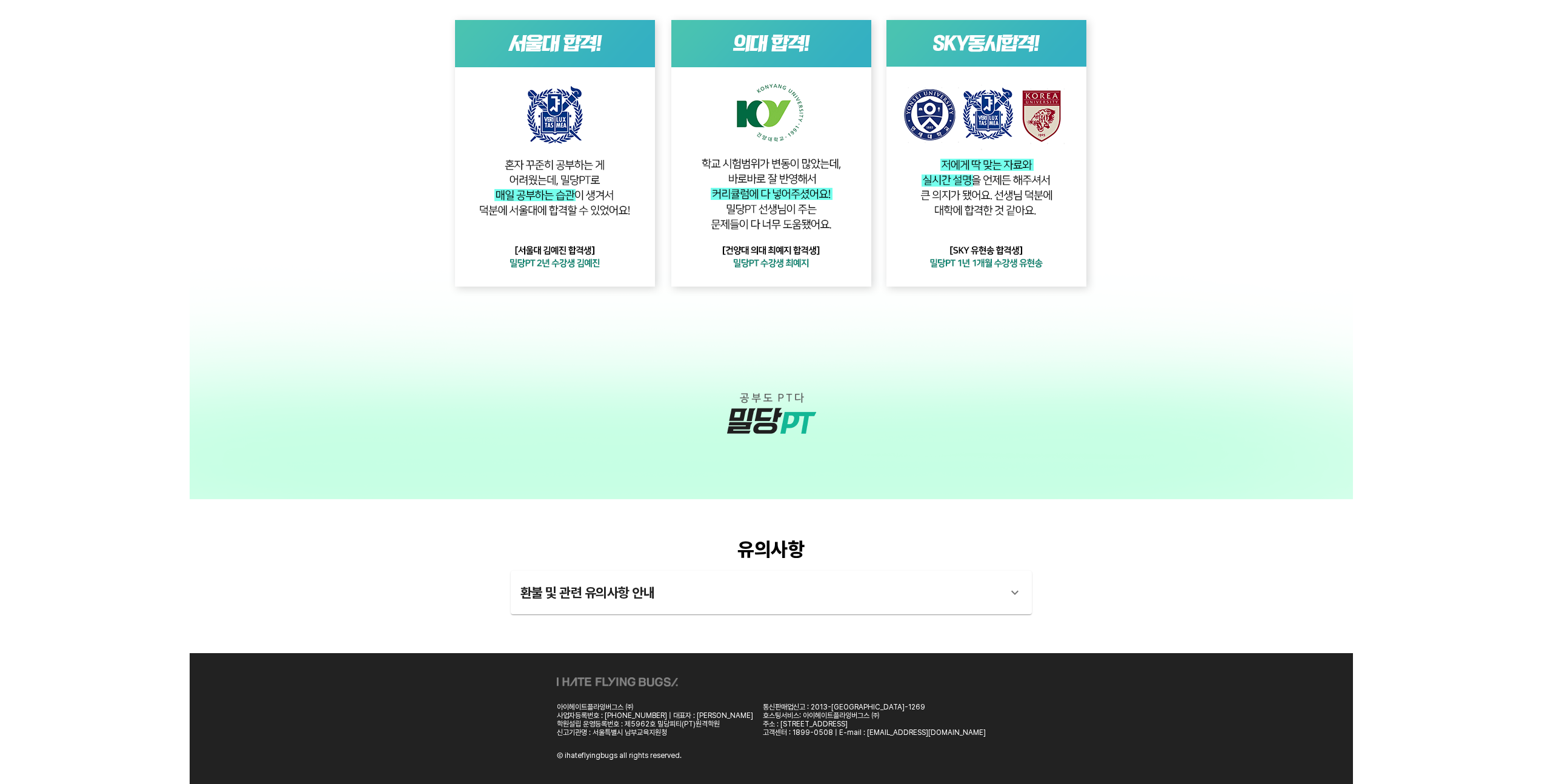
click at [978, 584] on div "환불 및 관련 유의사항 안내" at bounding box center [761, 593] width 480 height 29
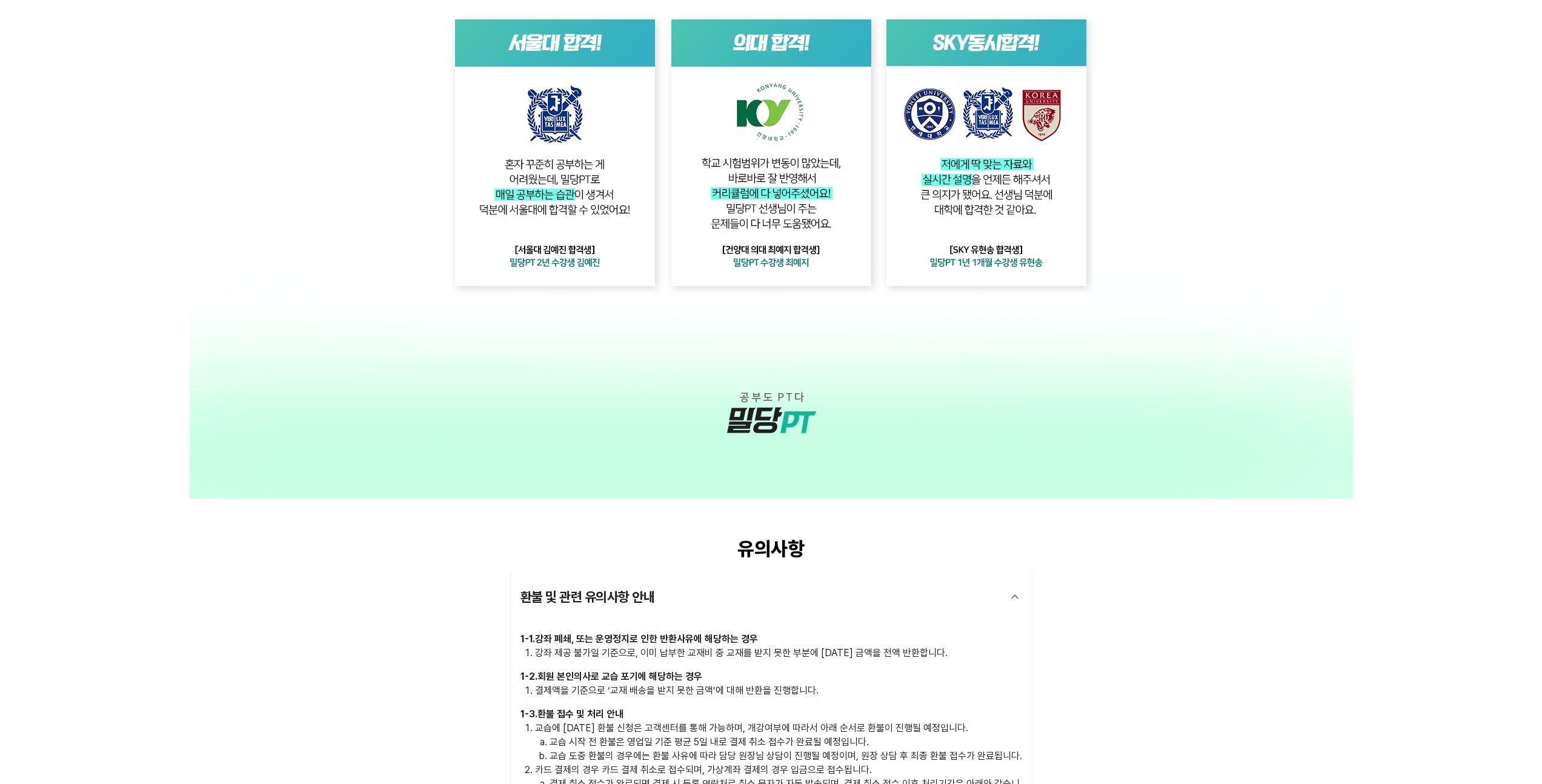
scroll to position [3294, 0]
